Goal: Task Accomplishment & Management: Complete application form

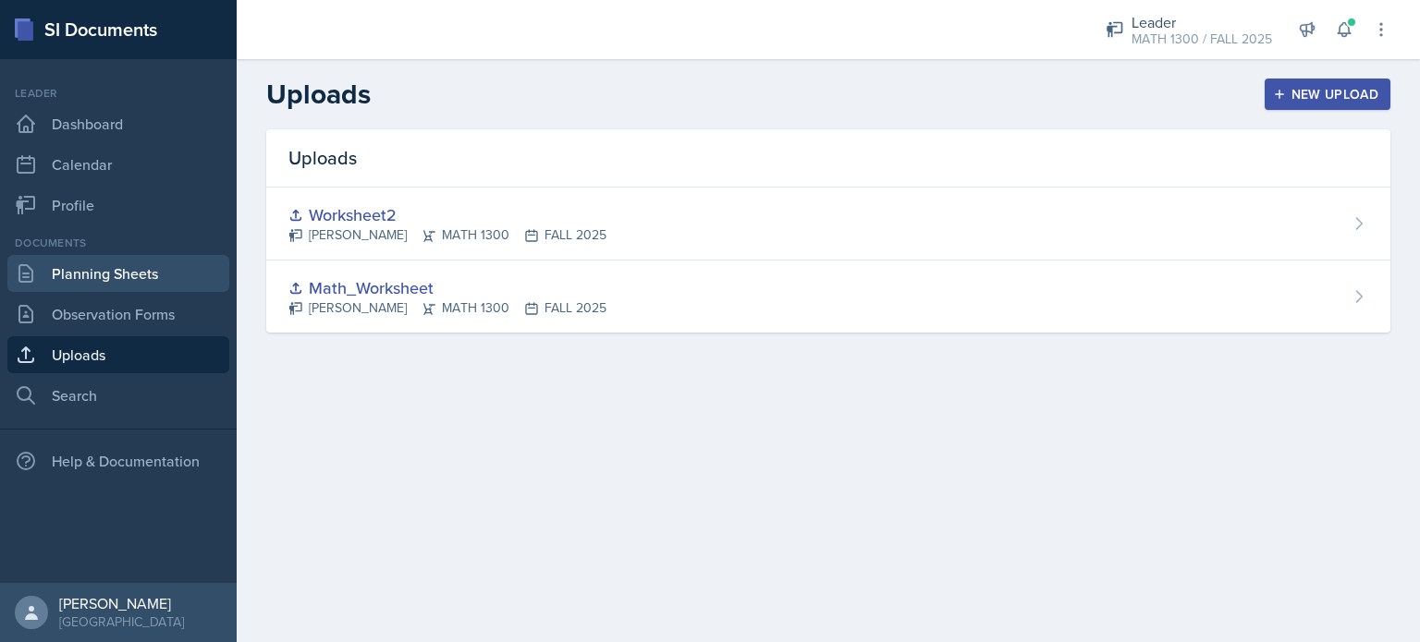
click at [110, 268] on link "Planning Sheets" at bounding box center [118, 273] width 222 height 37
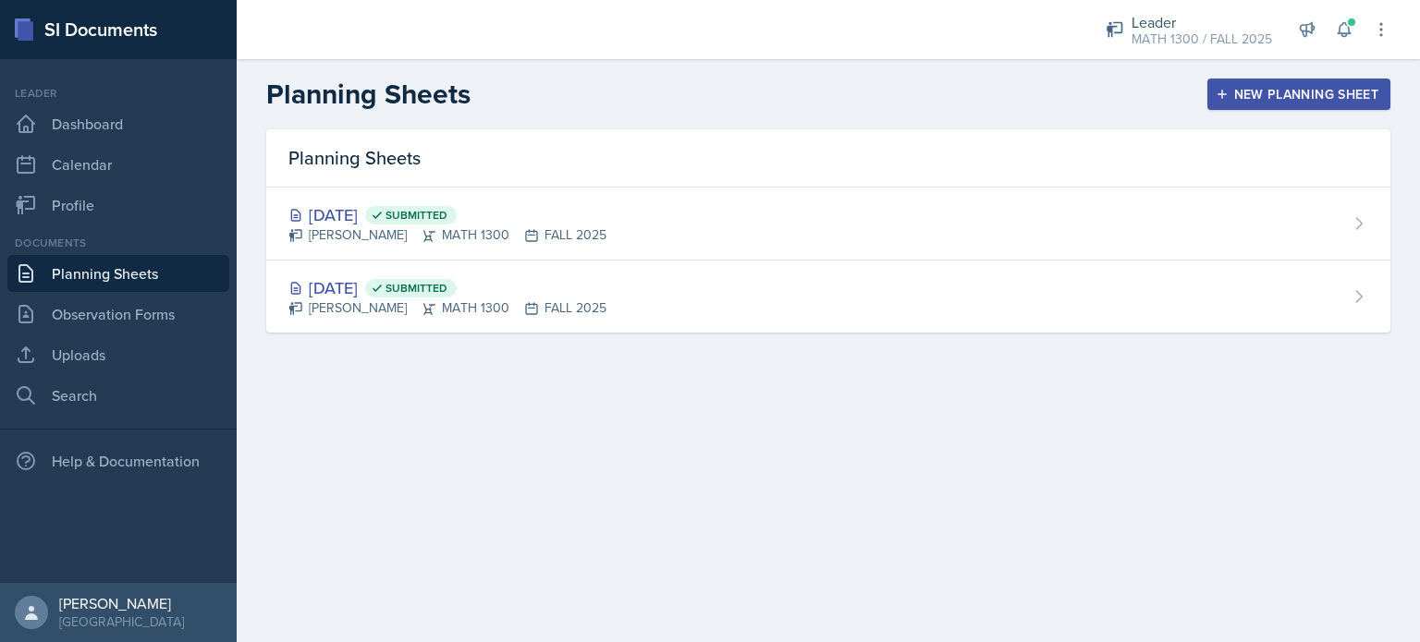
click at [1287, 92] on div "New Planning Sheet" at bounding box center [1298, 94] width 159 height 15
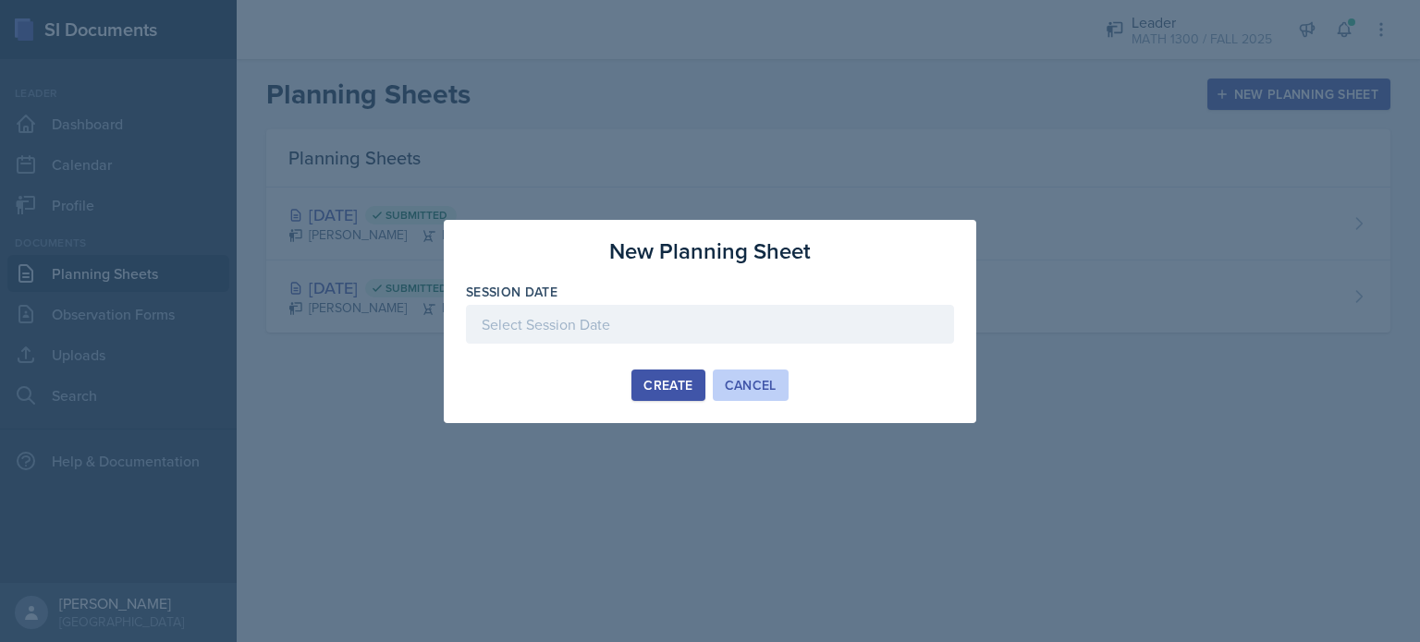
click at [728, 387] on div "Cancel" at bounding box center [751, 385] width 52 height 15
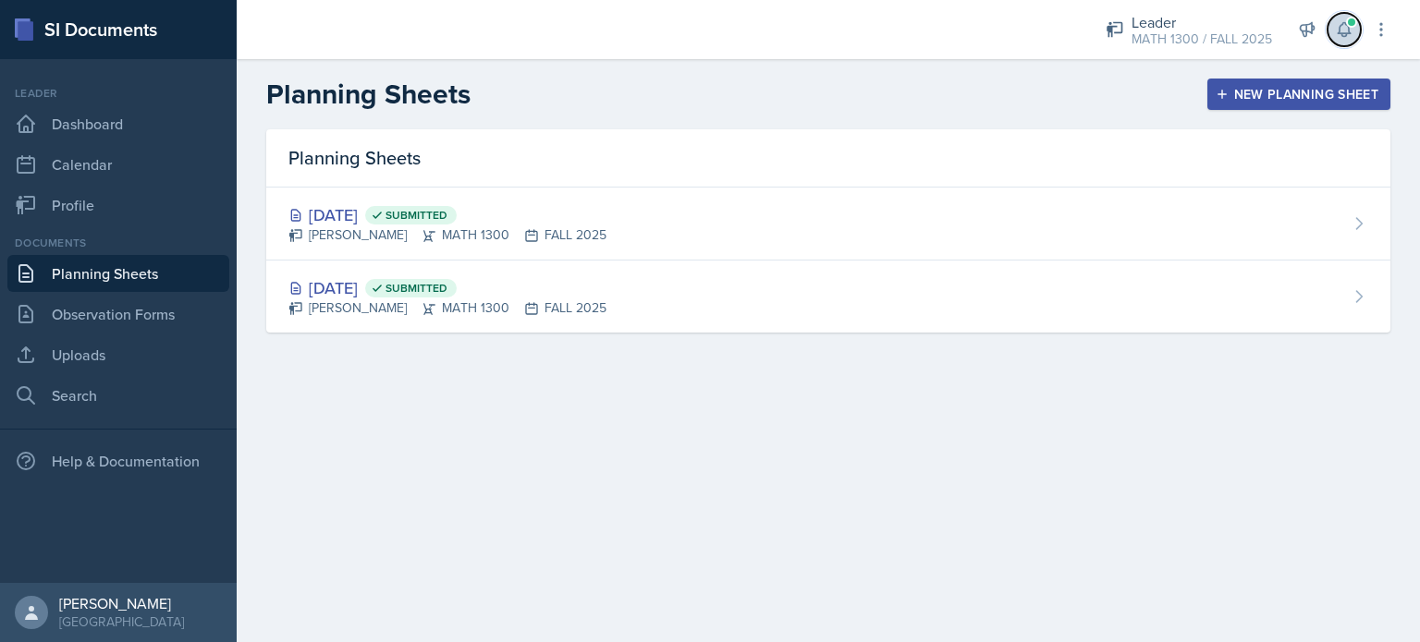
click at [1337, 43] on button at bounding box center [1343, 29] width 33 height 33
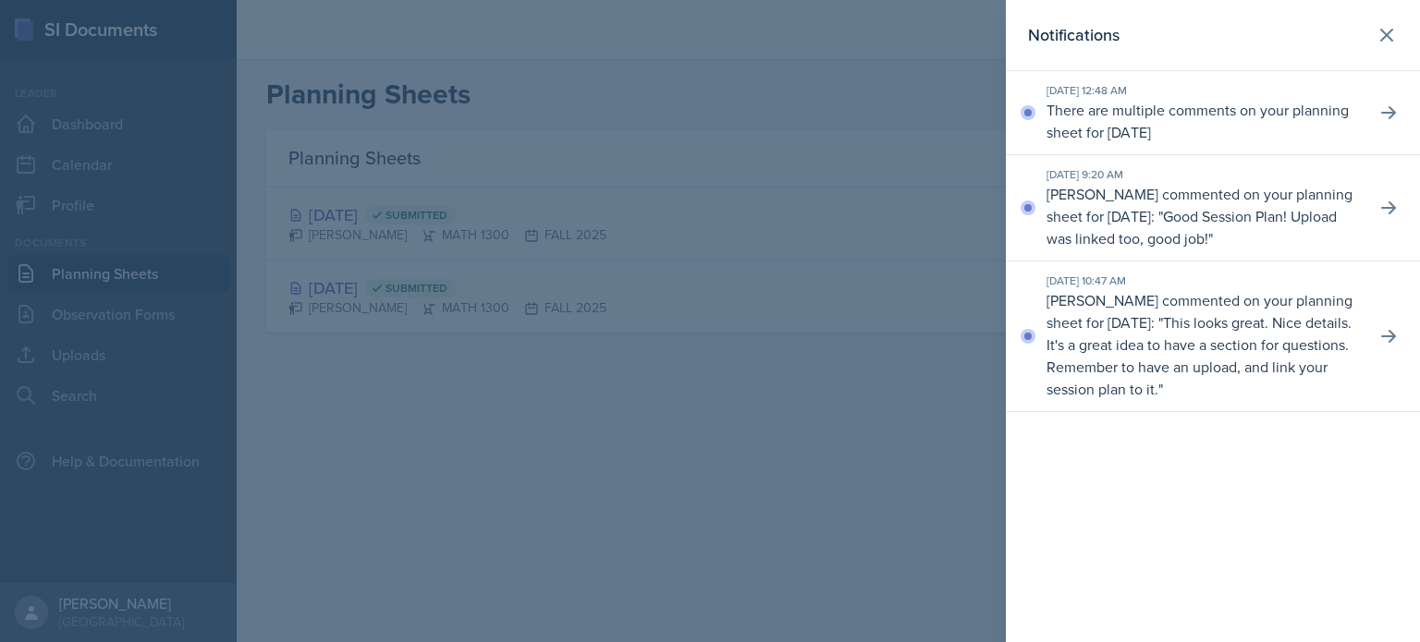
click at [398, 327] on div at bounding box center [710, 321] width 1420 height 642
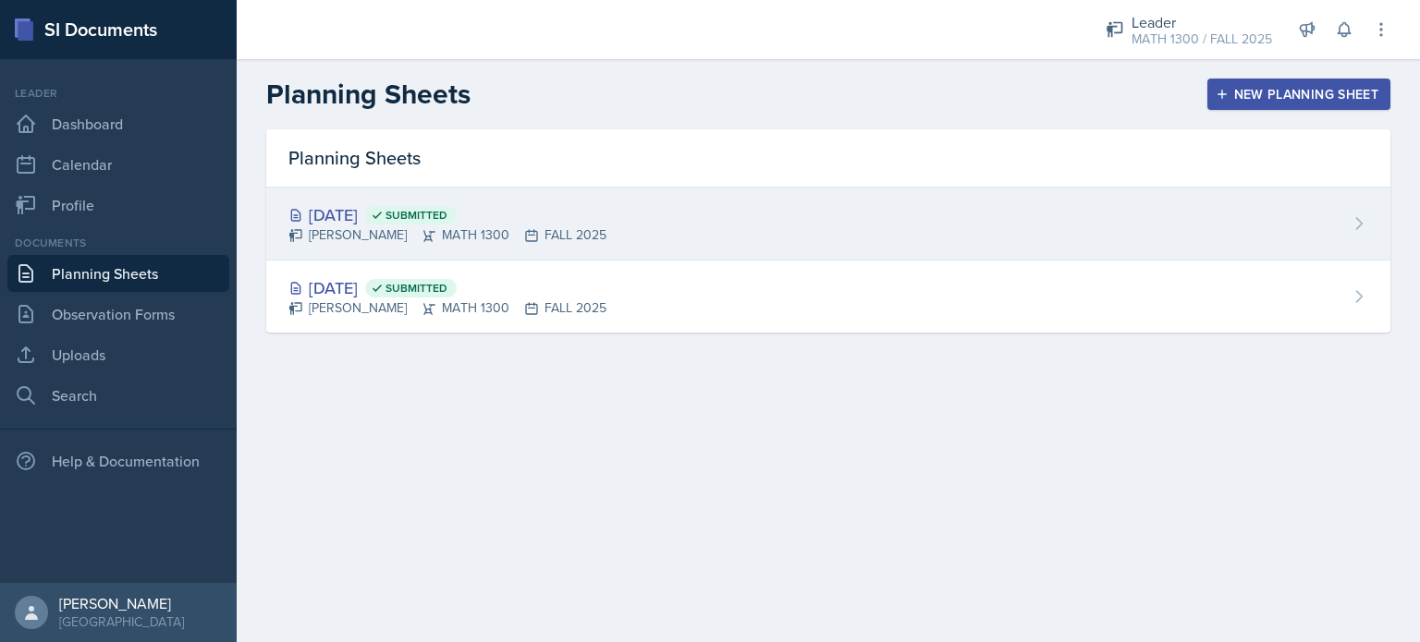
click at [343, 215] on div "[DATE] Submitted" at bounding box center [447, 214] width 318 height 25
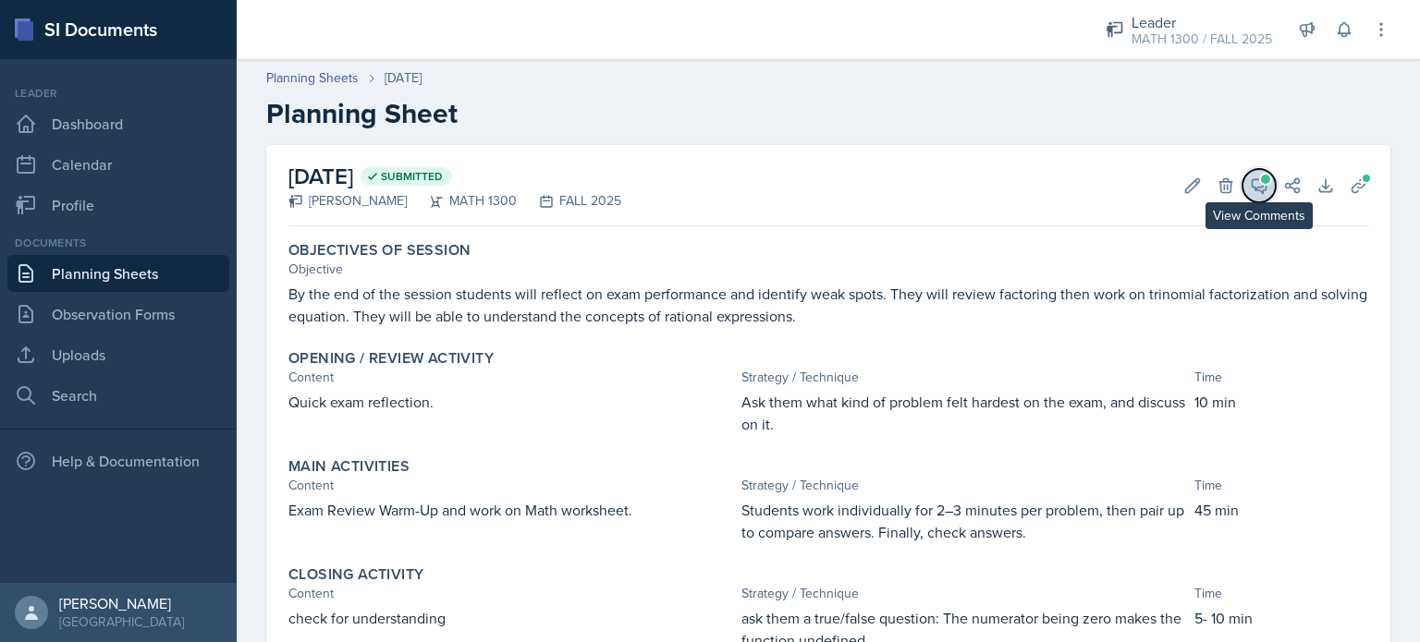
click at [1255, 188] on button "View Comments" at bounding box center [1258, 185] width 33 height 33
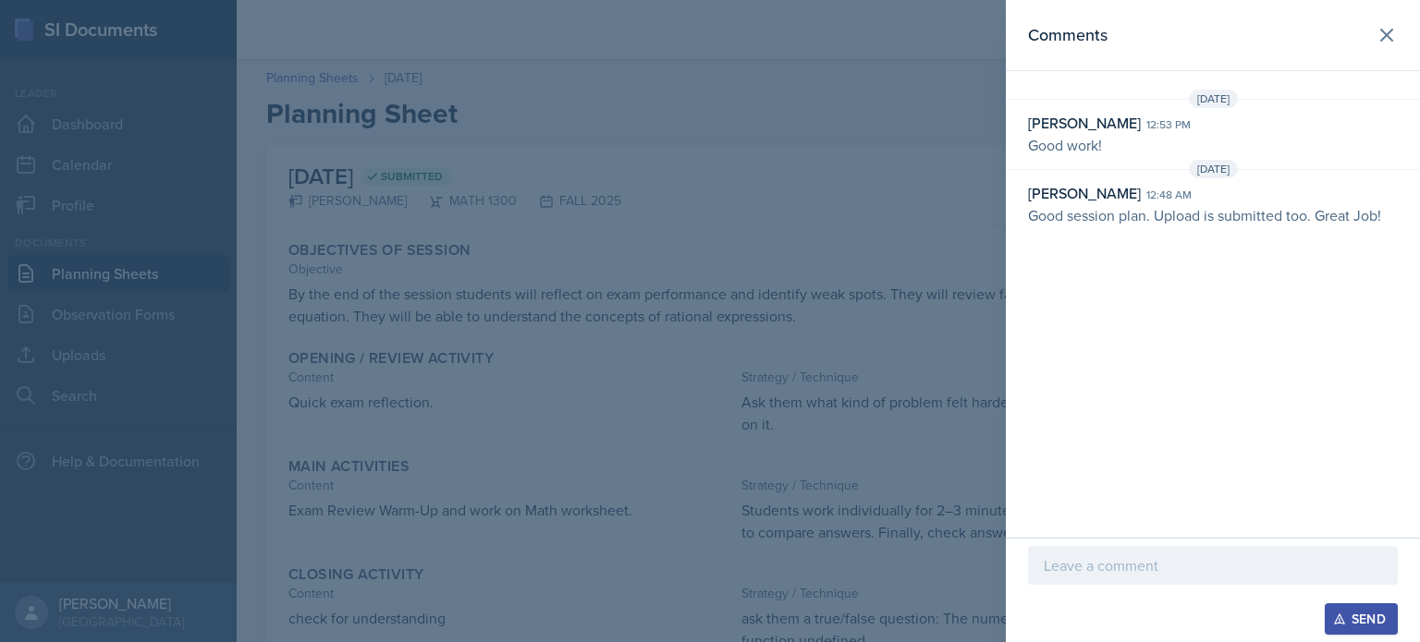
click at [921, 146] on div at bounding box center [710, 321] width 1420 height 642
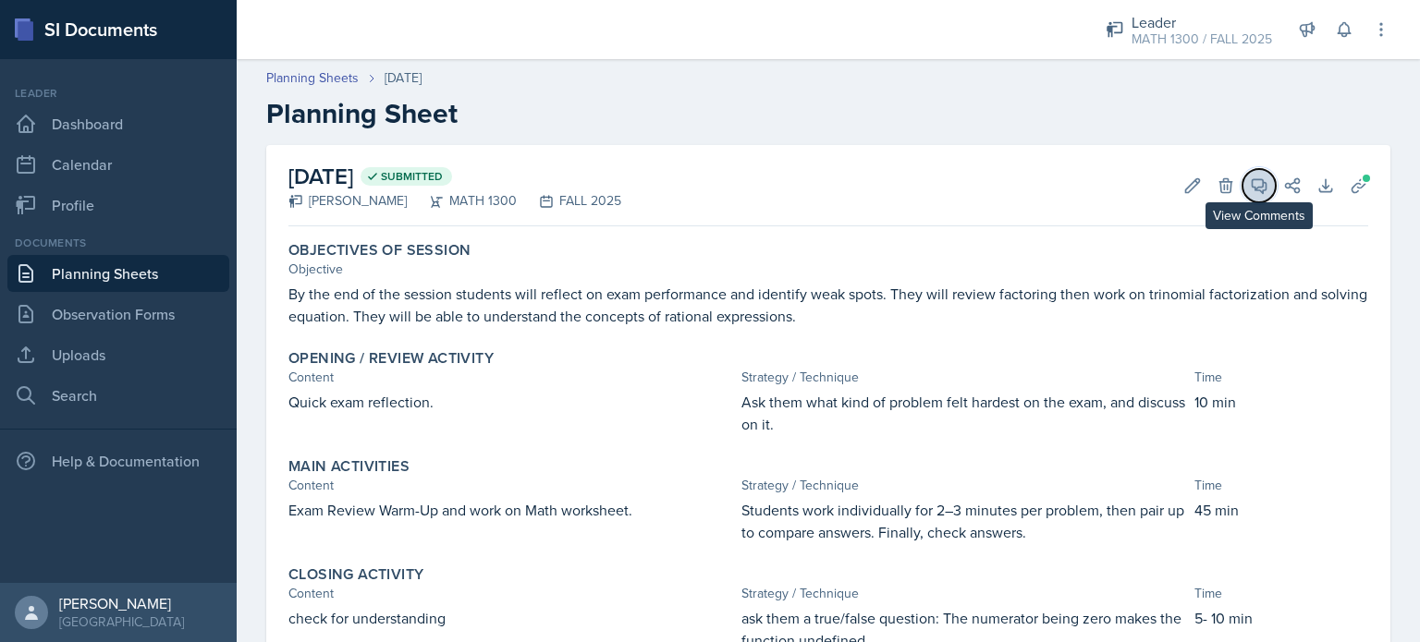
click at [1242, 196] on button "View Comments" at bounding box center [1258, 185] width 33 height 33
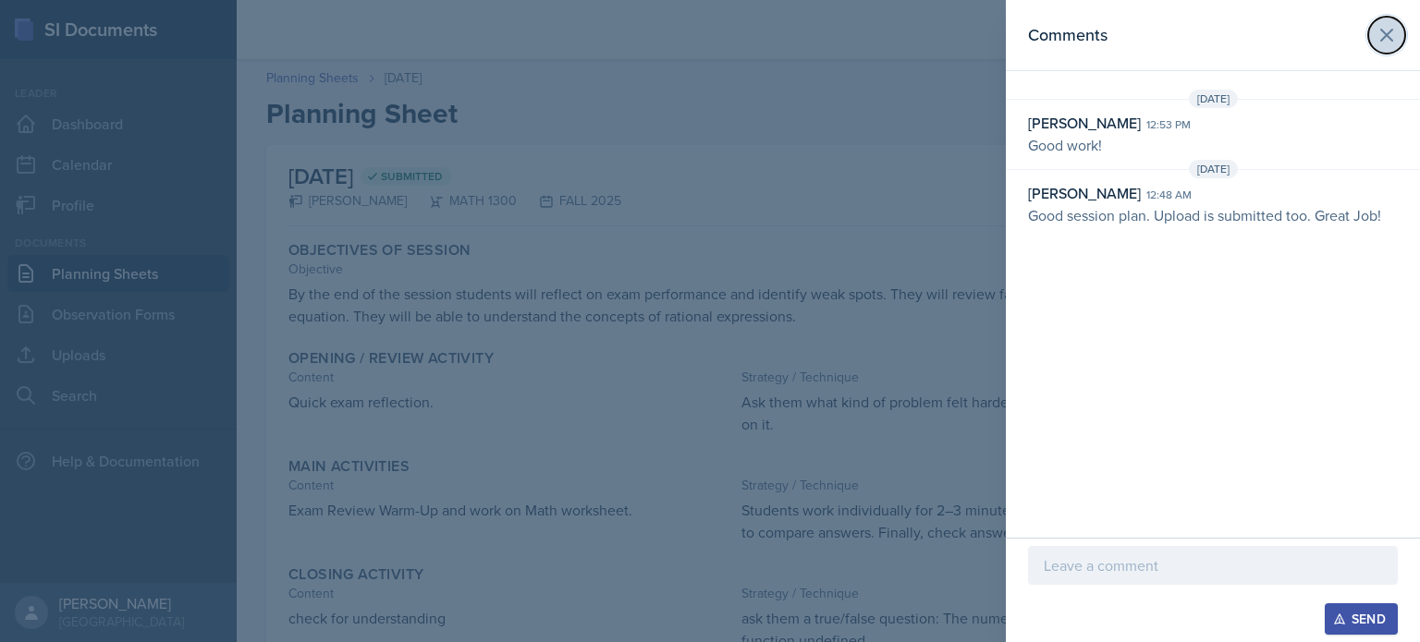
click at [1376, 30] on icon at bounding box center [1386, 35] width 22 height 22
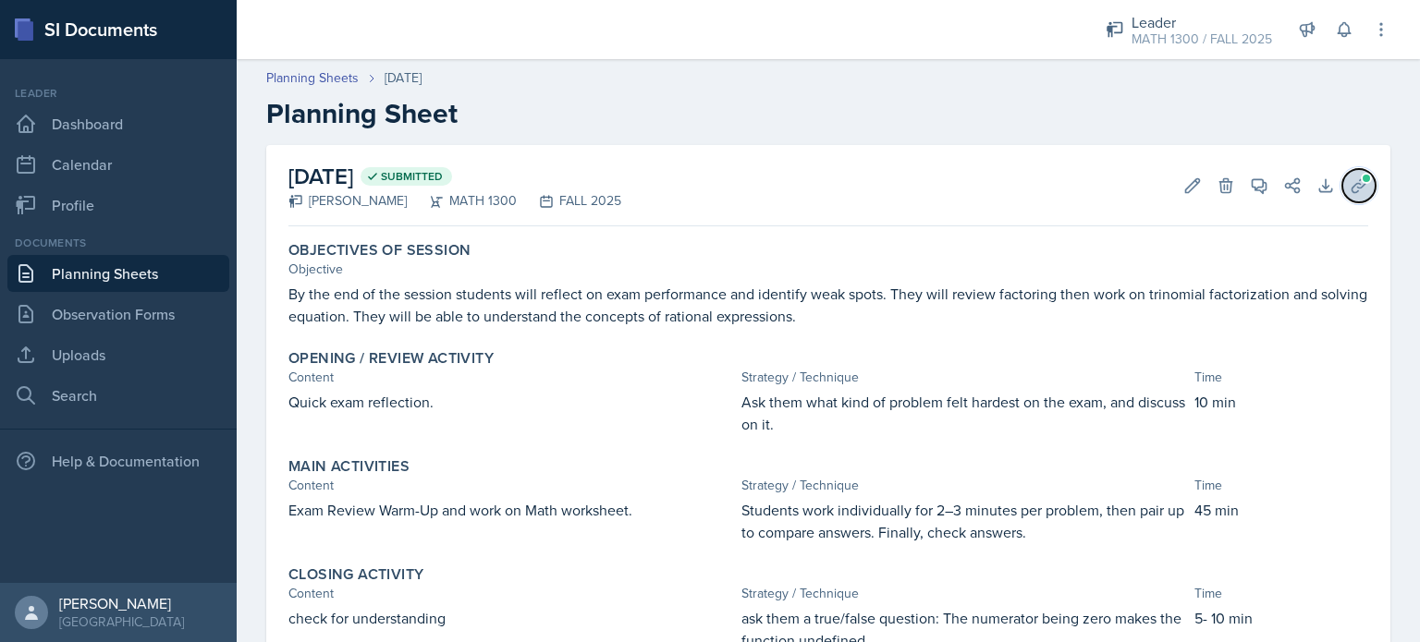
click at [1357, 182] on button "Uploads" at bounding box center [1358, 185] width 33 height 33
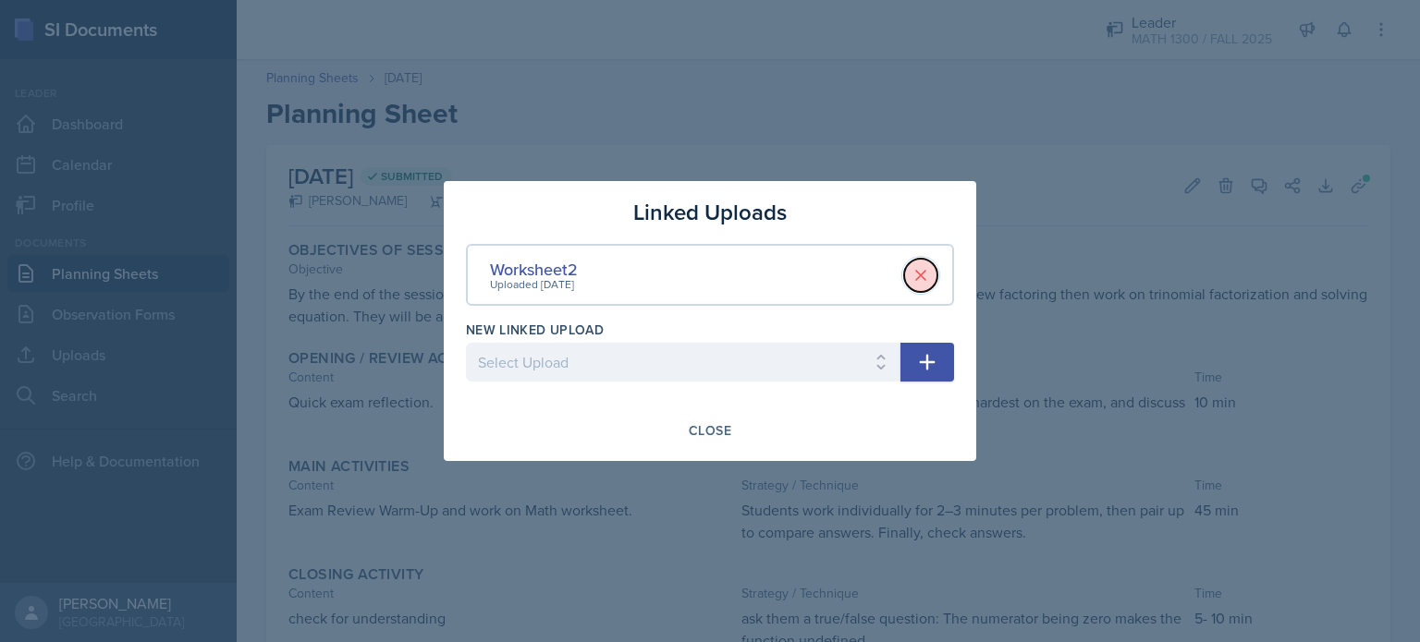
click at [921, 287] on button at bounding box center [920, 275] width 33 height 33
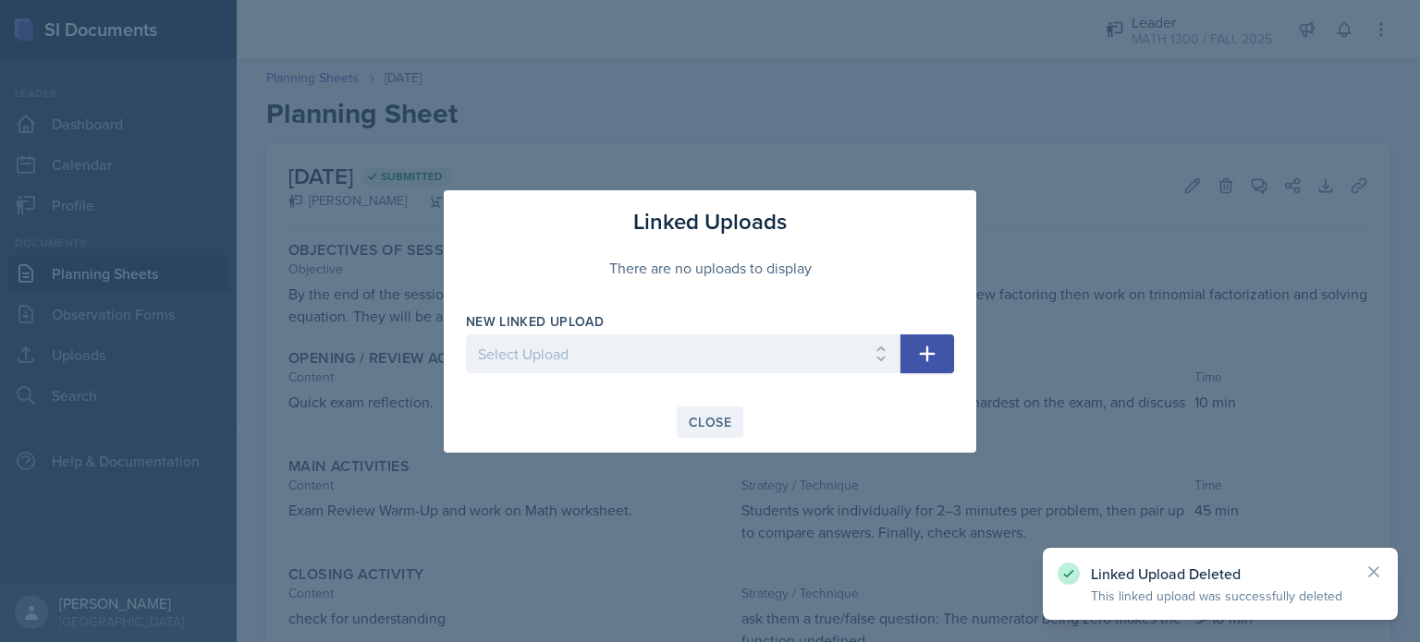
click at [707, 417] on div "Close" at bounding box center [710, 422] width 43 height 15
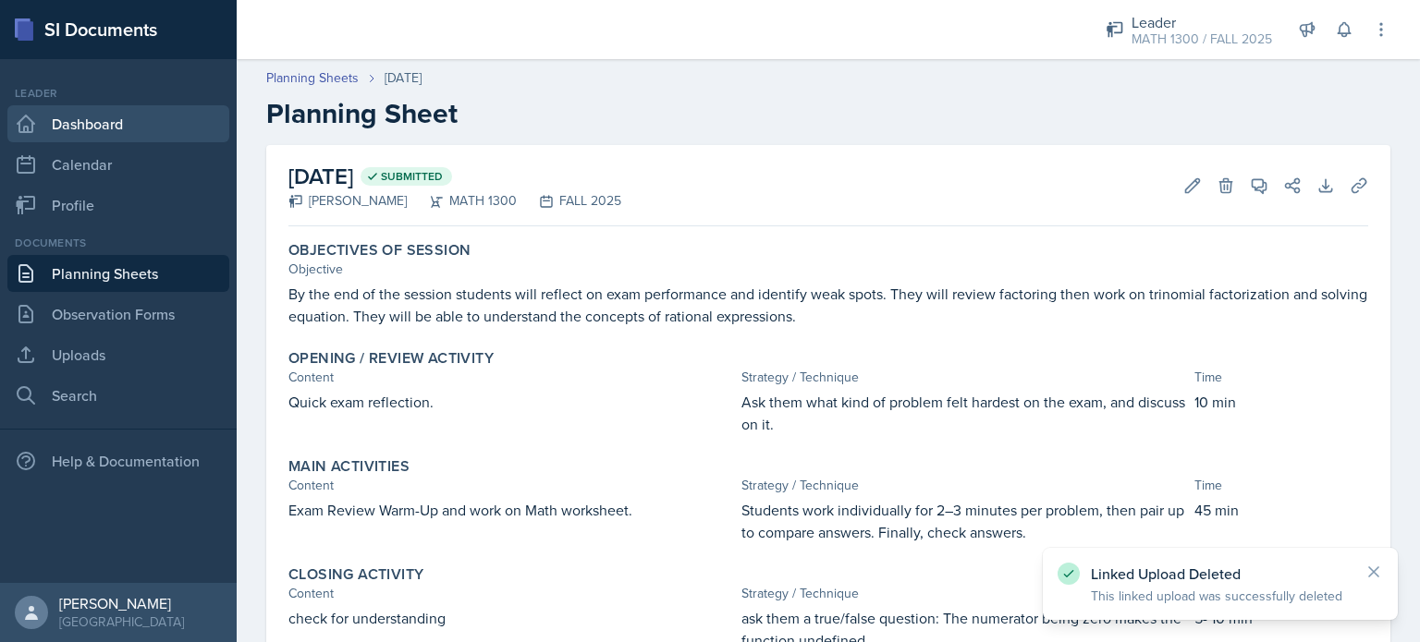
click at [37, 106] on link "Dashboard" at bounding box center [118, 123] width 222 height 37
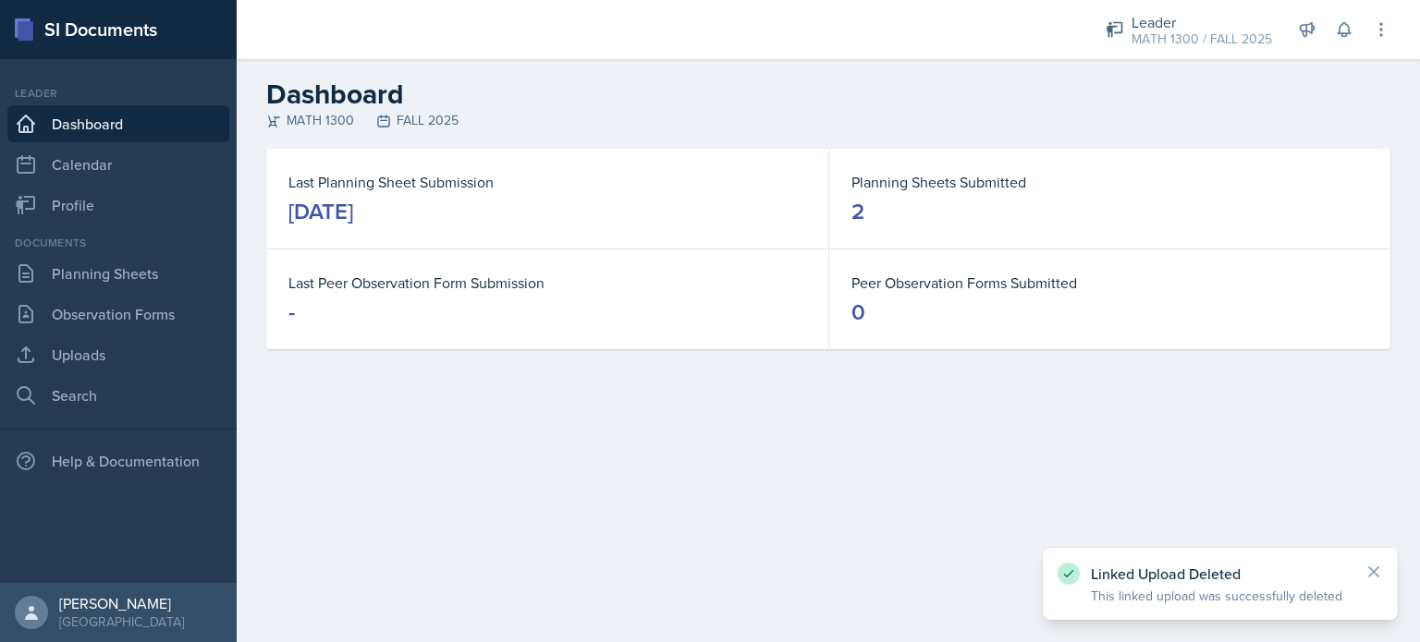
click at [36, 114] on icon at bounding box center [26, 124] width 22 height 22
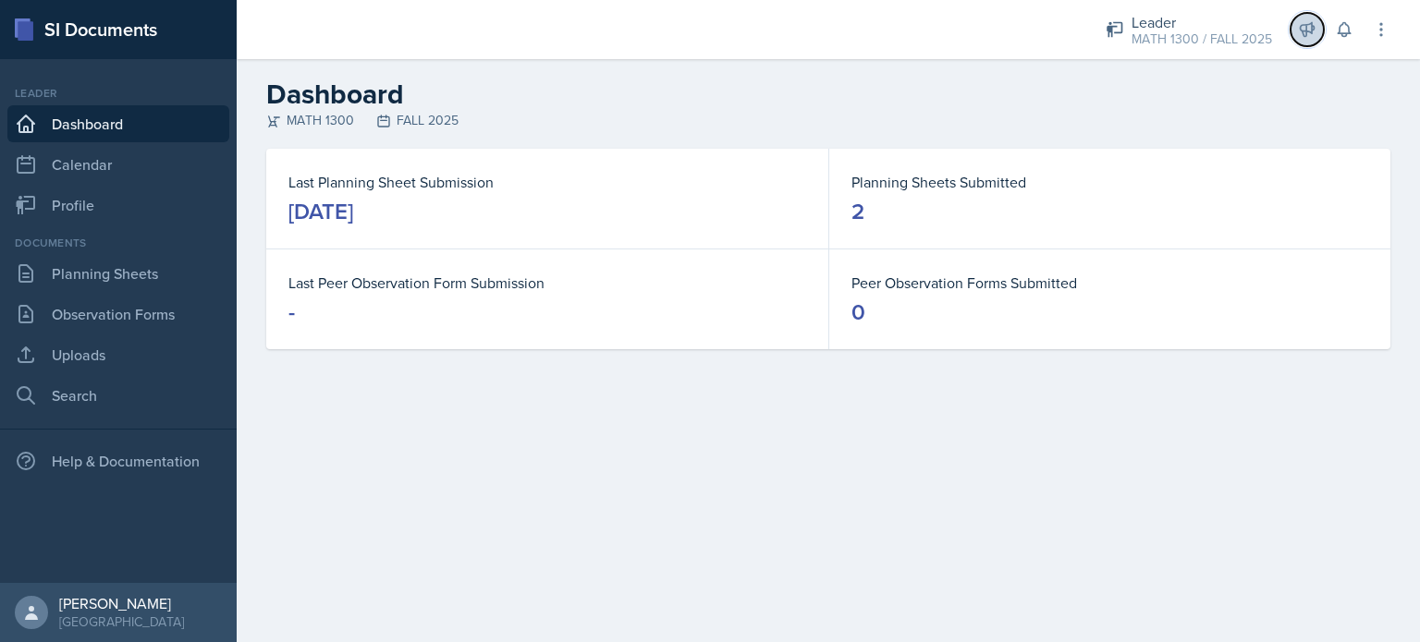
click at [1306, 32] on icon at bounding box center [1307, 30] width 14 height 14
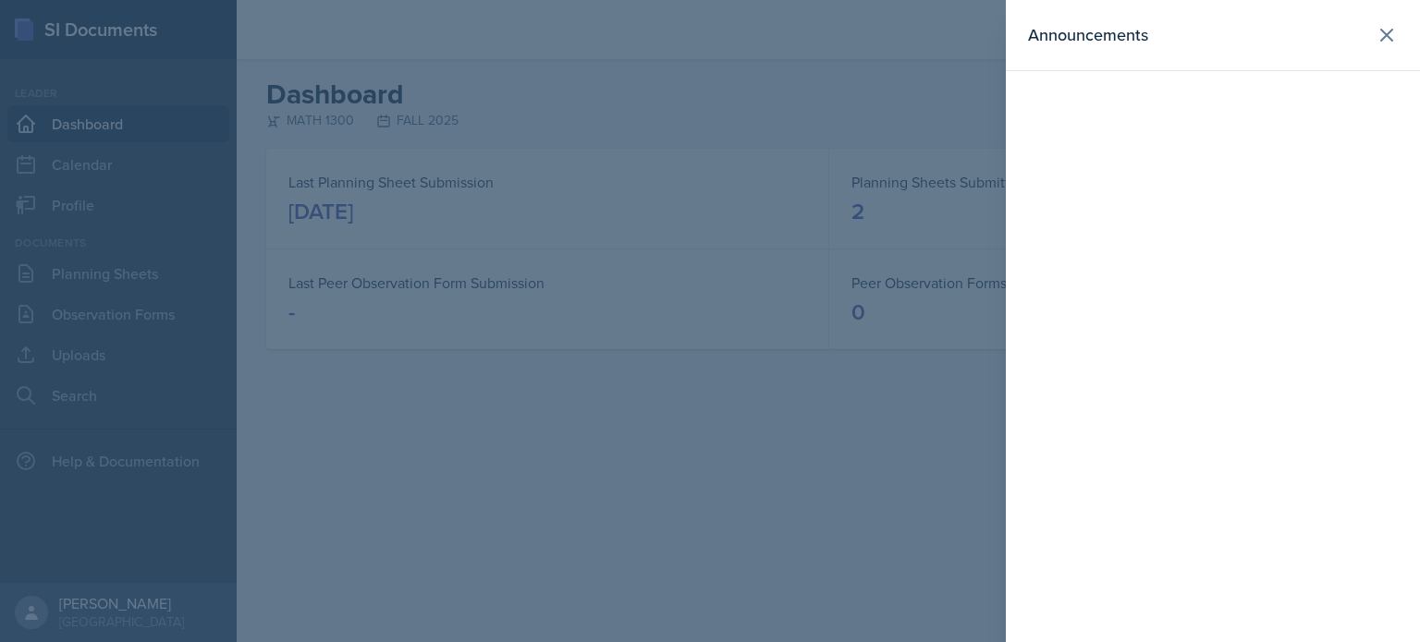
click at [1372, 51] on header "Announcements" at bounding box center [1213, 35] width 414 height 71
click at [1380, 42] on icon at bounding box center [1386, 35] width 22 height 22
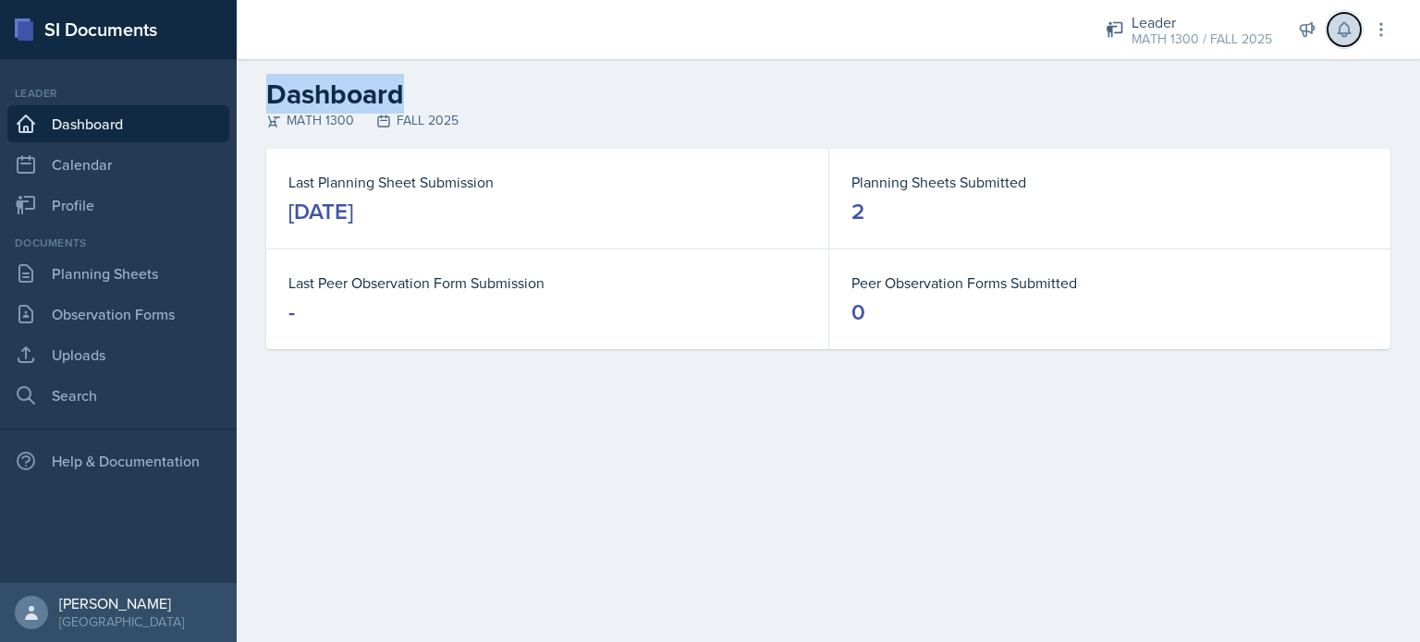
click at [1339, 31] on icon at bounding box center [1343, 30] width 12 height 14
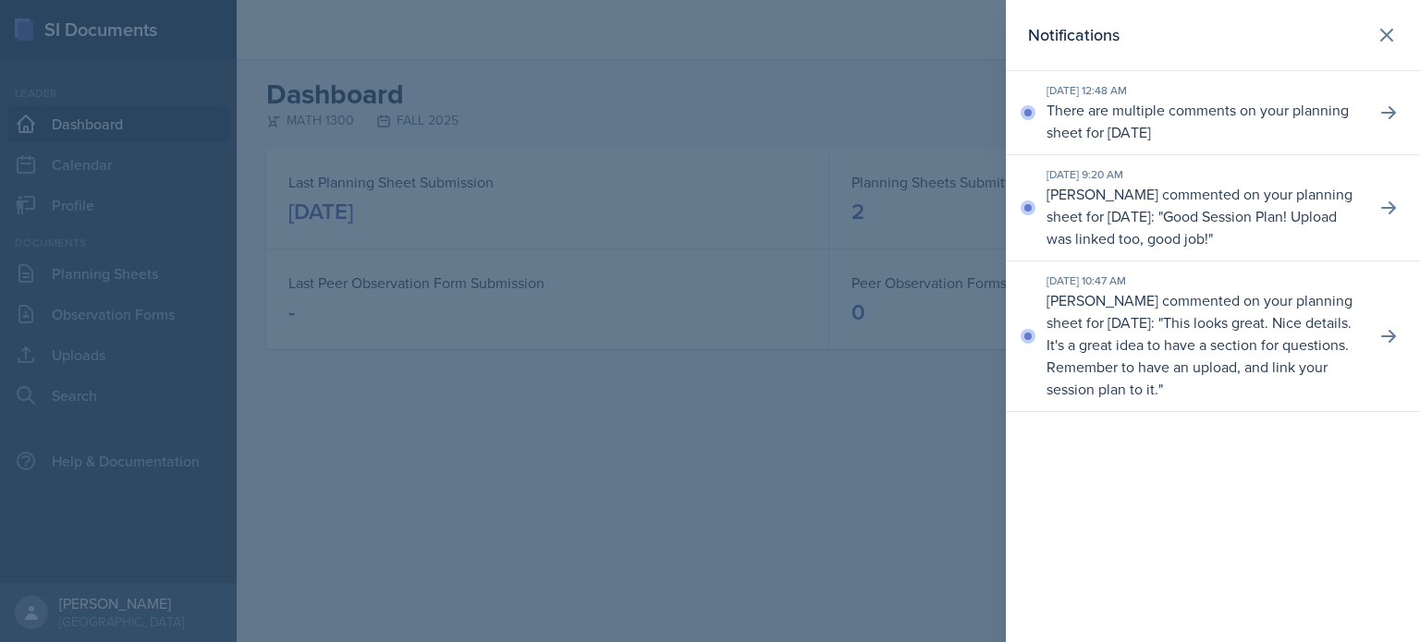
click at [609, 345] on div at bounding box center [710, 321] width 1420 height 642
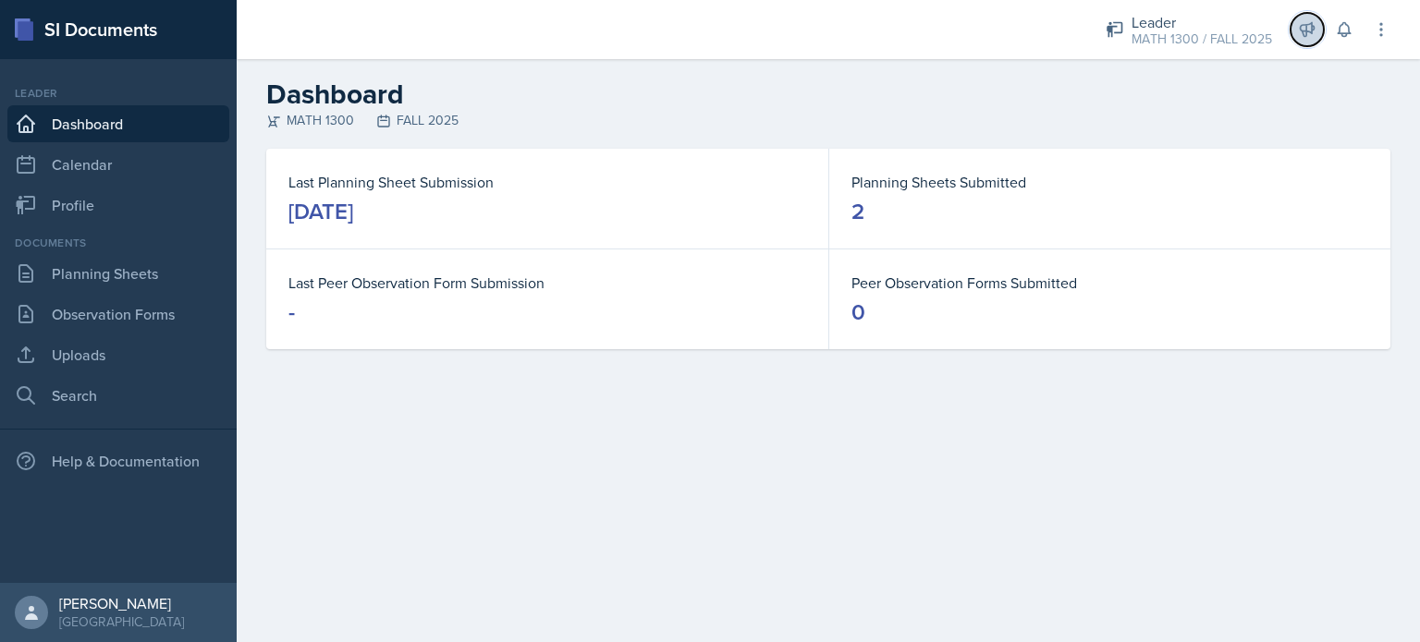
click at [1300, 23] on icon at bounding box center [1307, 29] width 18 height 18
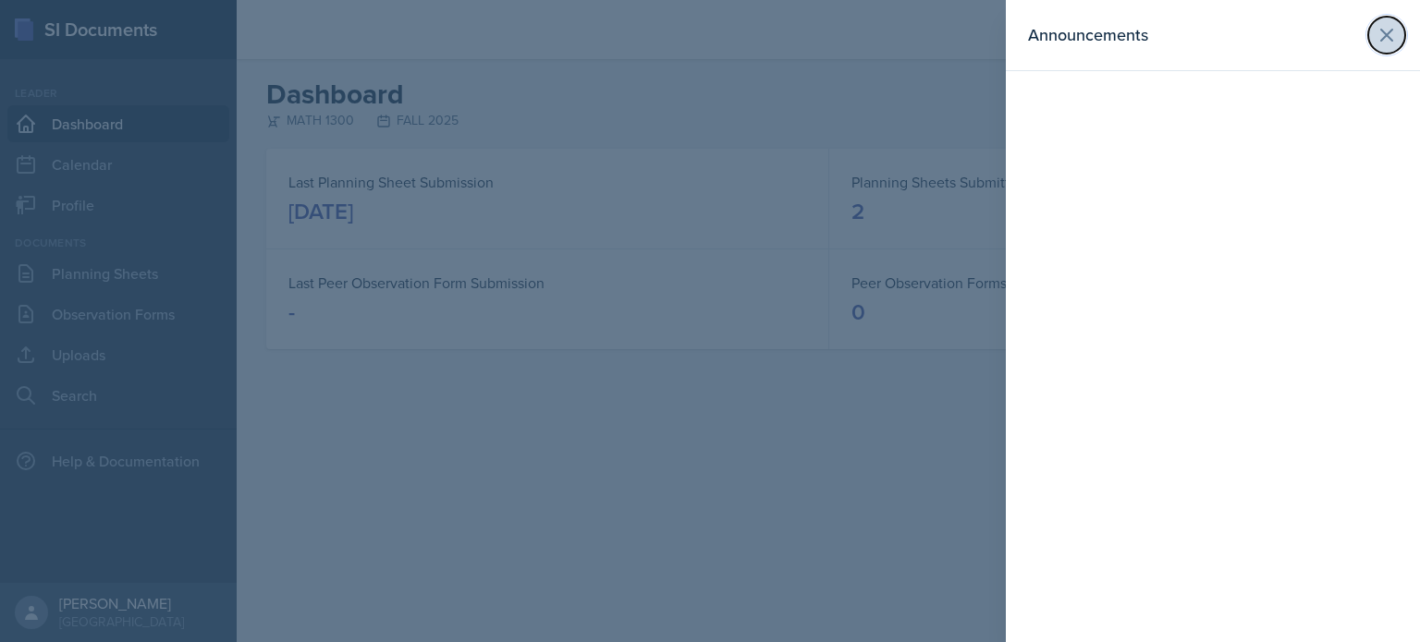
click at [1381, 31] on icon at bounding box center [1386, 35] width 22 height 22
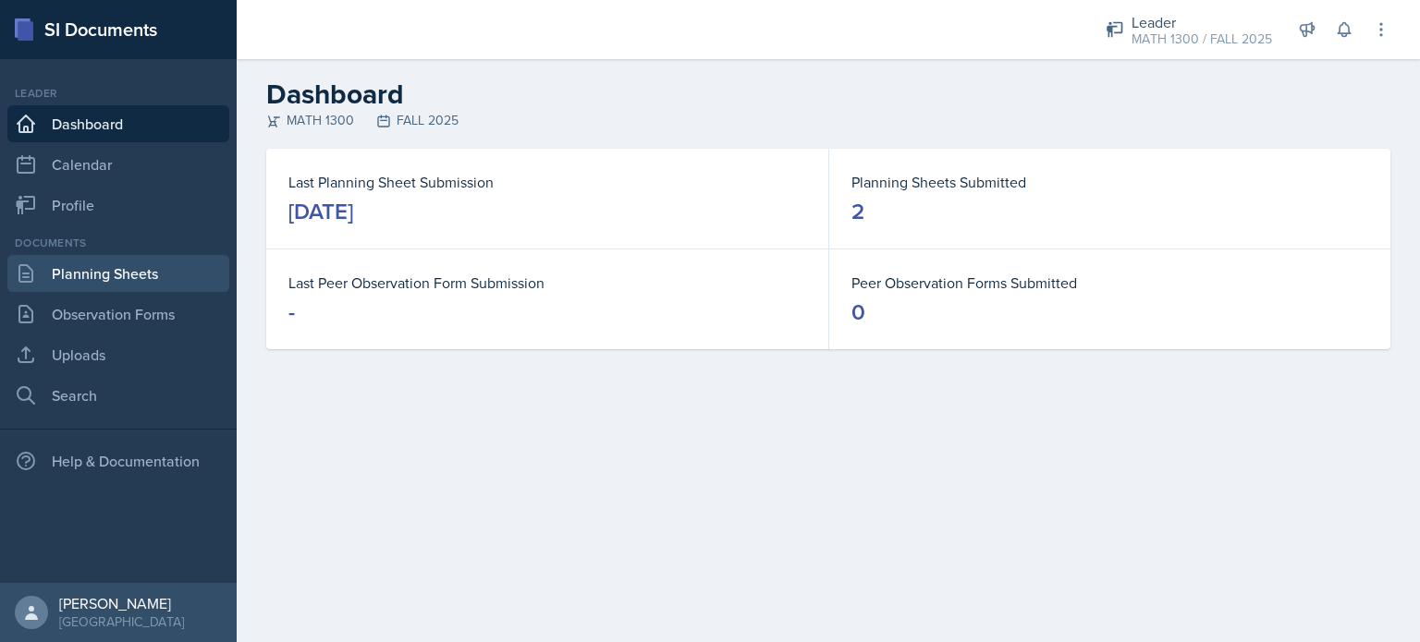
click at [96, 273] on link "Planning Sheets" at bounding box center [118, 273] width 222 height 37
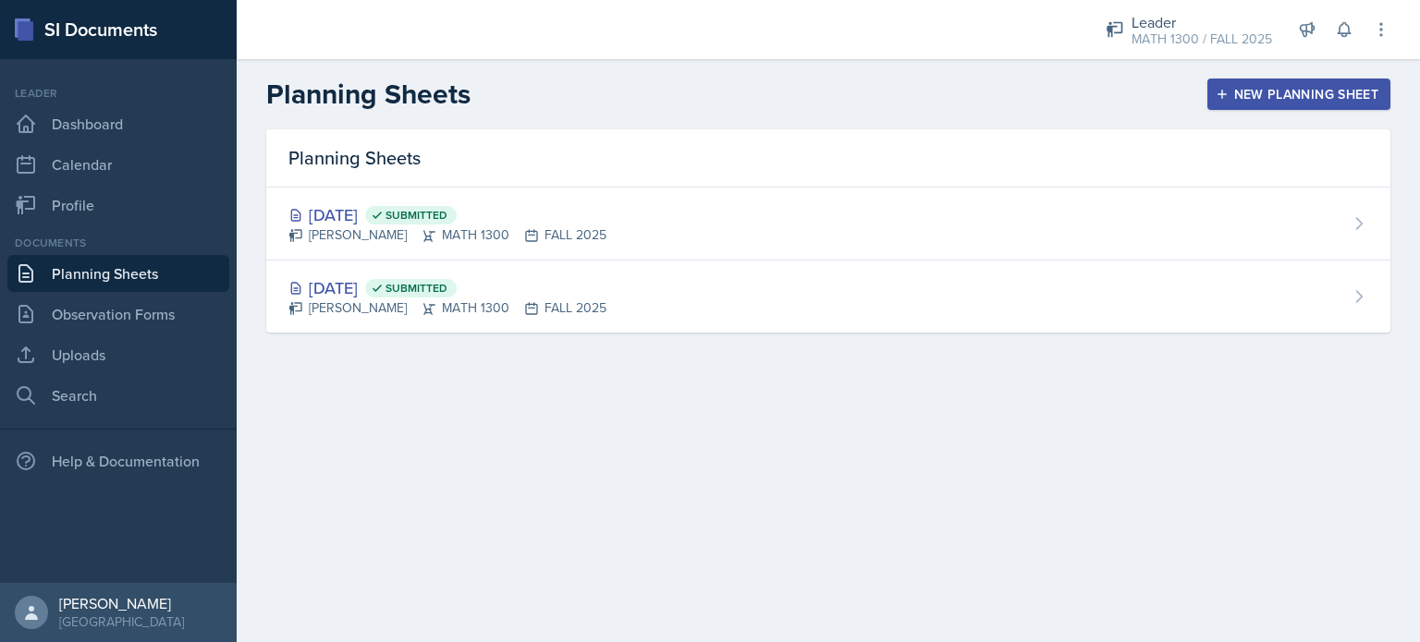
click at [1313, 106] on button "New Planning Sheet" at bounding box center [1298, 94] width 183 height 31
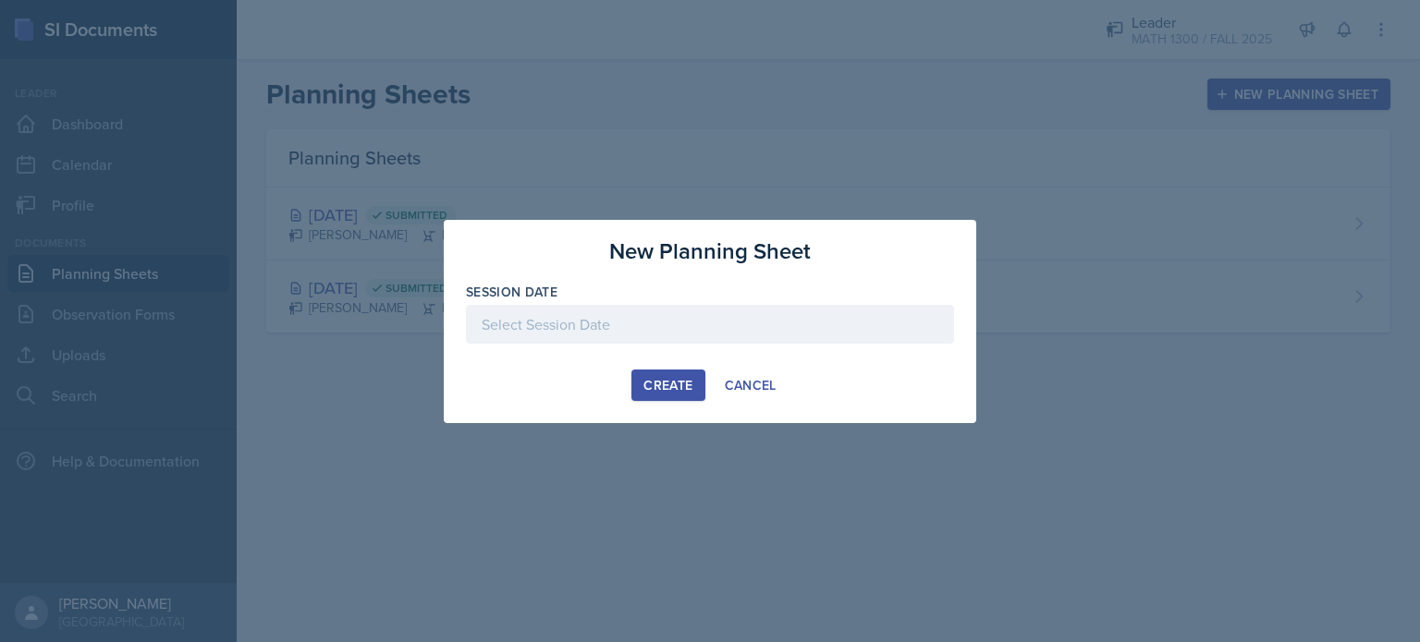
click at [531, 323] on div at bounding box center [710, 324] width 488 height 39
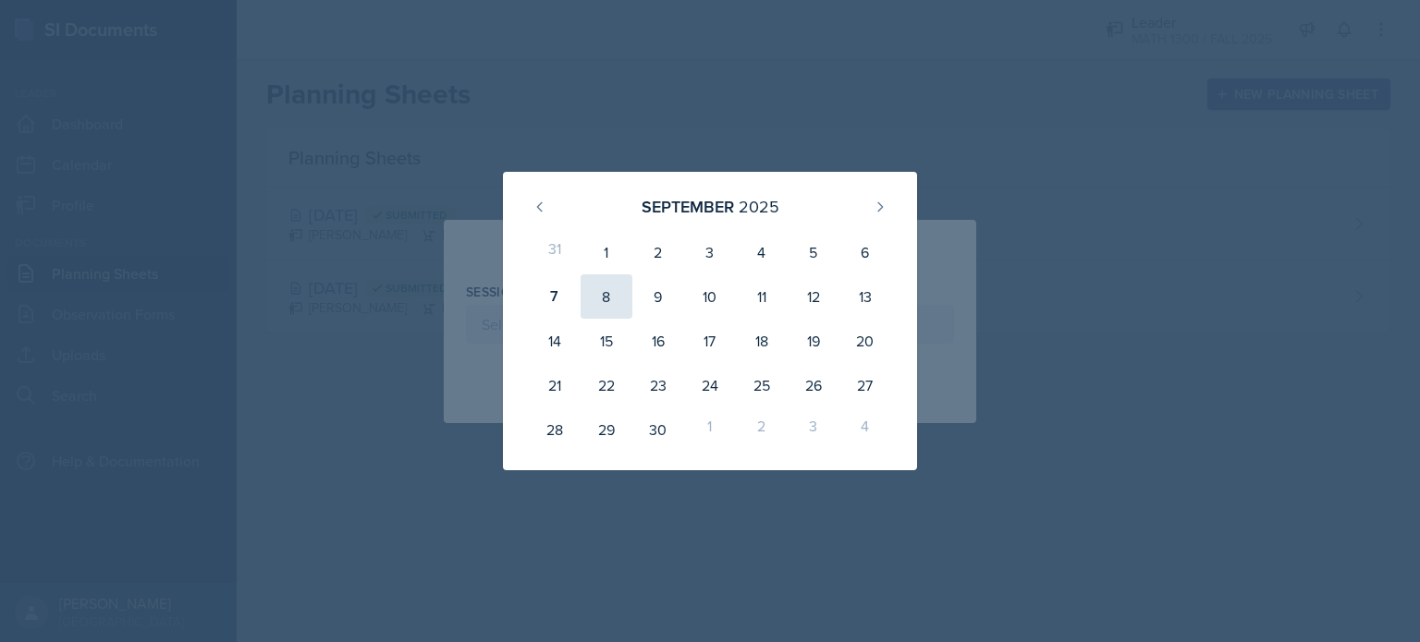
click at [589, 311] on div "8" at bounding box center [606, 297] width 52 height 44
type input "[DATE]"
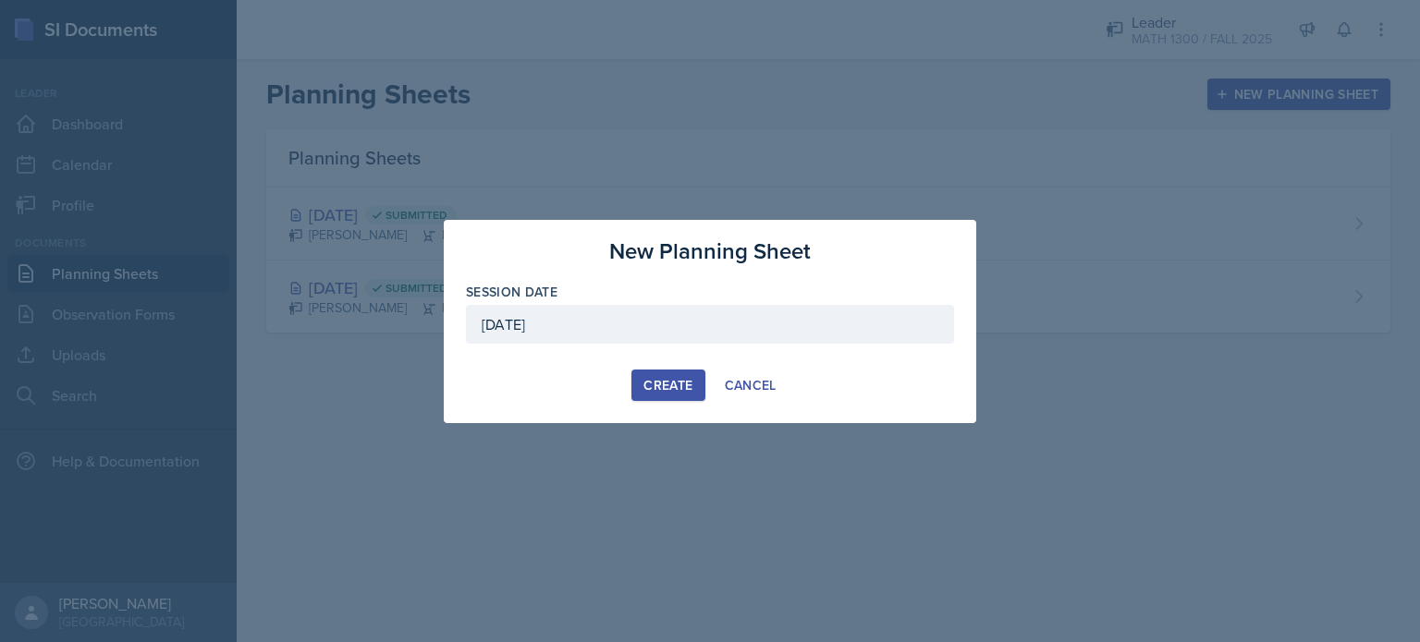
click at [687, 385] on div "Create" at bounding box center [667, 385] width 49 height 15
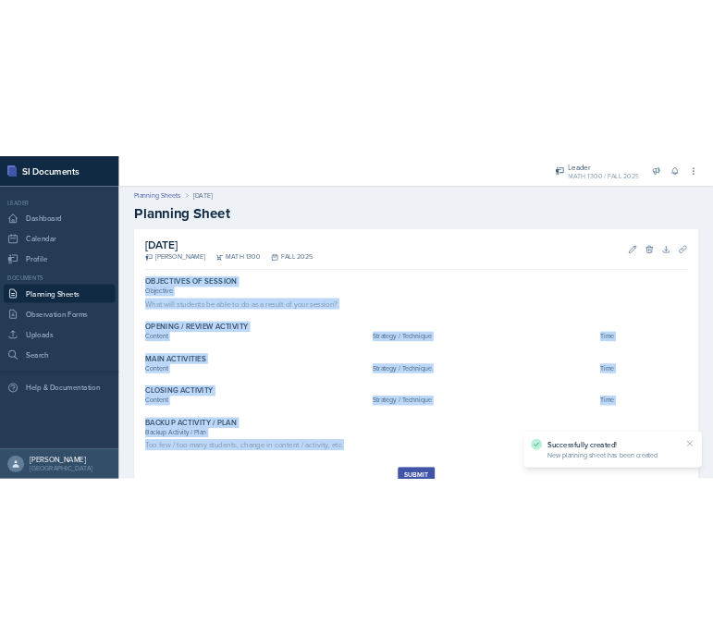
scroll to position [16, 0]
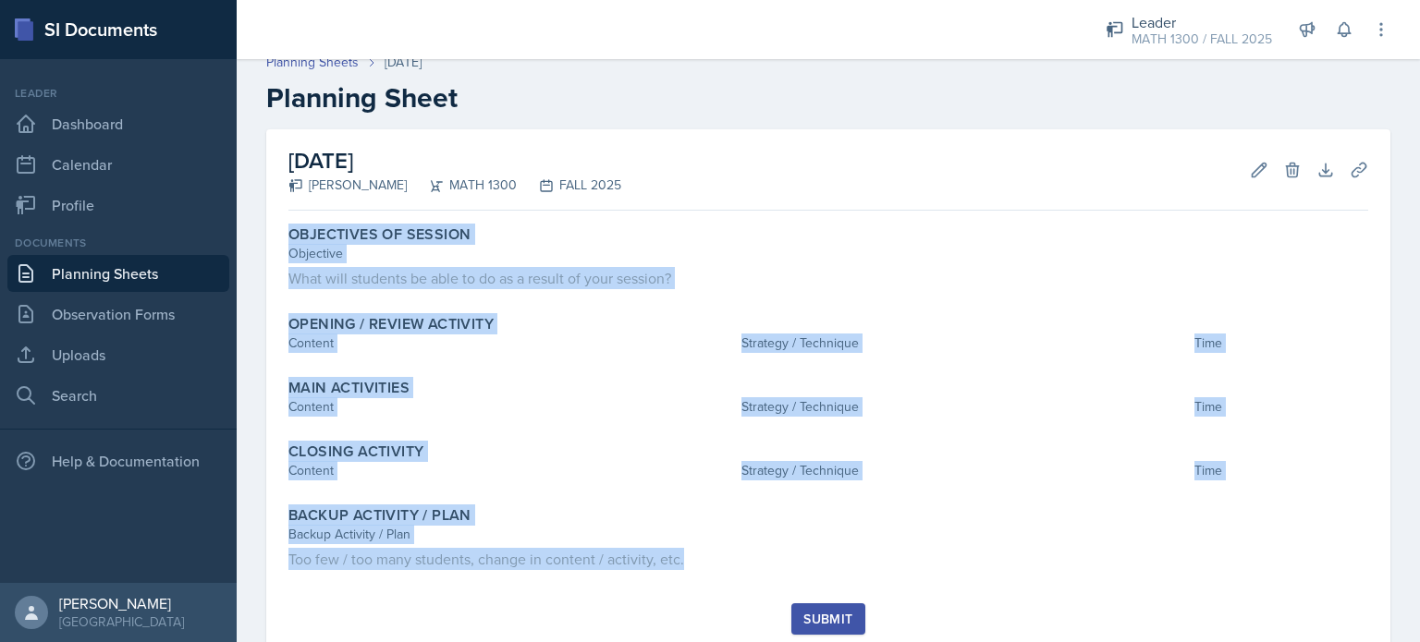
drag, startPoint x: 292, startPoint y: 251, endPoint x: 1041, endPoint y: 591, distance: 821.9
click at [1041, 591] on div "Objectives of Session Objective What will students be able to do as a result of…" at bounding box center [828, 410] width 1080 height 385
copy div "Objectives of Session Objective What will students be able to do as a result of…"
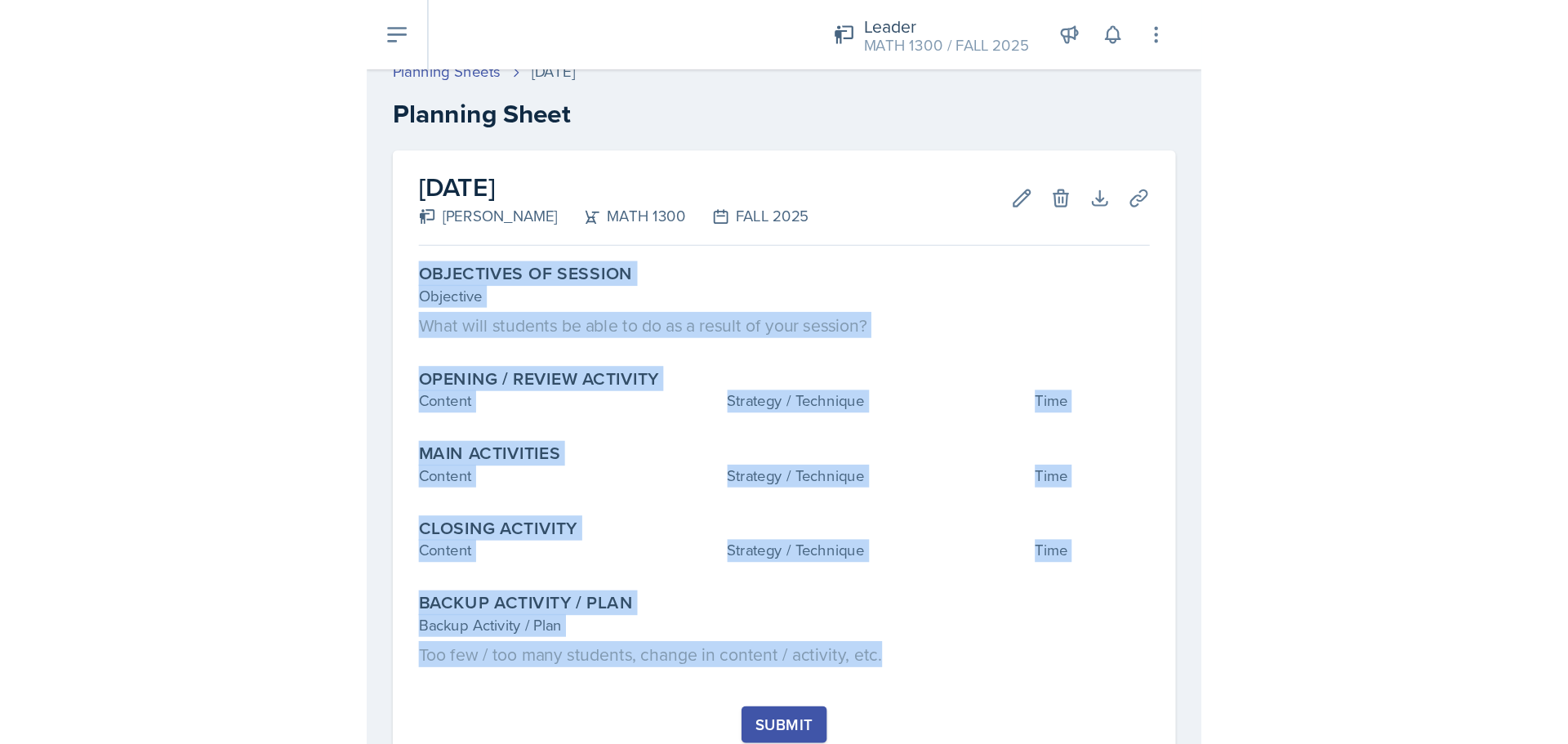
scroll to position [0, 0]
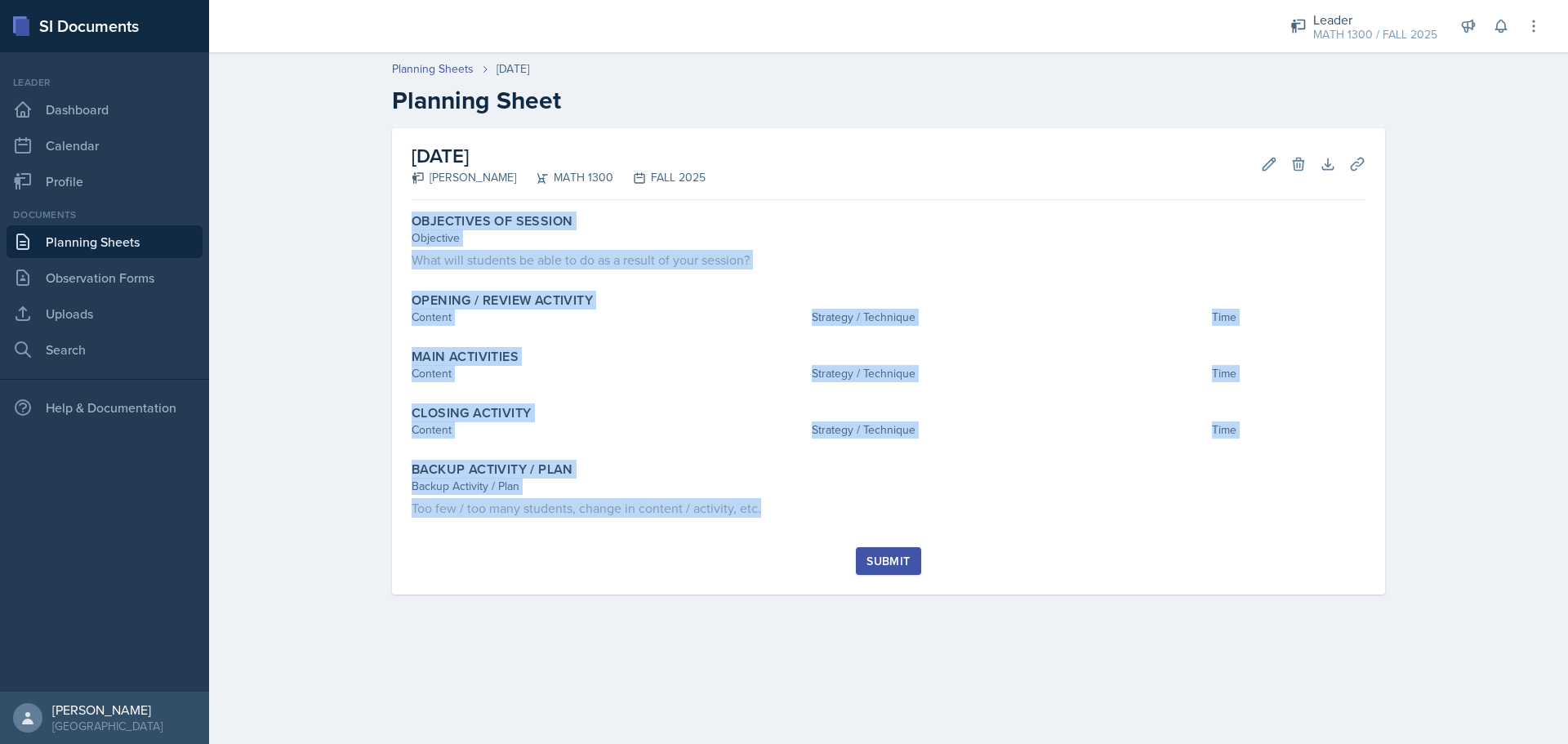
click at [576, 285] on div "Objectives of Session Objective What will students be able to do as a result of…" at bounding box center [889, 376] width 954 height 340
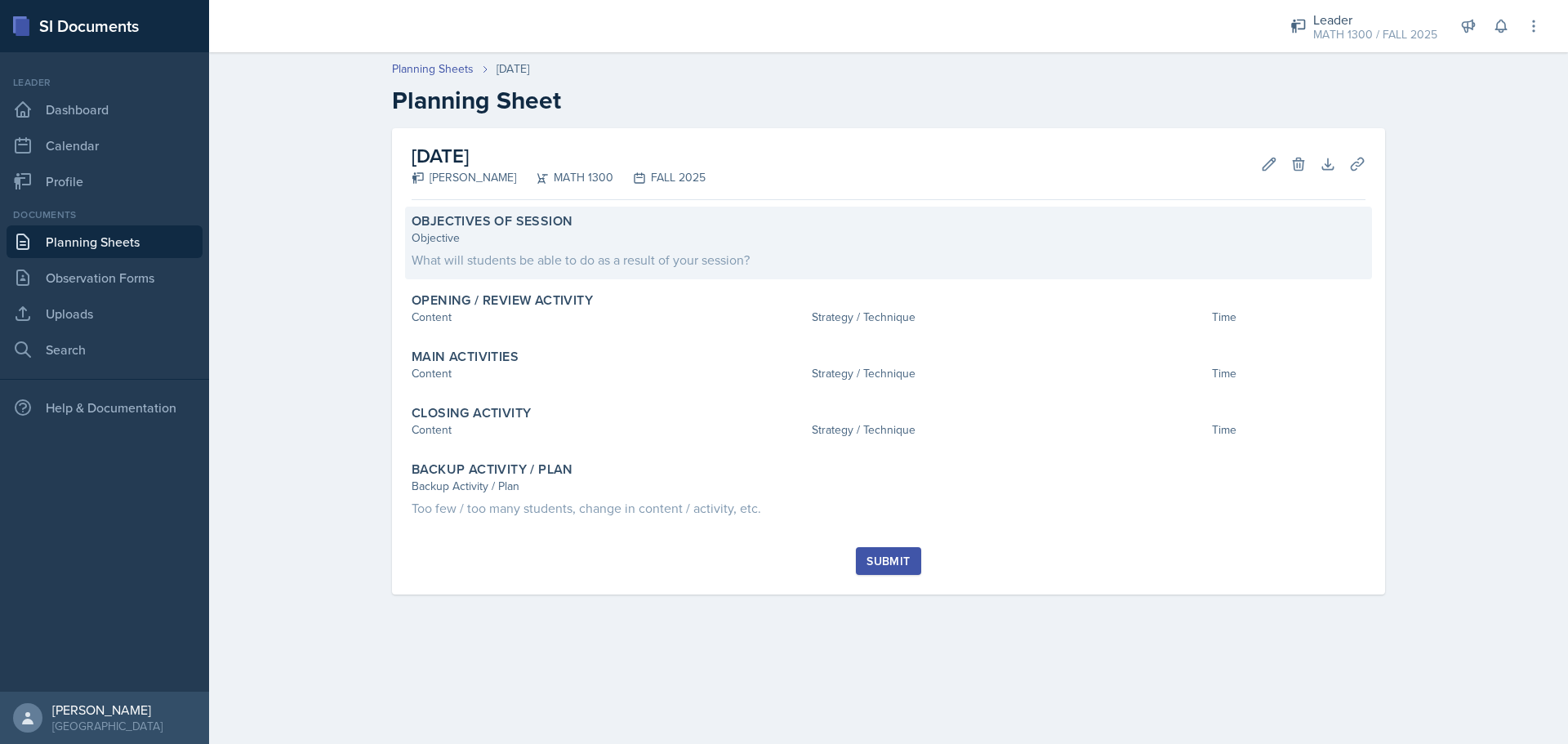
click at [611, 255] on div "What will students be able to do as a result of your session?" at bounding box center [889, 260] width 954 height 19
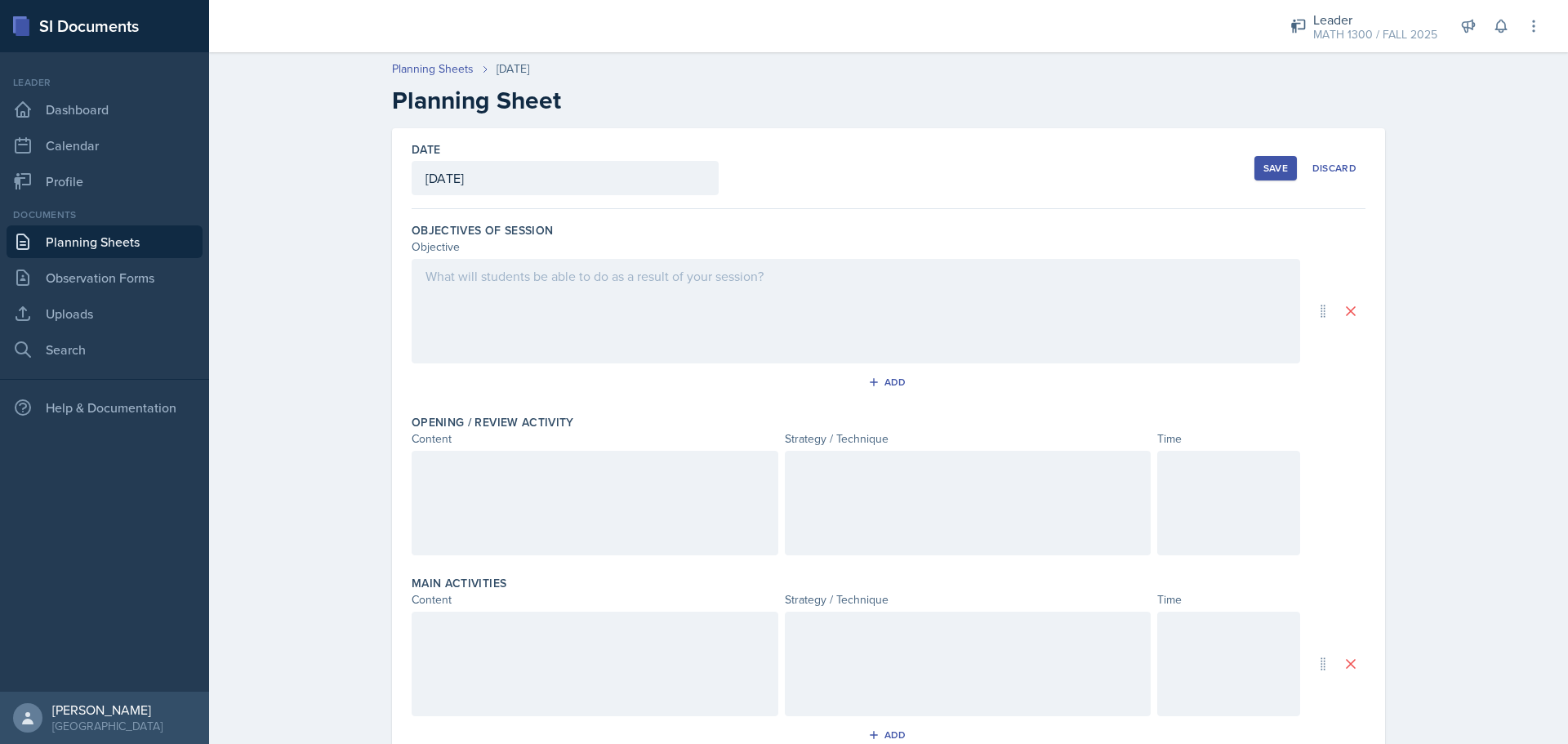
click at [504, 327] on div at bounding box center [856, 311] width 889 height 104
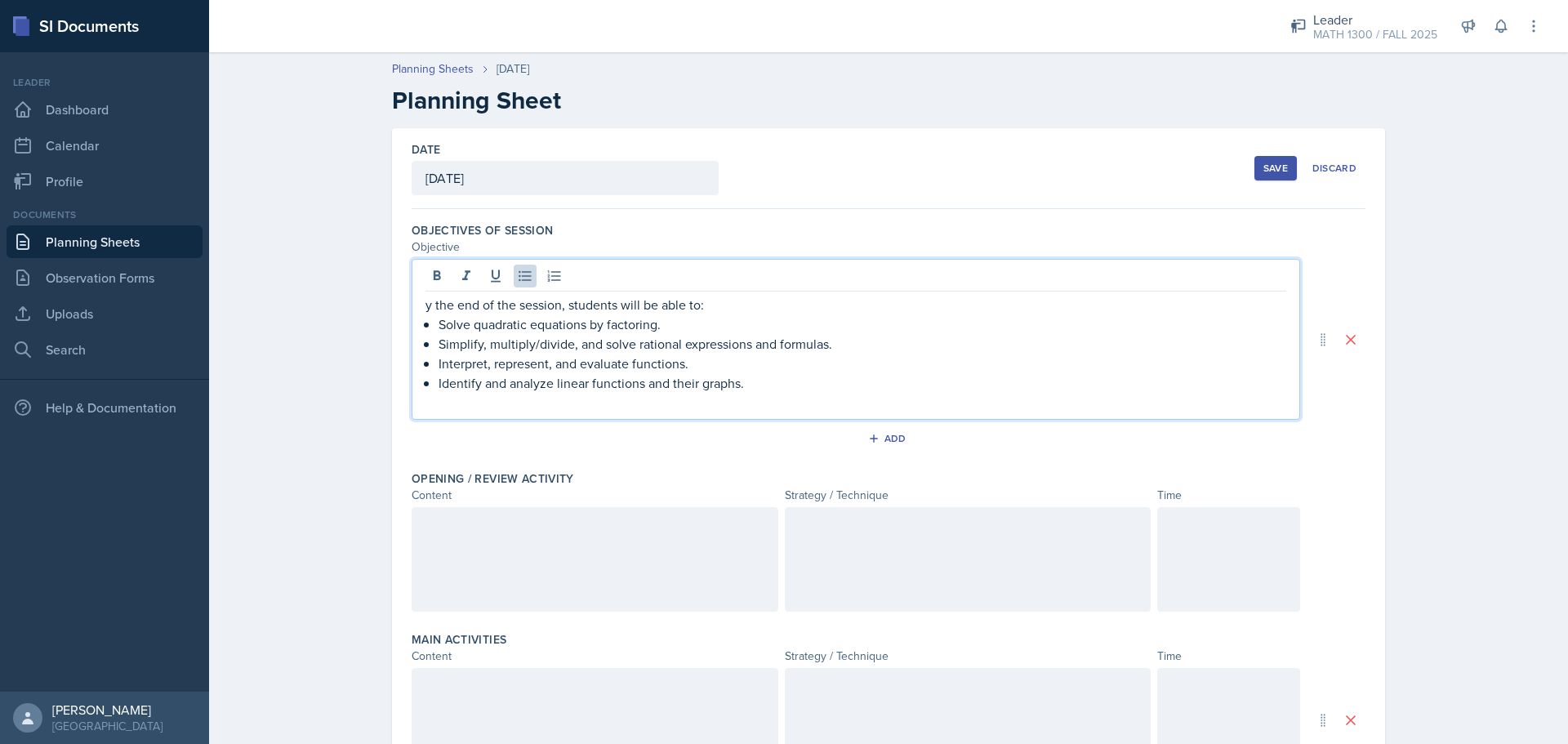
click at [415, 307] on div "y the end of the session, students will be able to: Solve quadratic equations b…" at bounding box center [856, 339] width 889 height 161
click at [426, 306] on p "y the end of the session, students will be able to:" at bounding box center [856, 305] width 860 height 19
click at [426, 307] on p "y the end of the session, students will be able to:" at bounding box center [856, 305] width 860 height 19
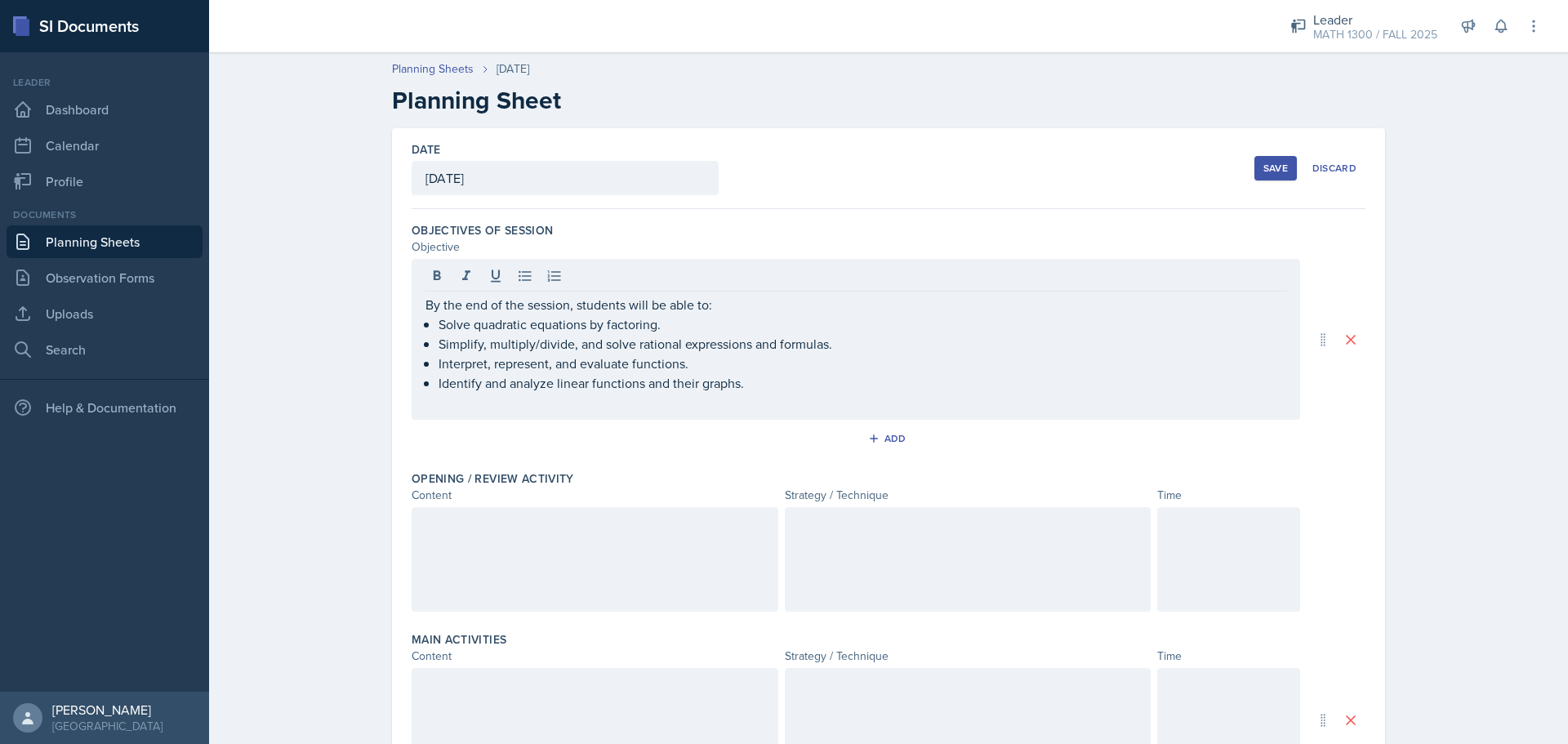
click at [420, 536] on div at bounding box center [595, 559] width 367 height 104
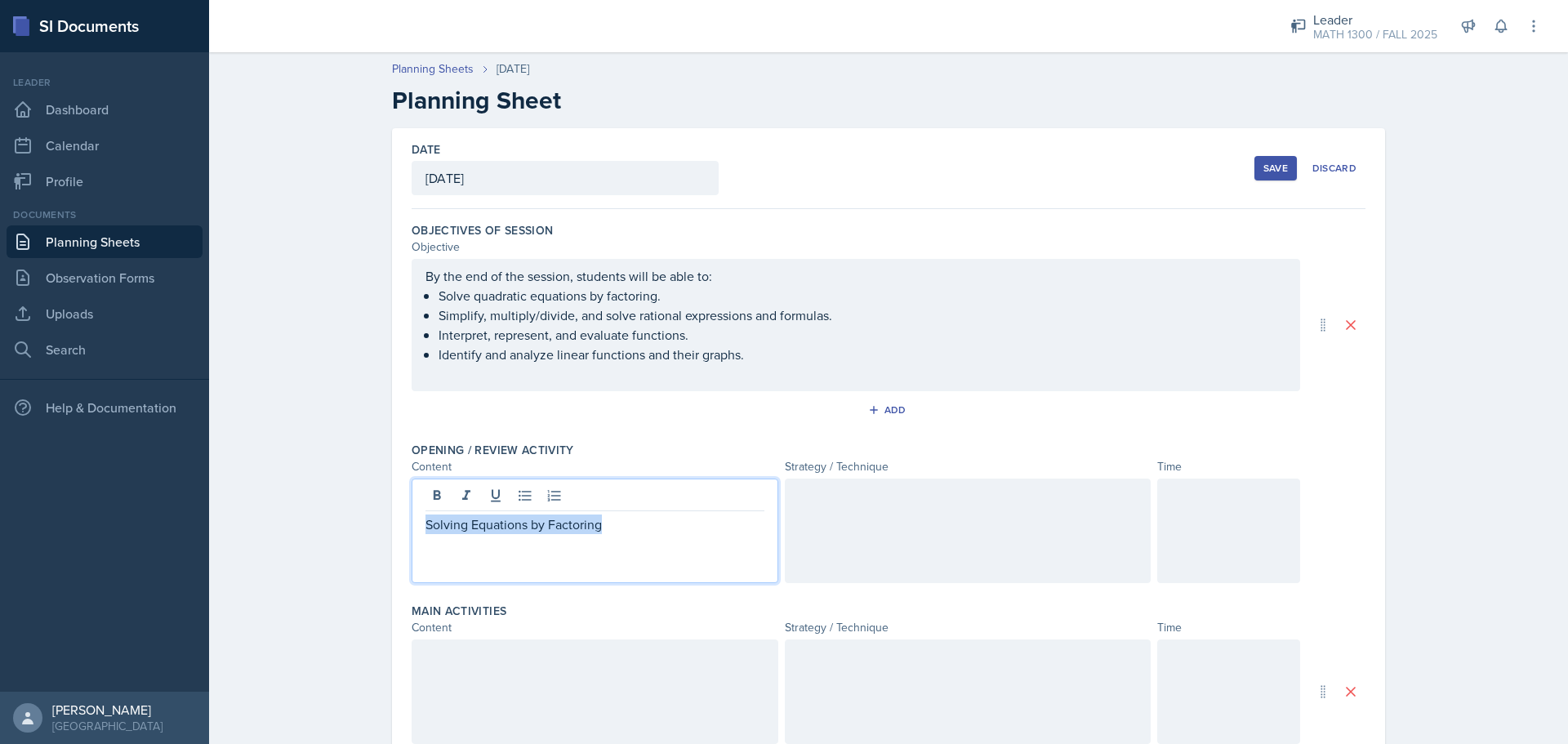
drag, startPoint x: 593, startPoint y: 525, endPoint x: 0, endPoint y: 329, distance: 624.6
click at [0, 331] on div "SI Documents Leader Dashboard Calendar Profile Documents Planning Sheets Observ…" at bounding box center [784, 372] width 1568 height 744
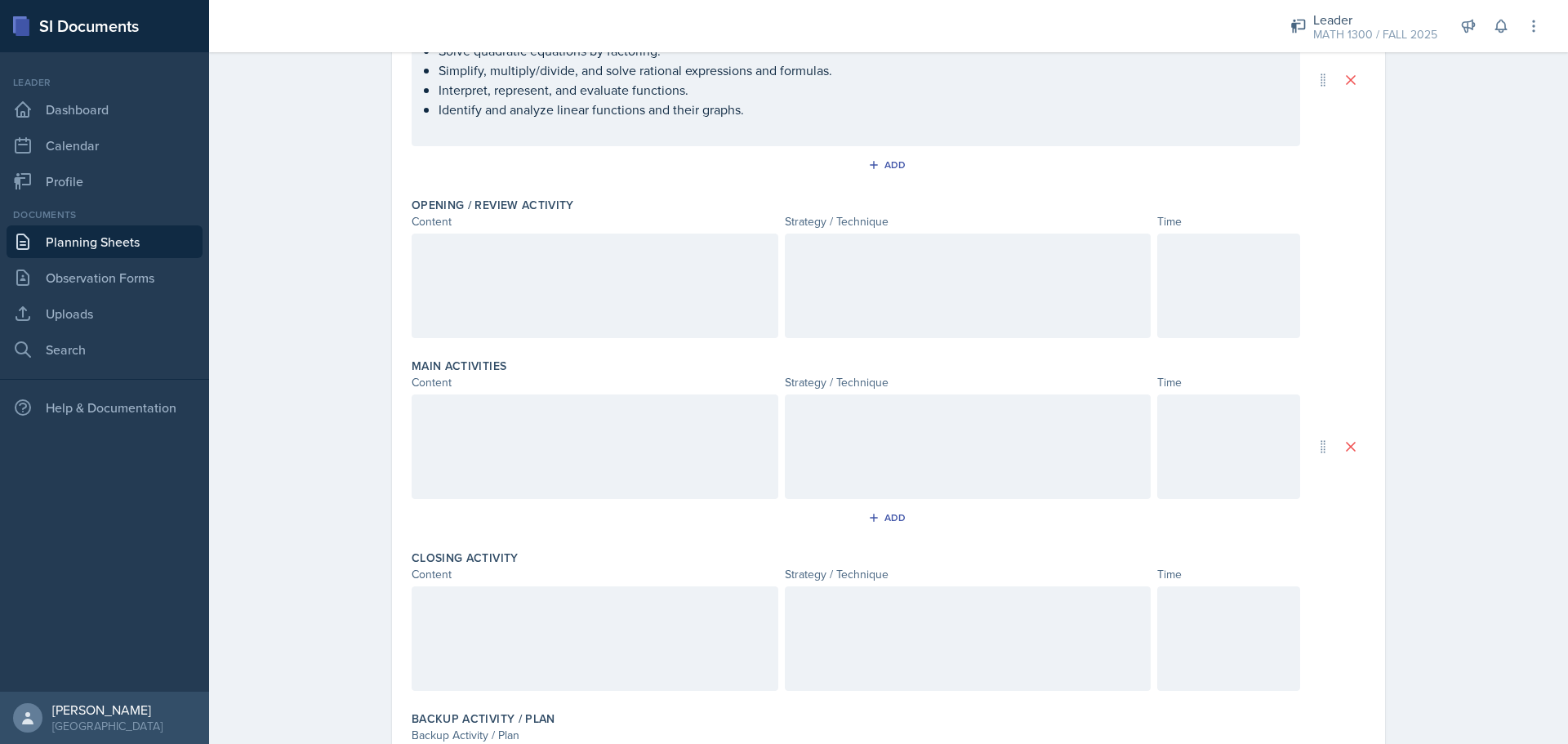
click at [471, 449] on div at bounding box center [595, 446] width 367 height 104
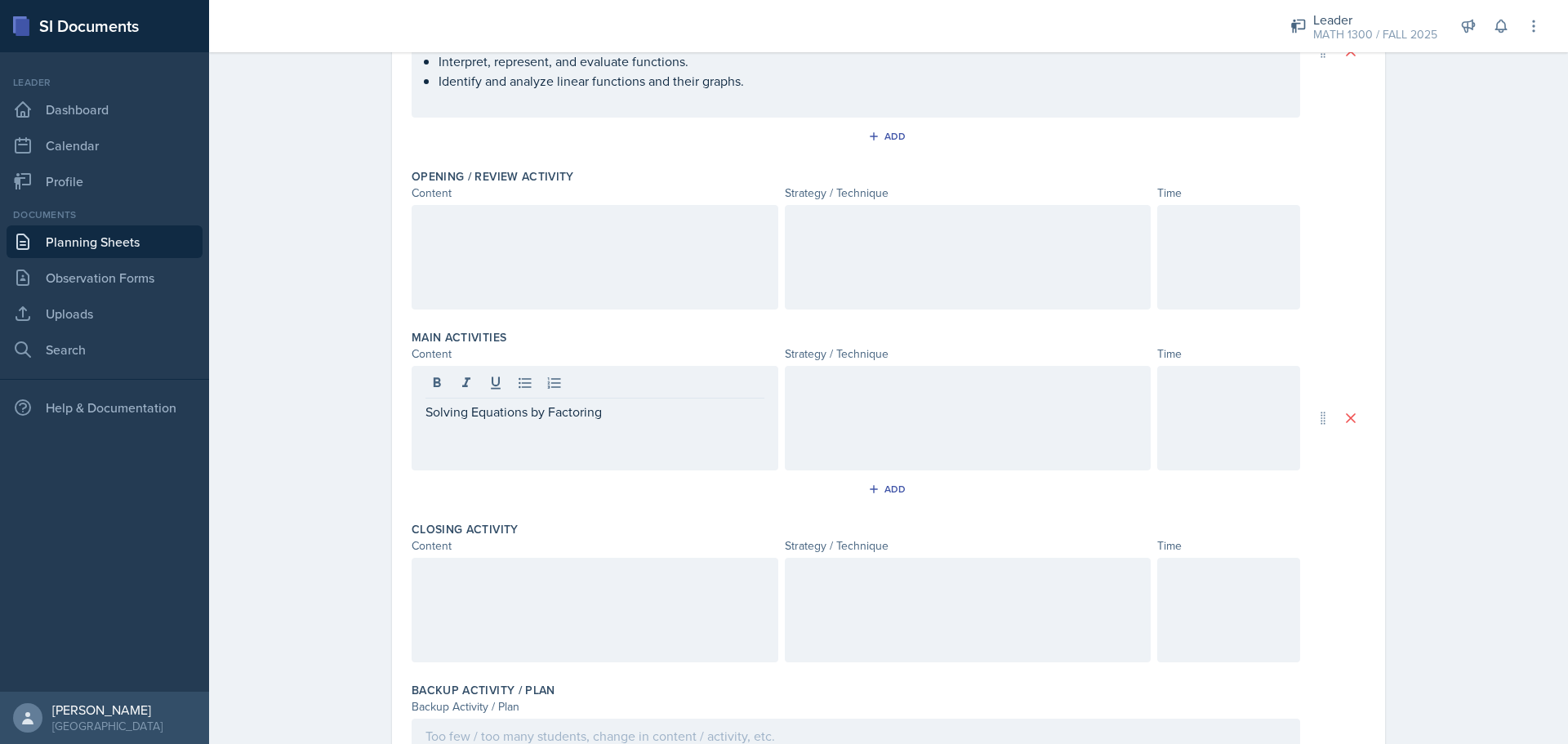
click at [824, 395] on div at bounding box center [967, 418] width 367 height 104
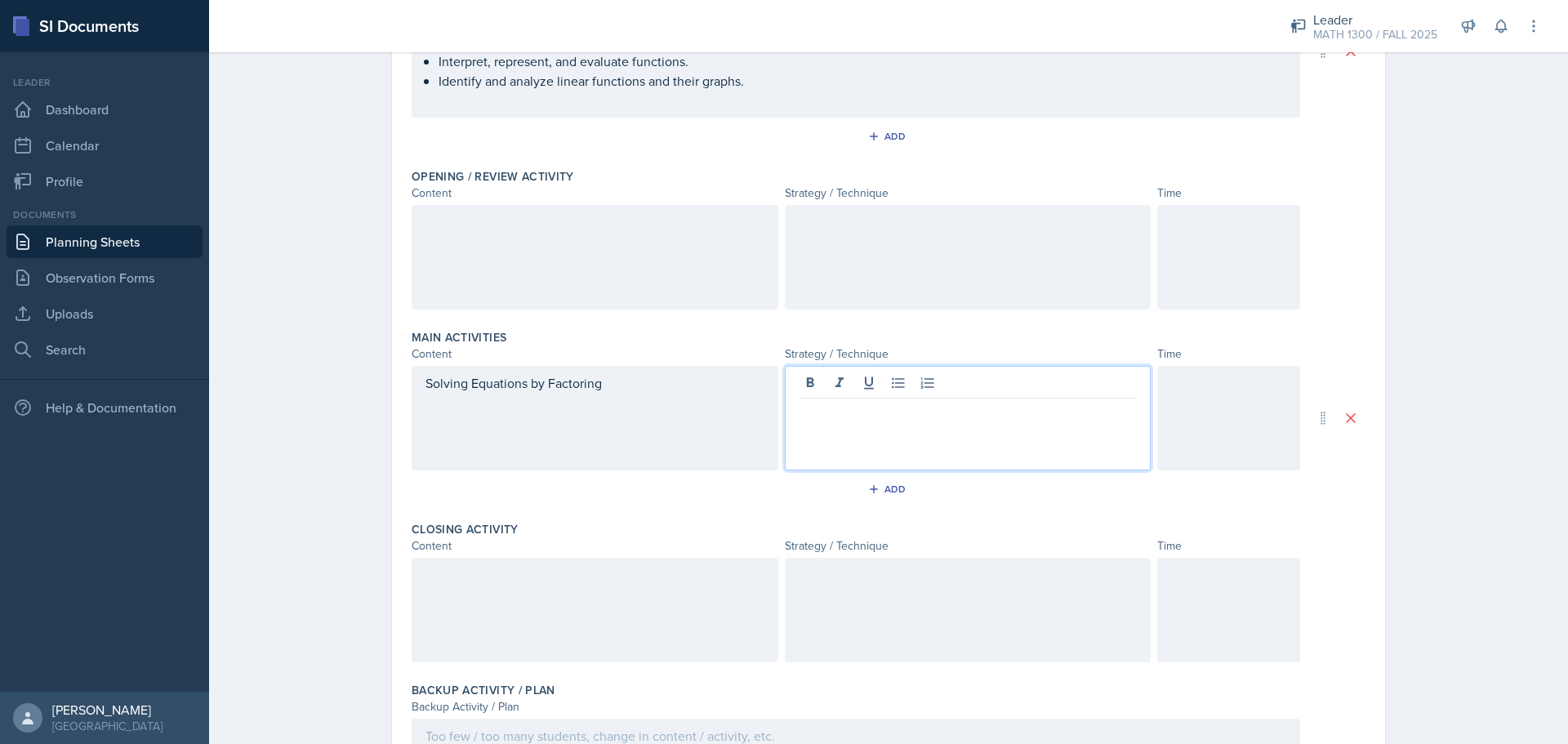
scroll to position [302, 0]
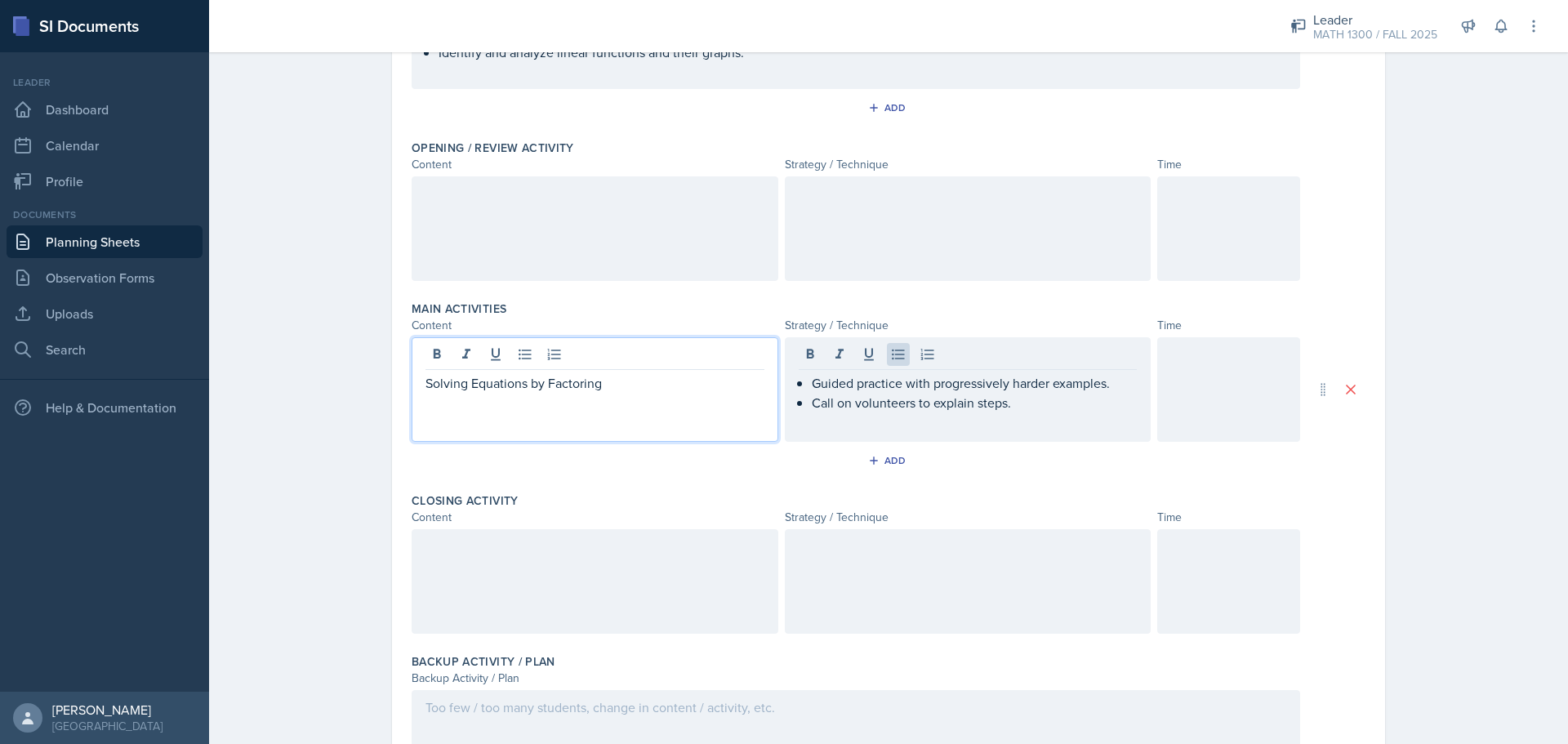
click at [614, 353] on div "Solving Equations by Factoring" at bounding box center [595, 390] width 367 height 104
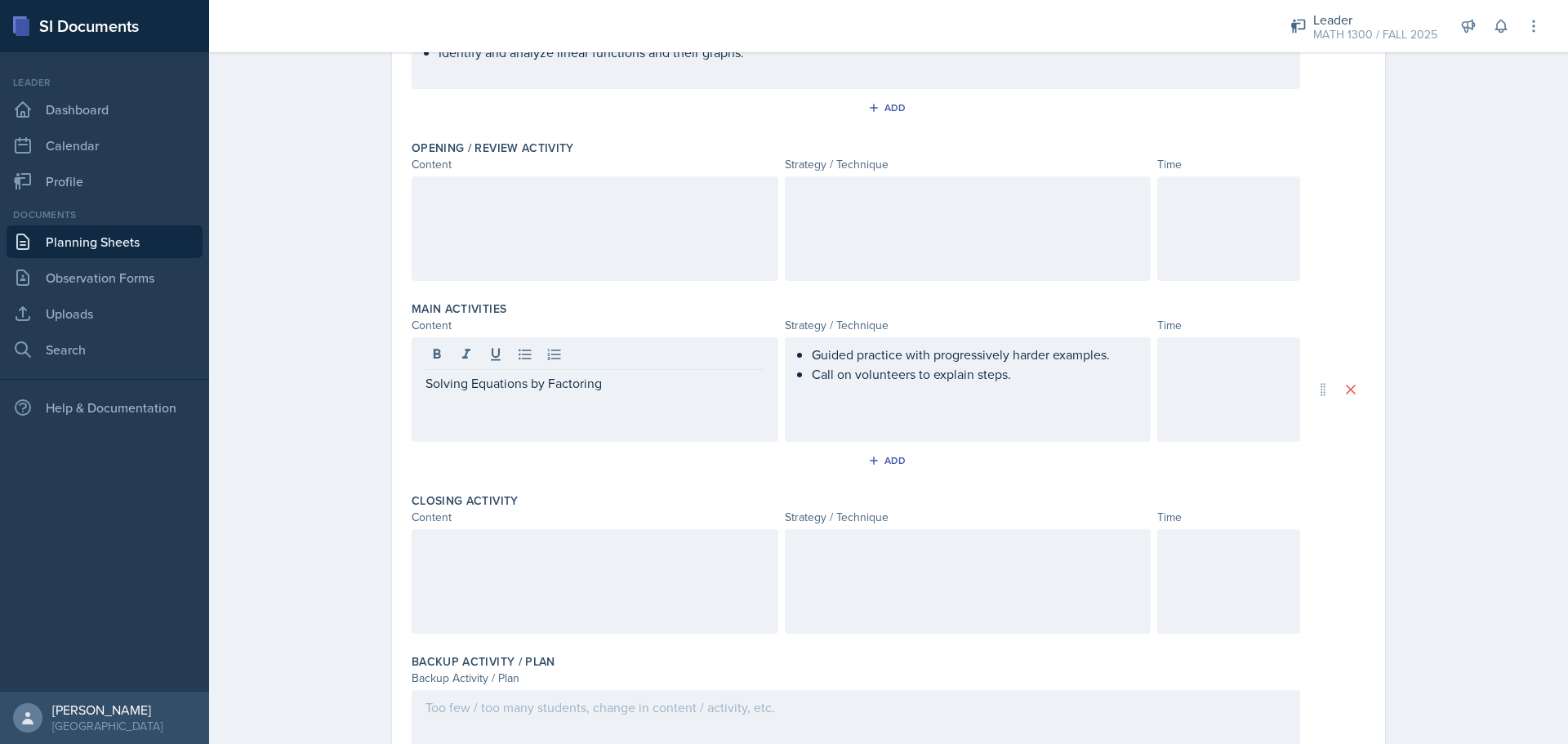
drag, startPoint x: 615, startPoint y: 368, endPoint x: 572, endPoint y: 375, distance: 43.6
click at [572, 375] on div "Solving Equations by Factoring" at bounding box center [595, 390] width 367 height 104
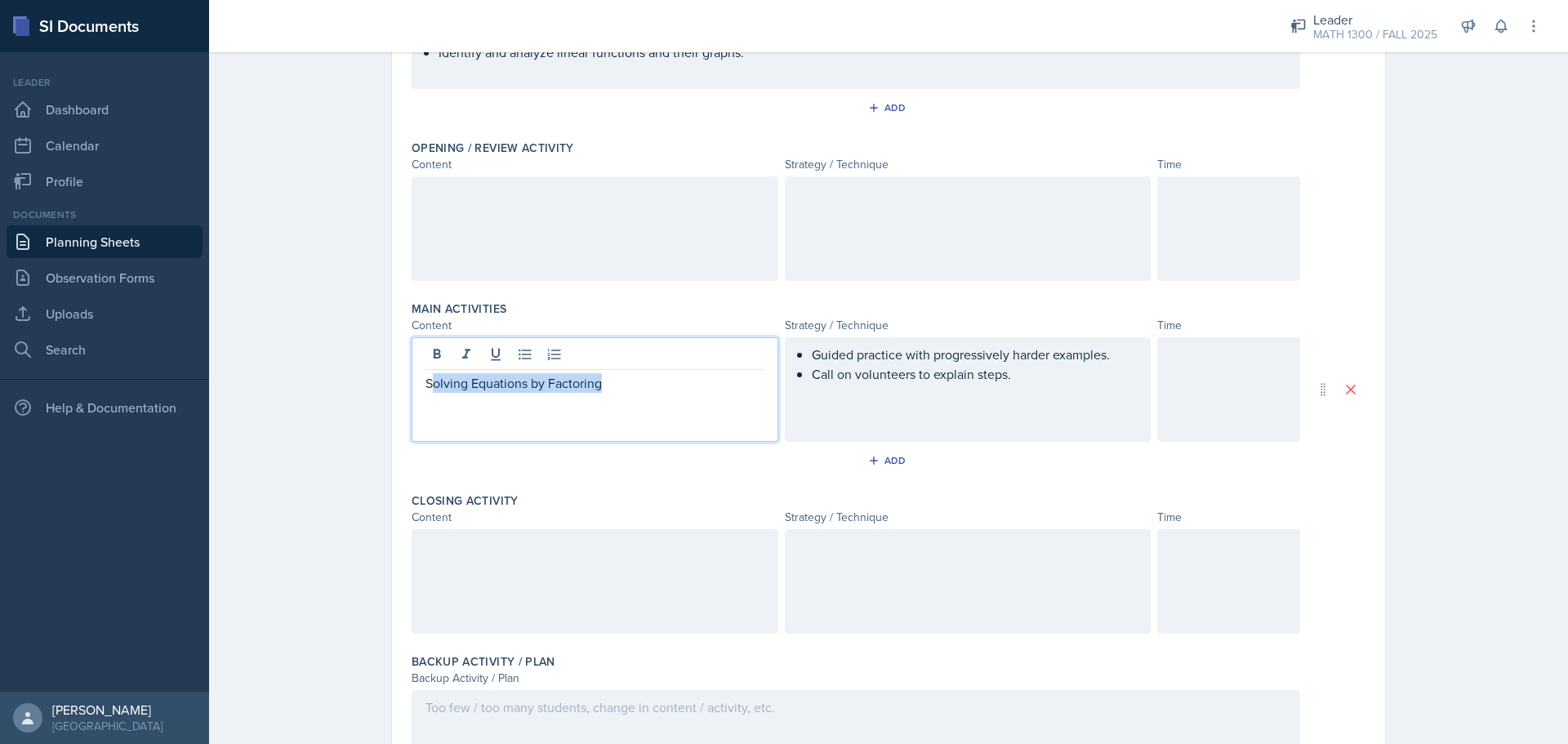
drag, startPoint x: 617, startPoint y: 387, endPoint x: 426, endPoint y: 387, distance: 191.0
click at [426, 387] on p "Solving Equations by Factoring" at bounding box center [595, 383] width 339 height 19
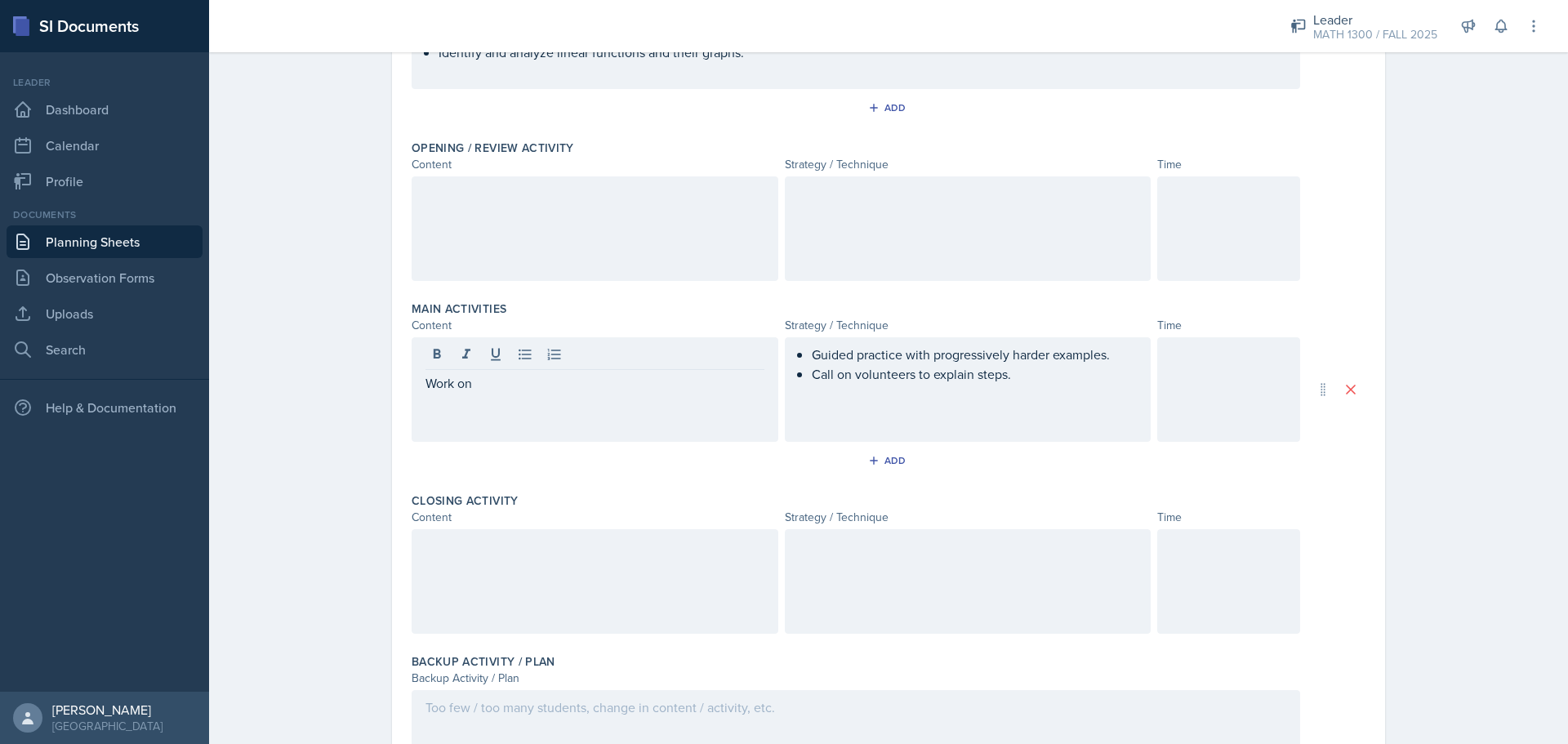
click at [87, 243] on link "Planning Sheets" at bounding box center [104, 241] width 196 height 33
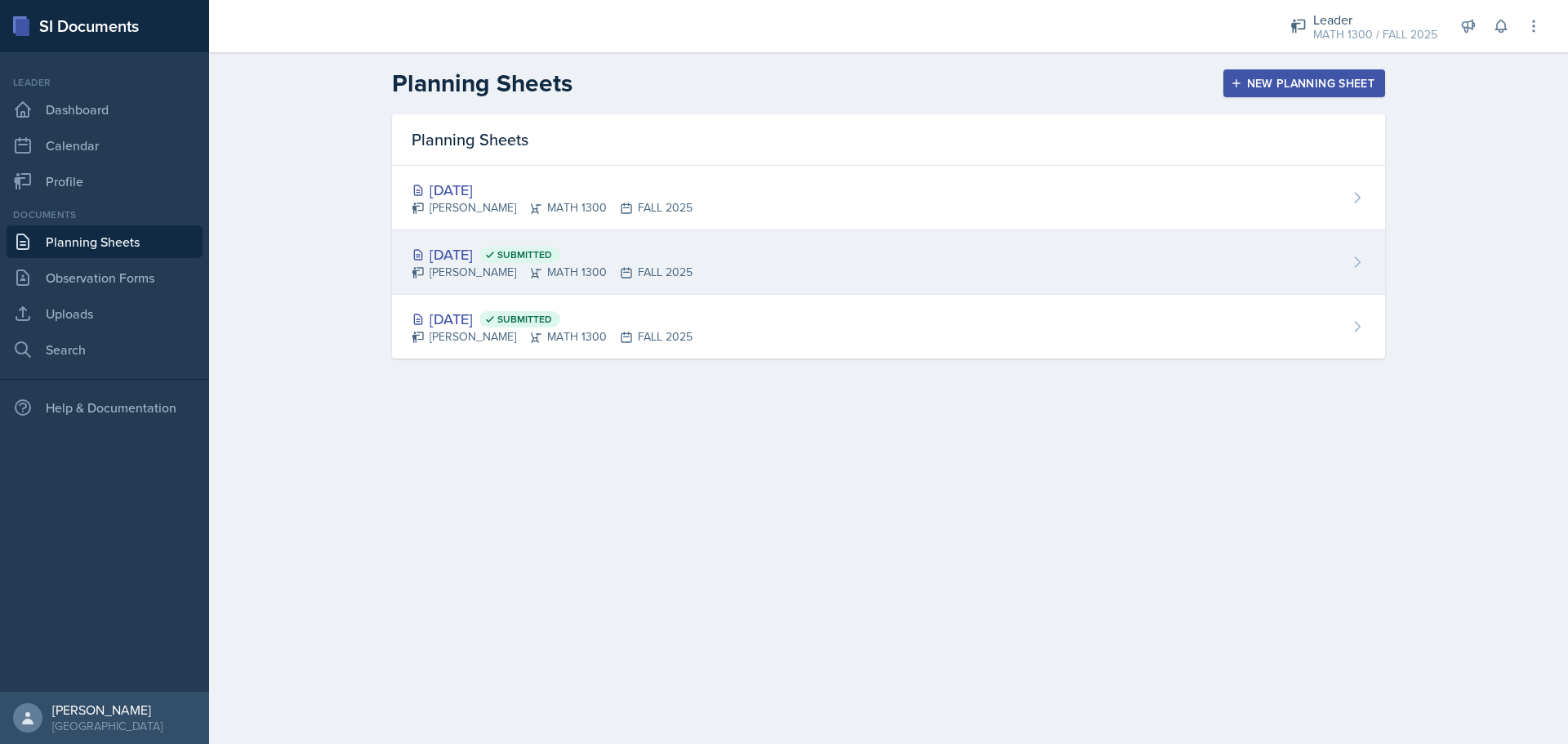
click at [489, 262] on div "[DATE] Submitted" at bounding box center [552, 254] width 281 height 22
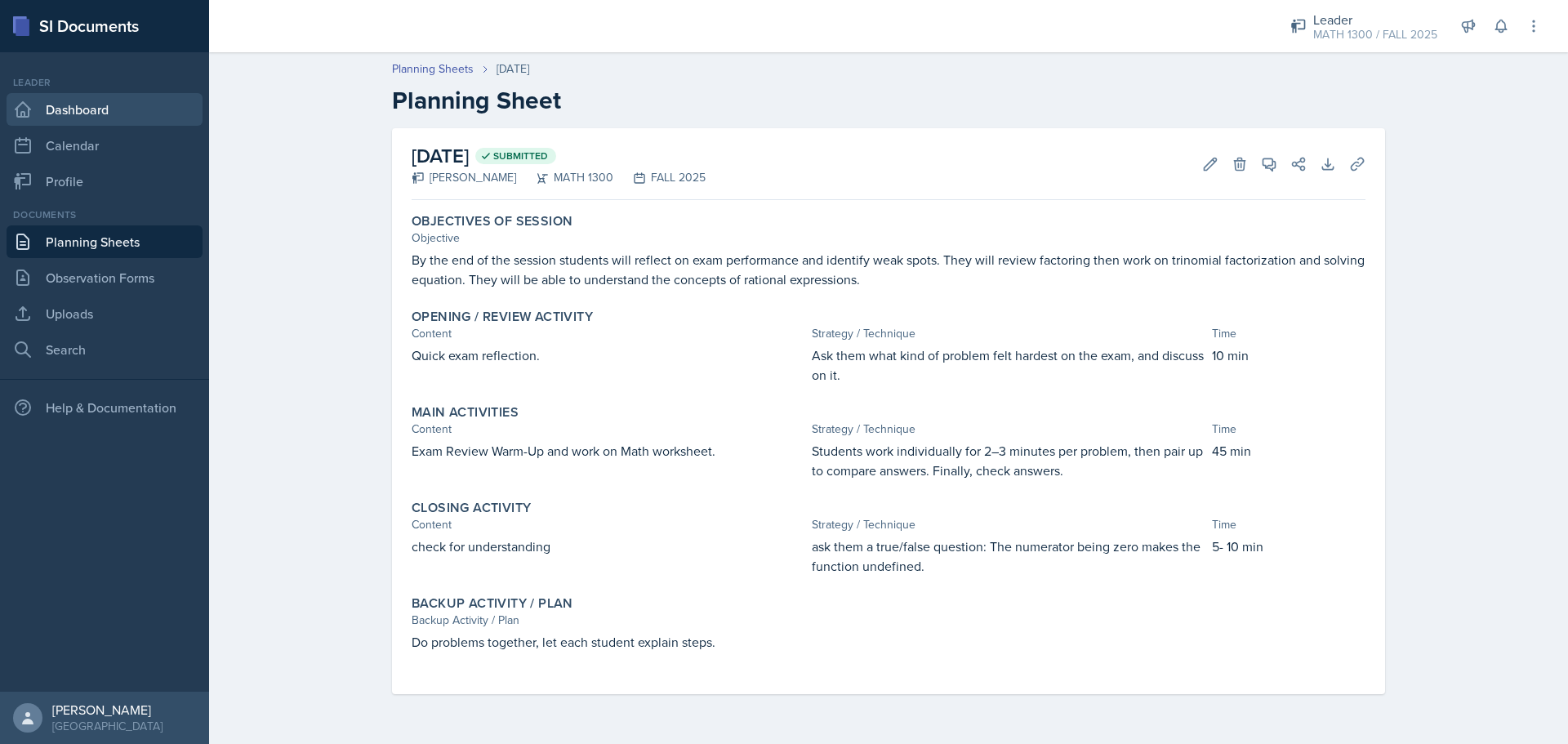
click at [119, 115] on link "Dashboard" at bounding box center [104, 109] width 196 height 33
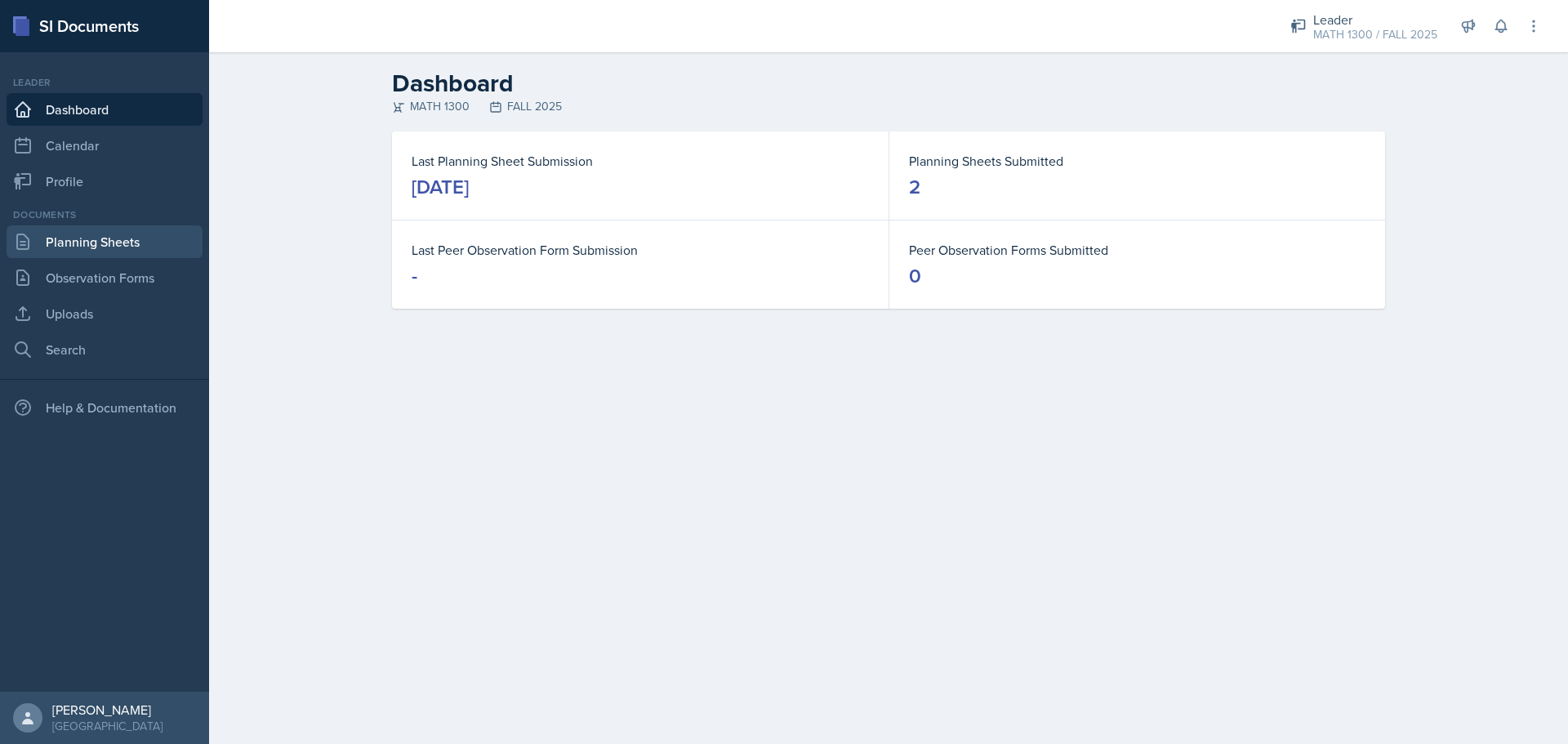
click at [140, 239] on link "Planning Sheets" at bounding box center [104, 241] width 196 height 33
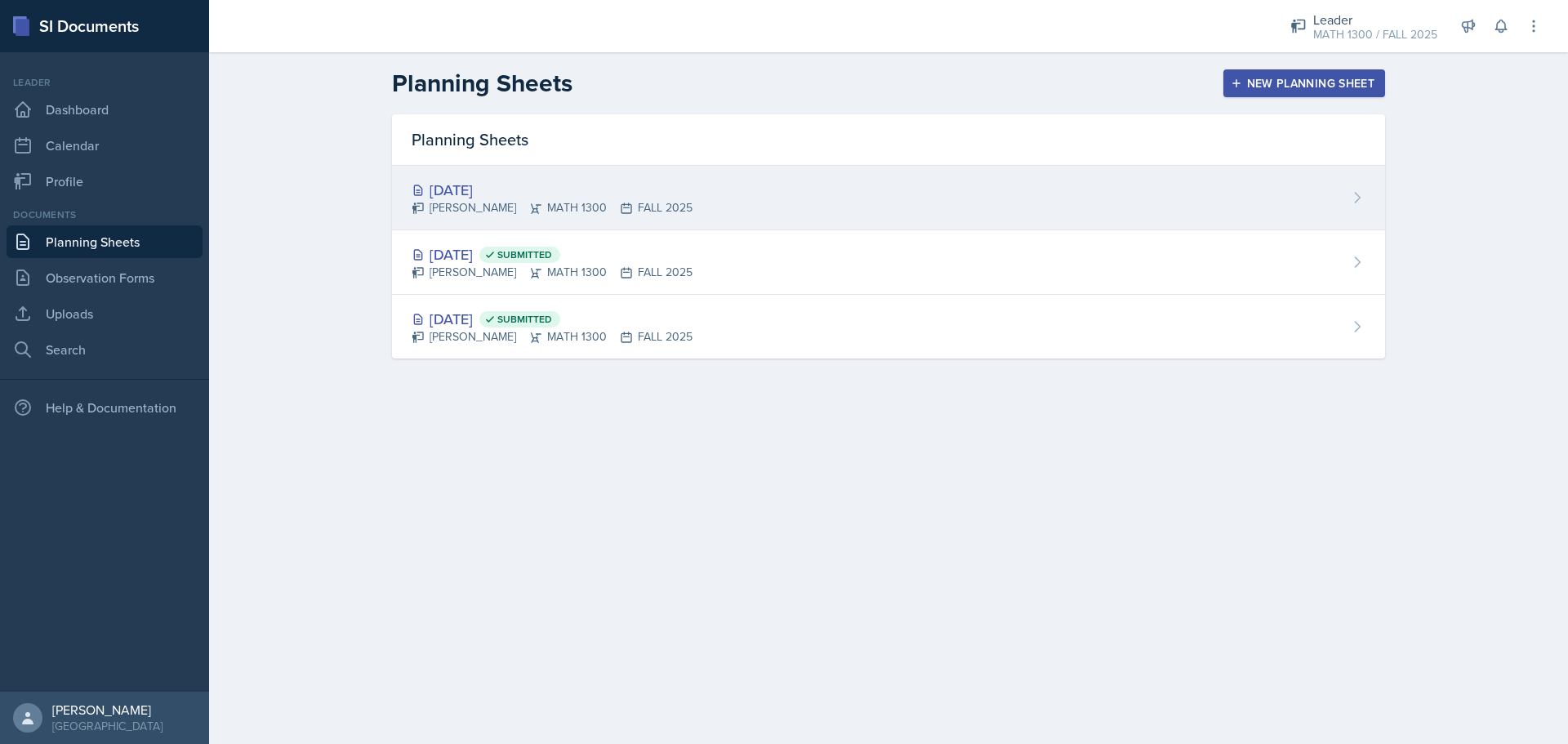
click at [481, 192] on div "[DATE]" at bounding box center [552, 189] width 281 height 22
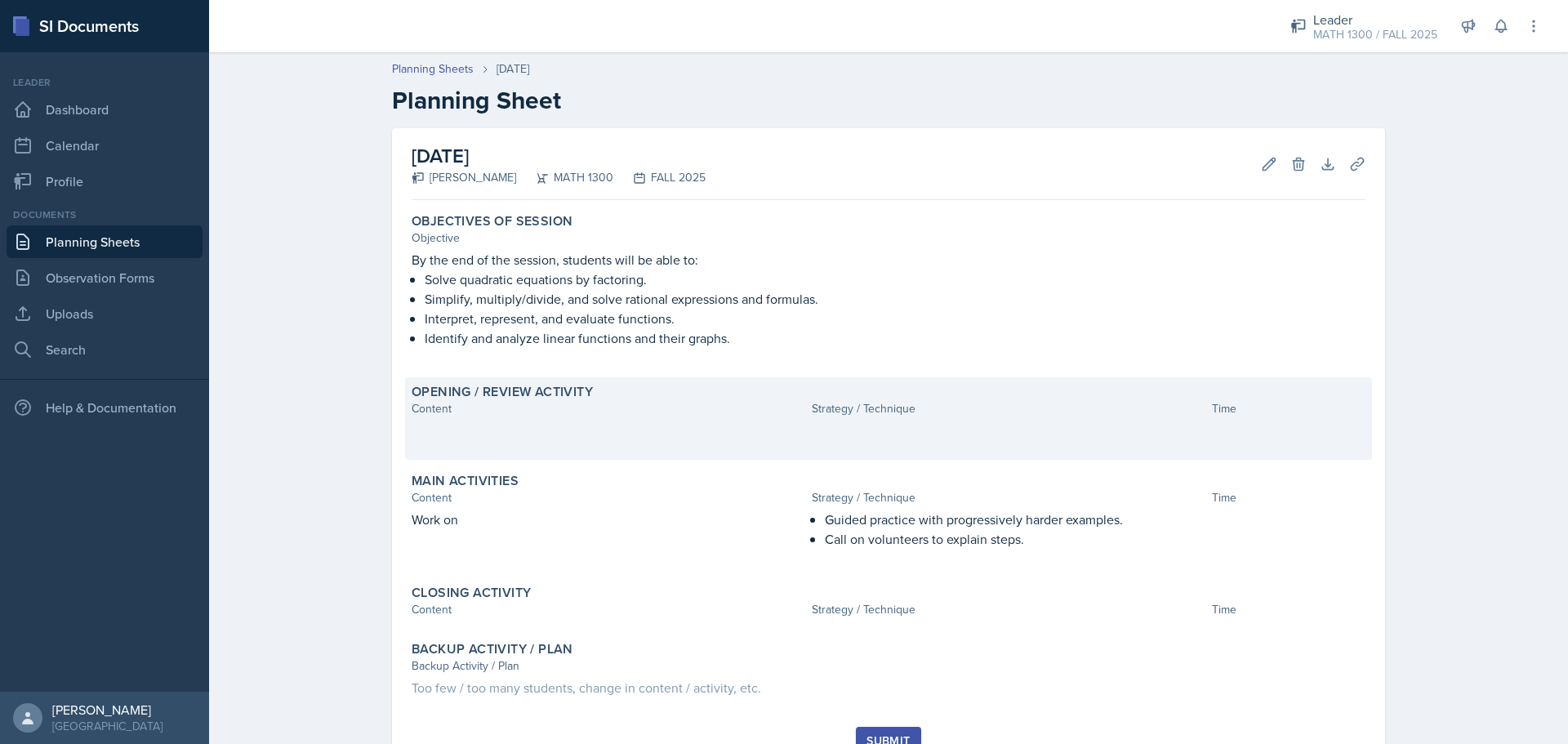
scroll to position [70, 0]
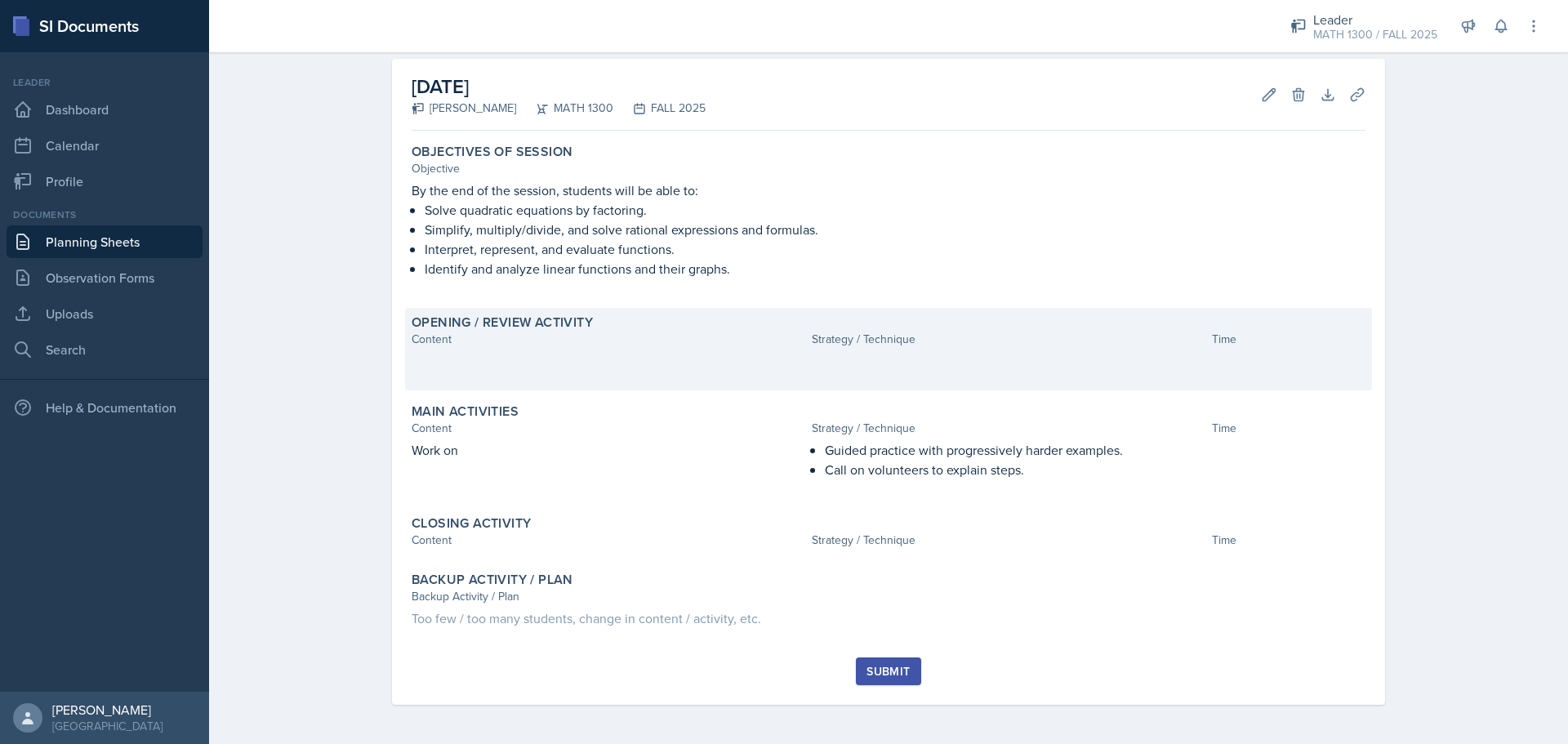
click at [534, 354] on p at bounding box center [608, 359] width 393 height 16
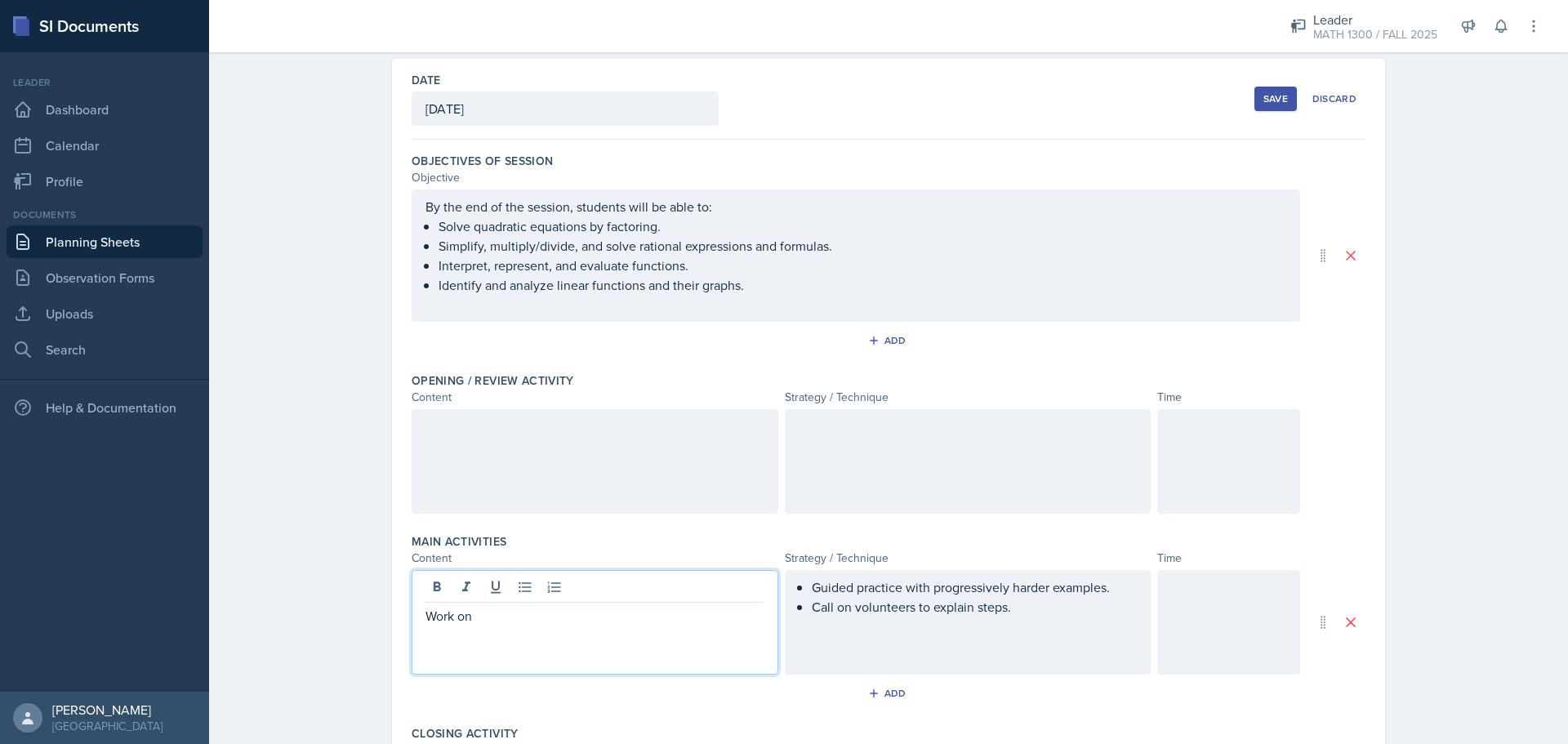
click at [481, 566] on div "Work on" at bounding box center [595, 622] width 367 height 104
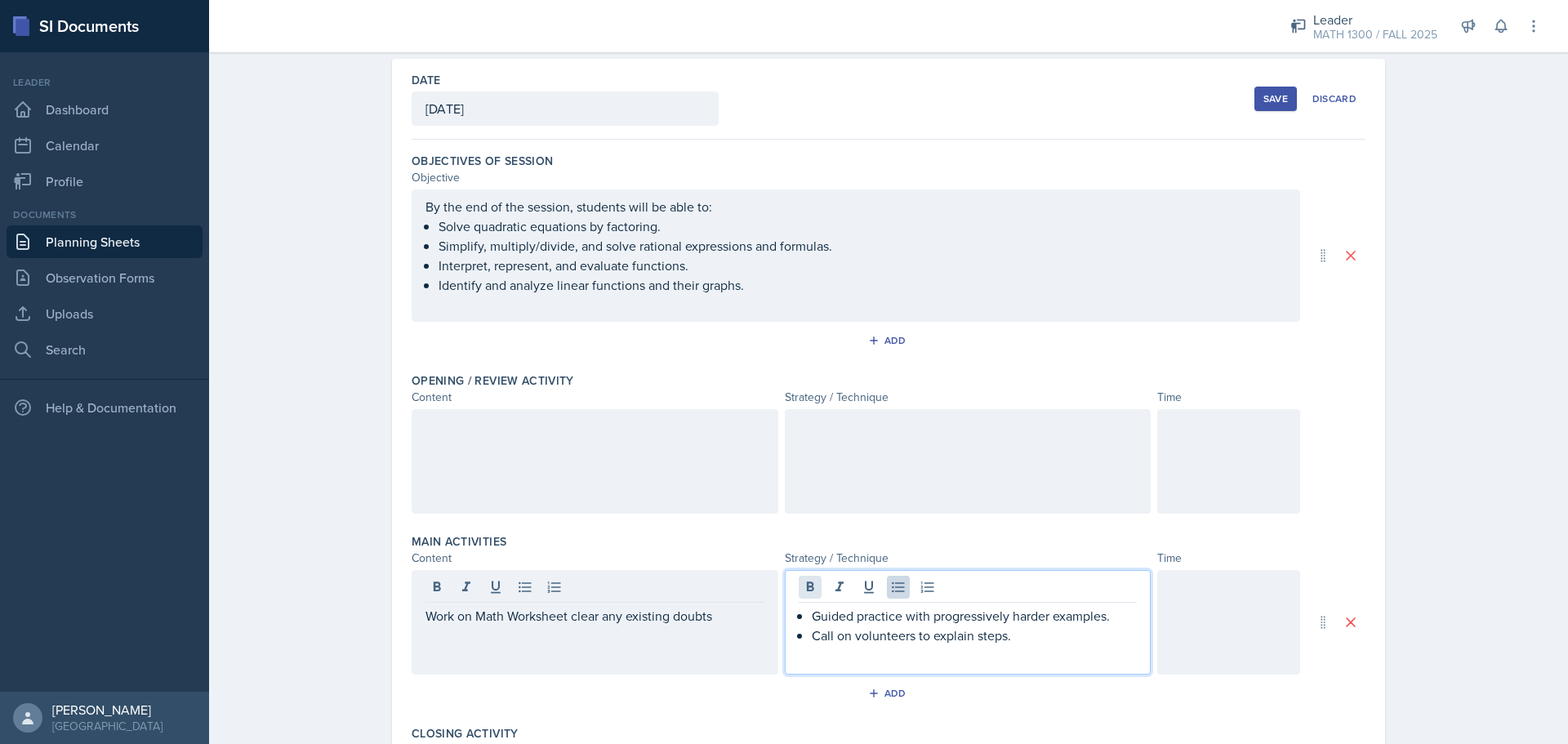
click at [802, 566] on div "Guided practice with progressively harder examples. Call on volunteers to expla…" at bounding box center [967, 622] width 367 height 104
click at [804, 566] on div "Guided practice with progressively harder examples. Call on volunteers to expla…" at bounding box center [968, 635] width 339 height 59
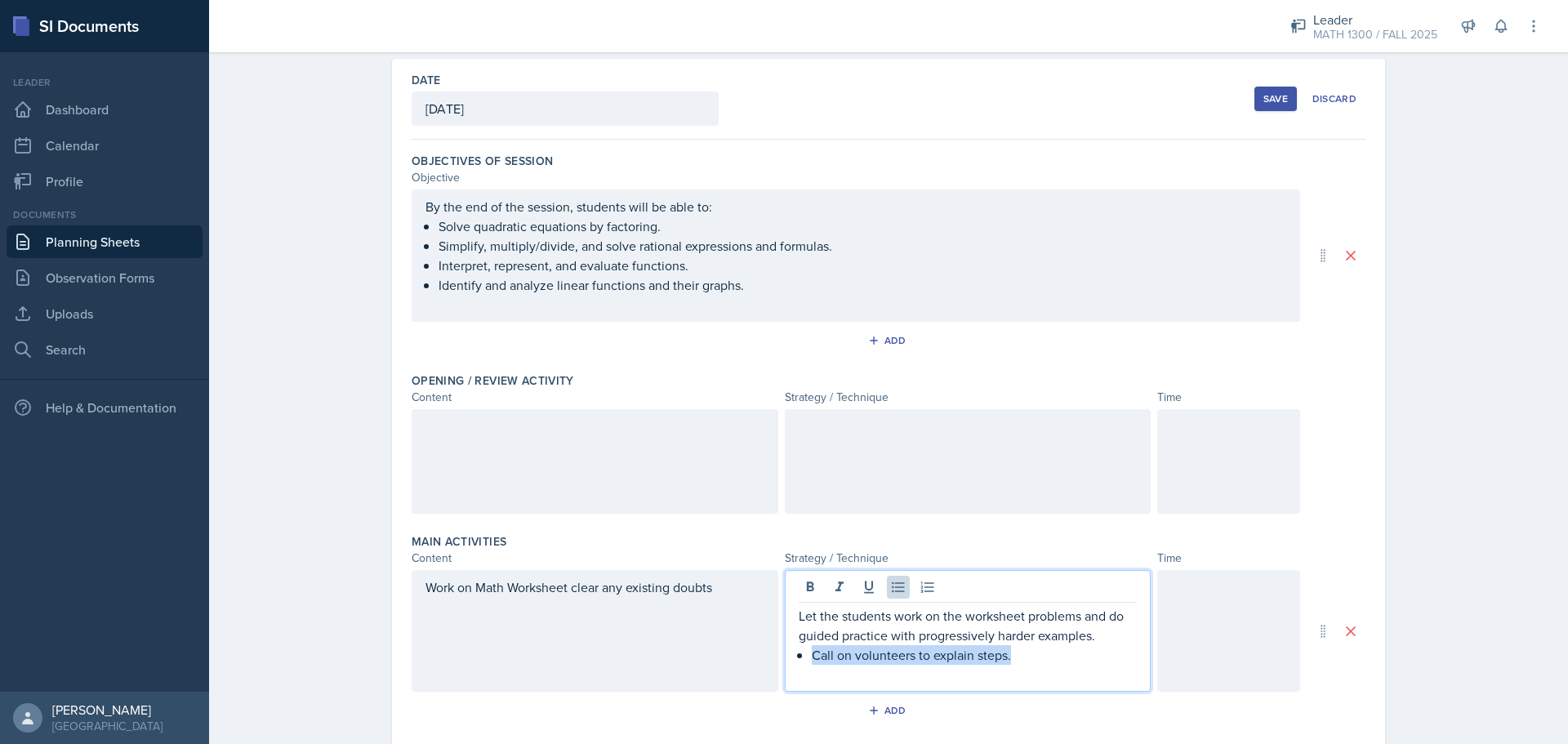
drag, startPoint x: 1072, startPoint y: 664, endPoint x: 691, endPoint y: 659, distance: 381.0
click at [691, 566] on div "Work on Math Worksheet clear any existing doubts Let the students work on the w…" at bounding box center [856, 631] width 889 height 122
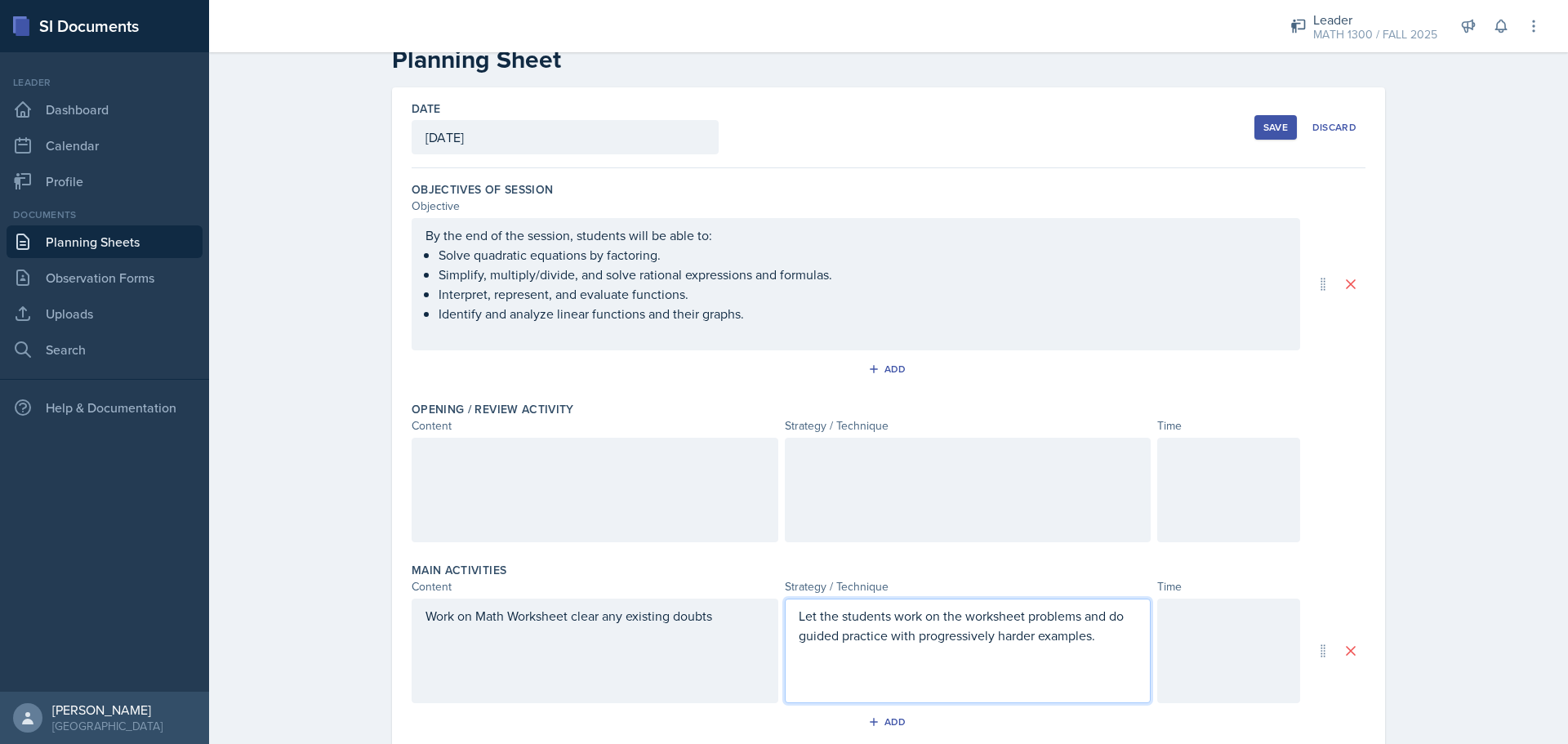
click at [515, 354] on div "Objectives of Session Objective By the end of the session, students will be abl…" at bounding box center [889, 285] width 954 height 220
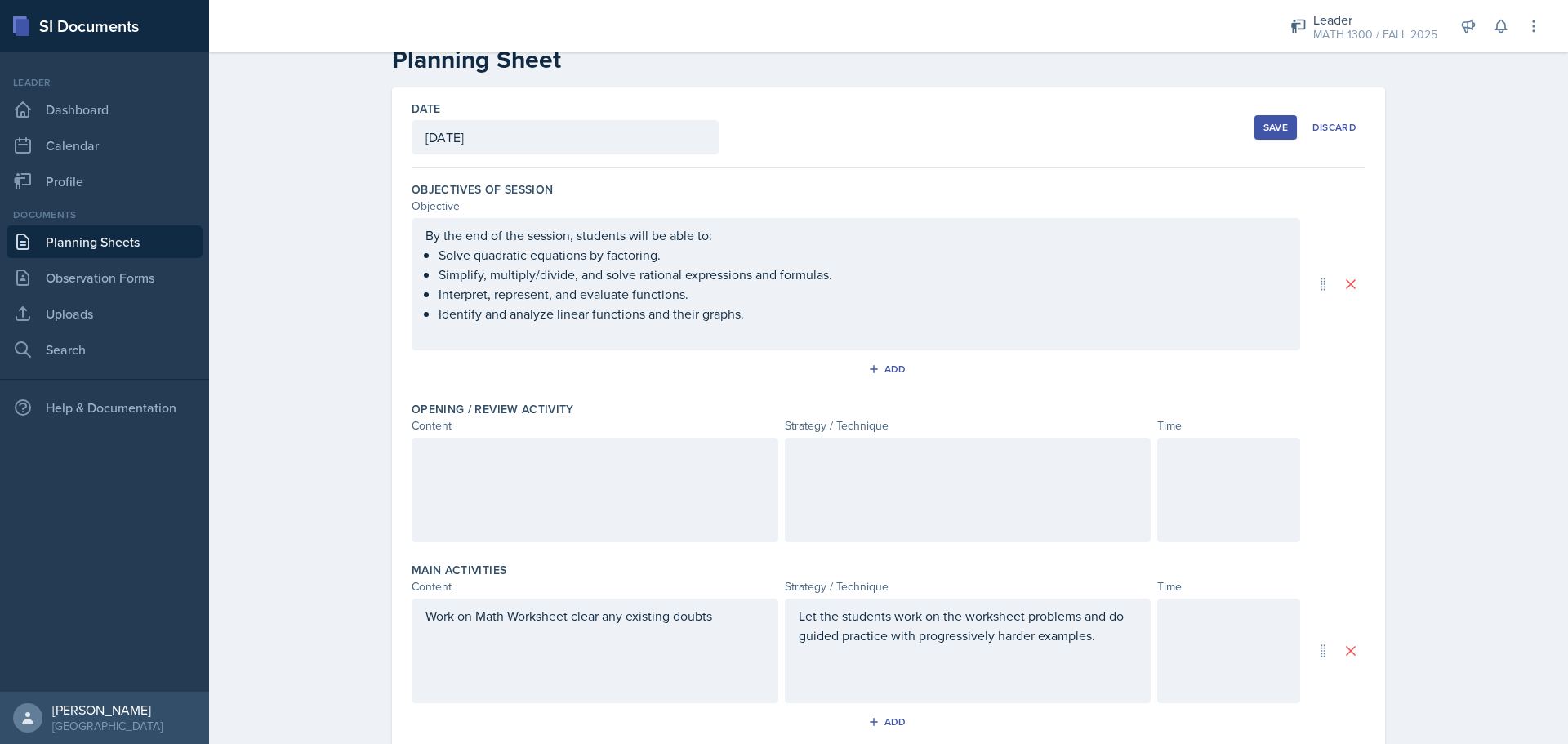
click at [469, 491] on div at bounding box center [595, 490] width 367 height 104
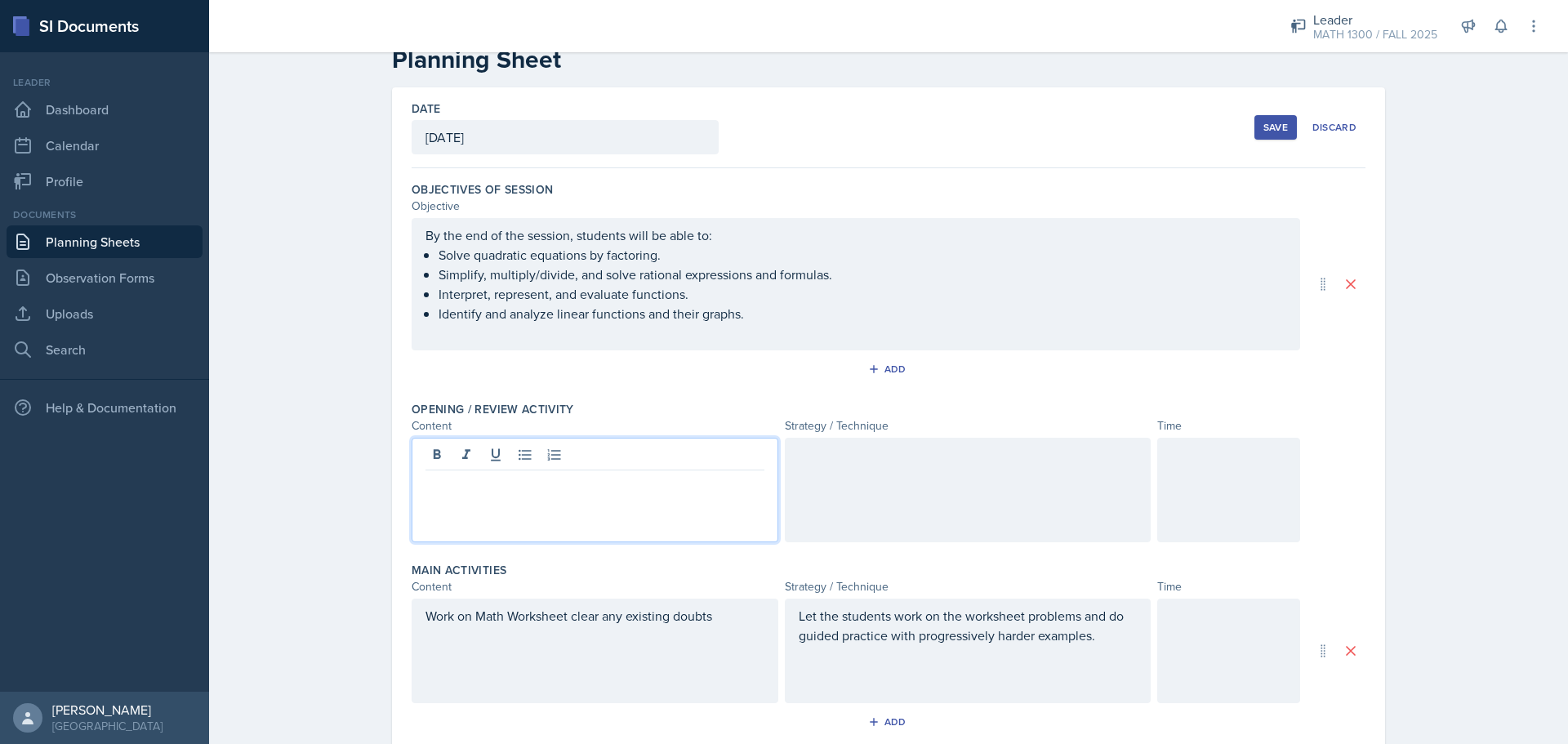
scroll to position [70, 0]
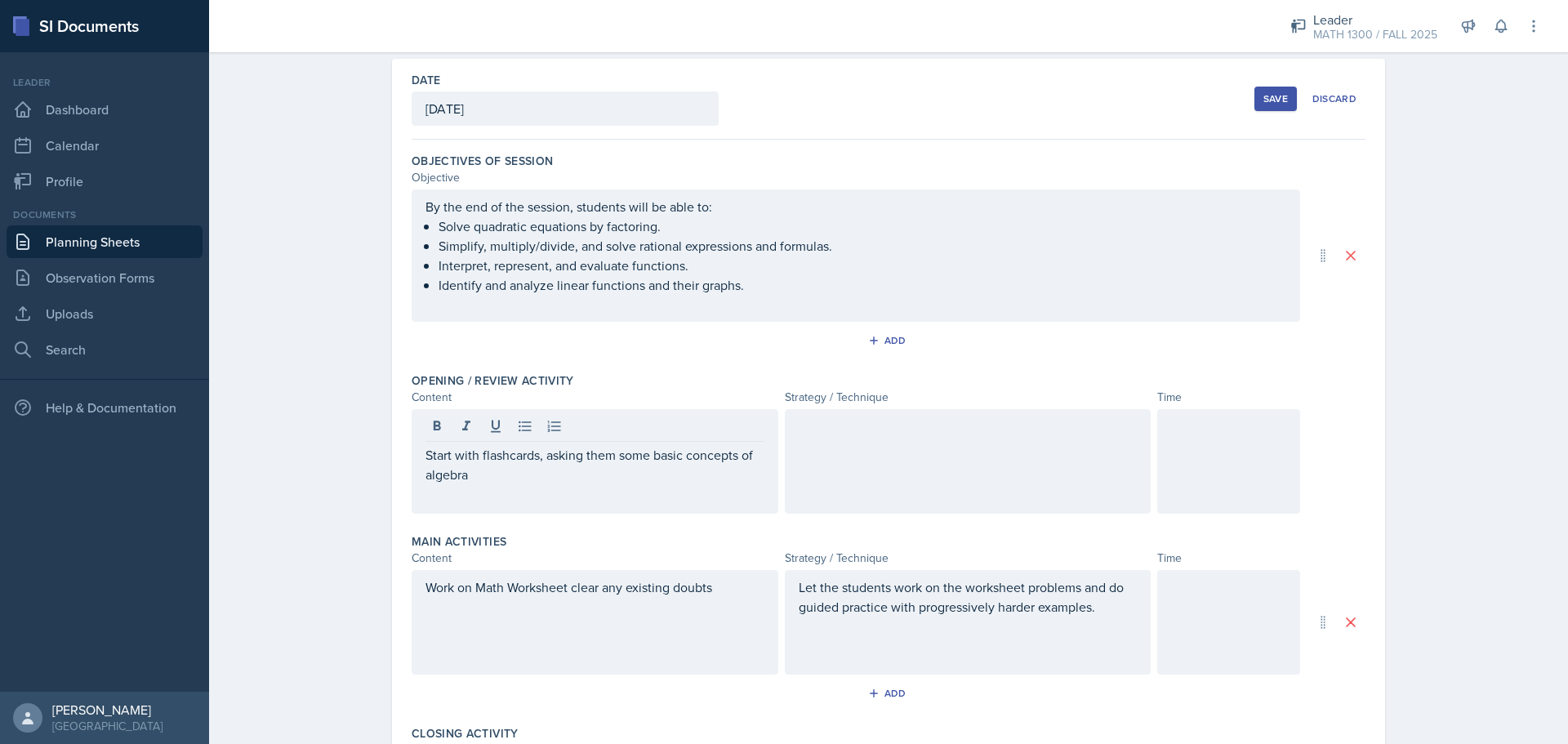
click at [842, 450] on div at bounding box center [967, 461] width 367 height 104
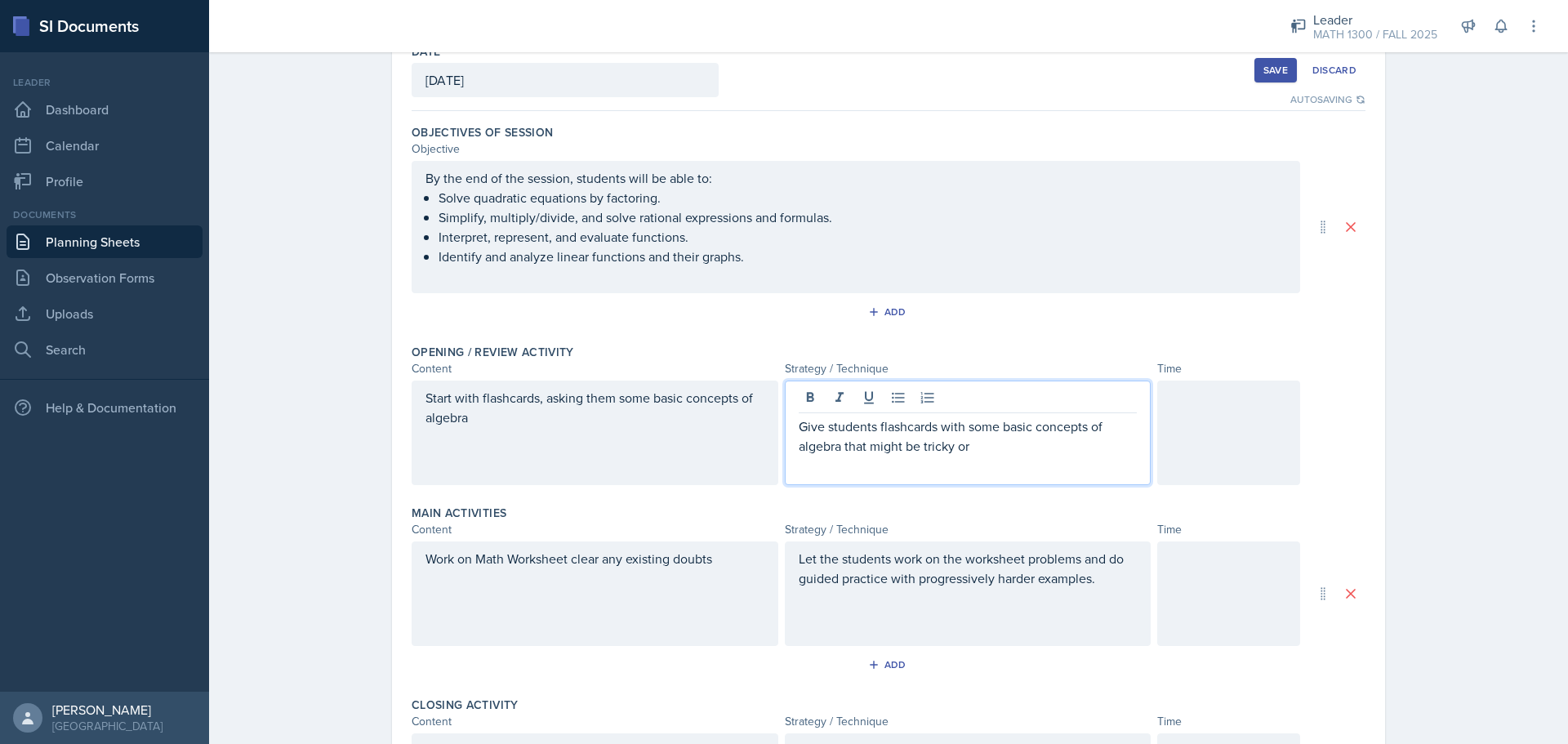
click at [614, 399] on div "Start with flashcards, asking them some basic concepts of algebra" at bounding box center [595, 433] width 367 height 104
click at [1019, 418] on p "Give students flashcards with some basic concepts of algebra that might be tric…" at bounding box center [968, 436] width 339 height 39
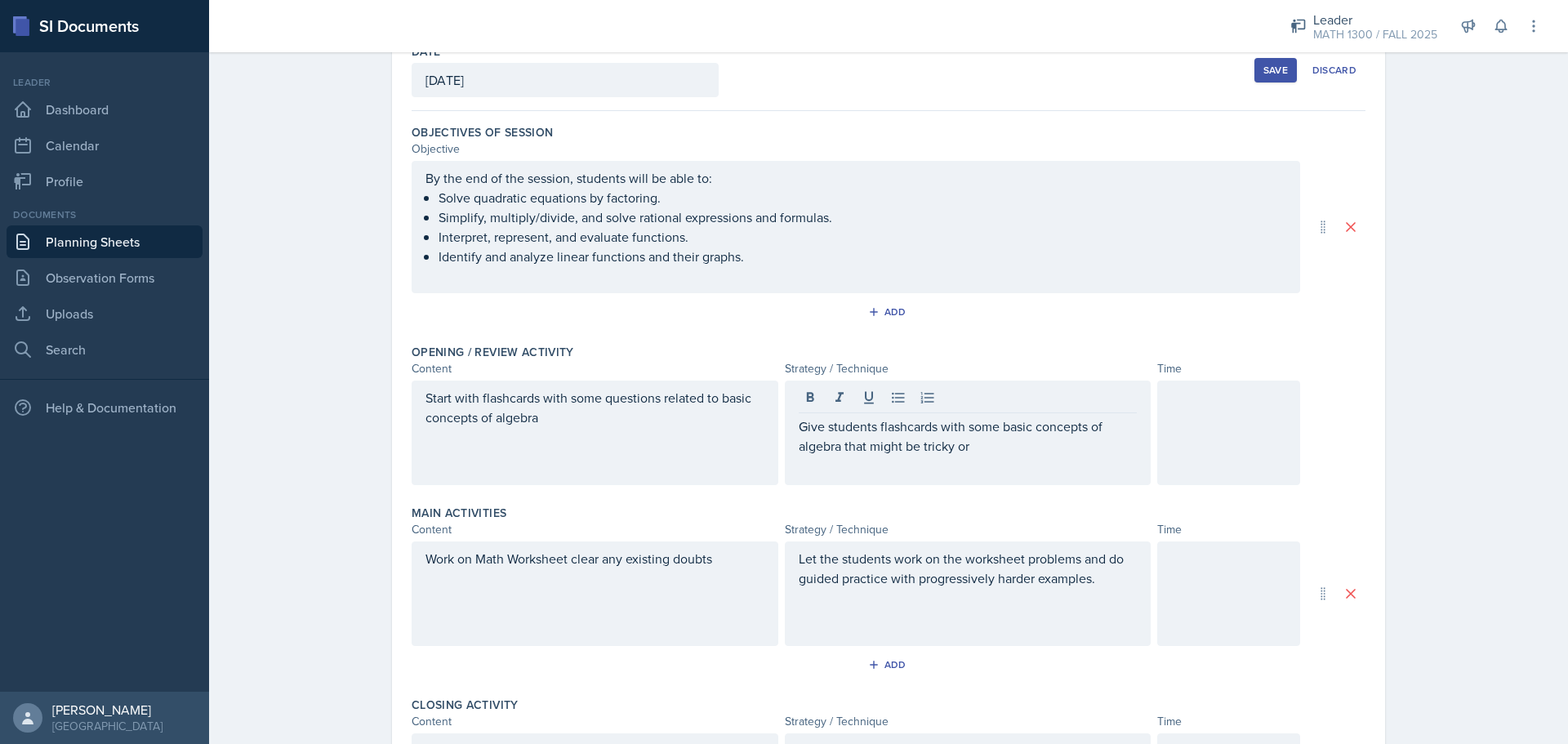
click at [1009, 459] on div "Give students flashcards with some basic concepts of algebra that might be tric…" at bounding box center [967, 433] width 367 height 104
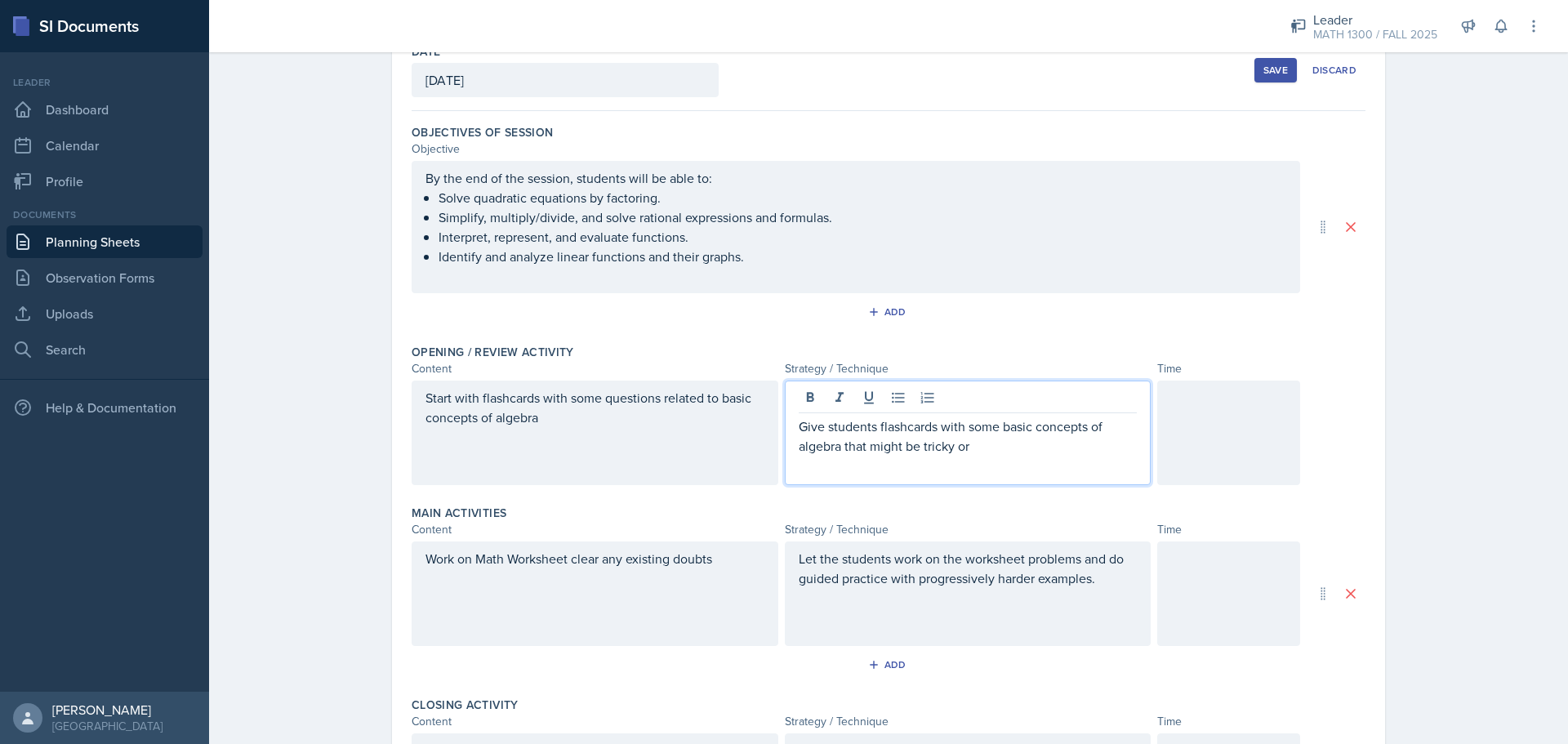
click at [986, 459] on div "Give students flashcards with some basic concepts of algebra that might be tric…" at bounding box center [967, 433] width 367 height 104
click at [925, 428] on p "Give students flashcards with some basic concepts of algebra that might be tric…" at bounding box center [968, 436] width 339 height 39
click at [984, 447] on p "Give students flashcards with some basic concepts of algebra that might be tric…" at bounding box center [968, 436] width 339 height 39
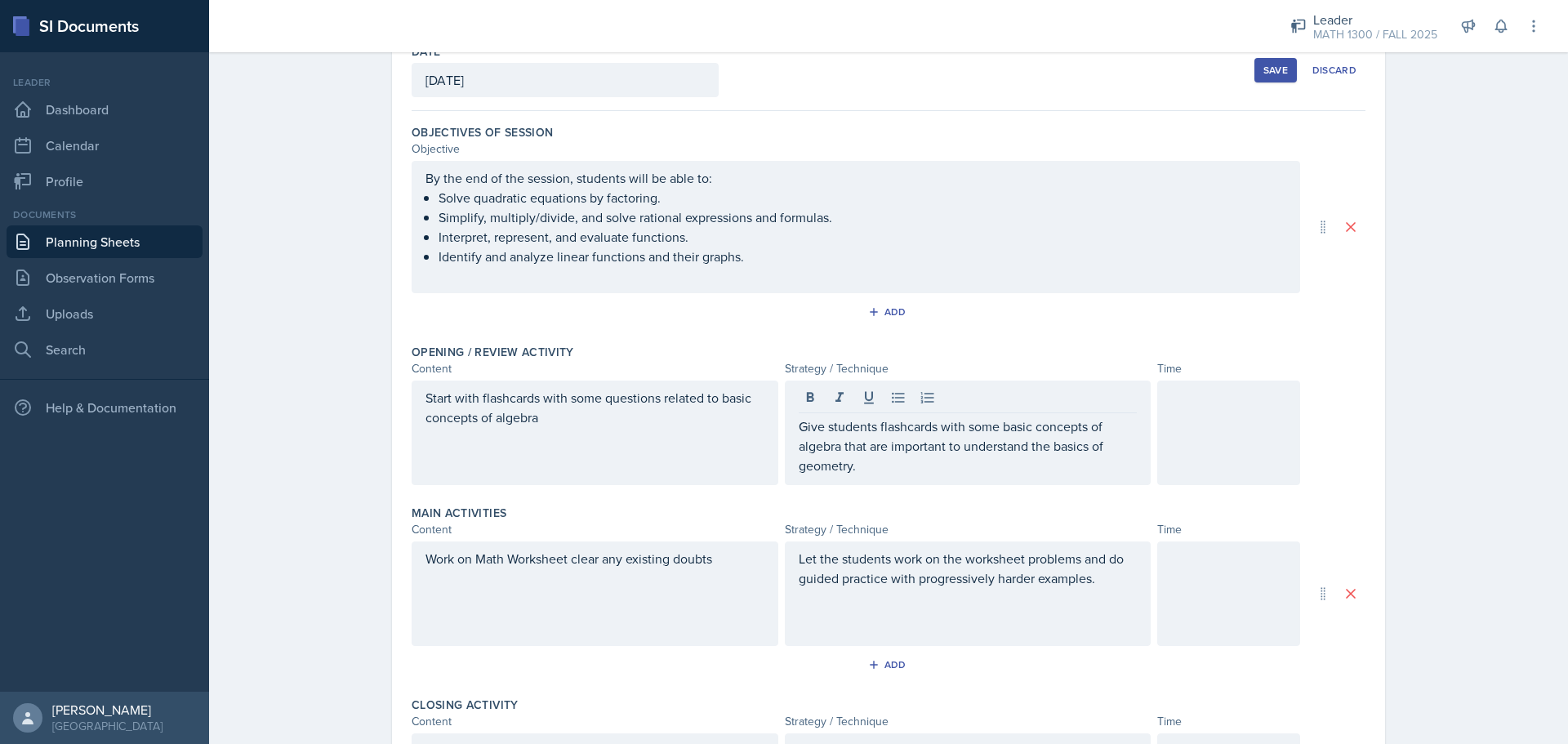
click at [1203, 455] on div at bounding box center [1229, 433] width 143 height 104
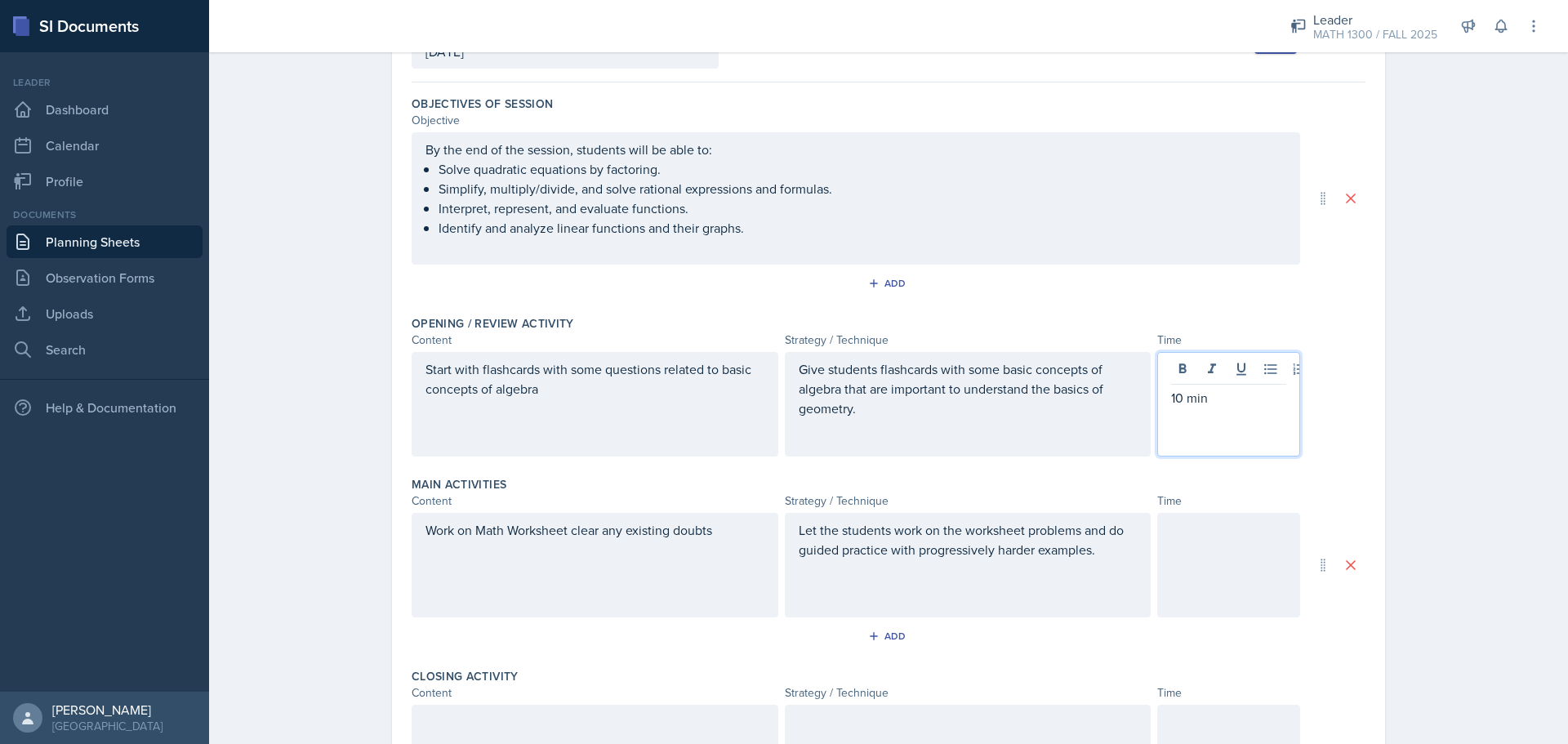
click at [866, 396] on p "Give students flashcards with some basic concepts of algebra that are important…" at bounding box center [968, 389] width 339 height 59
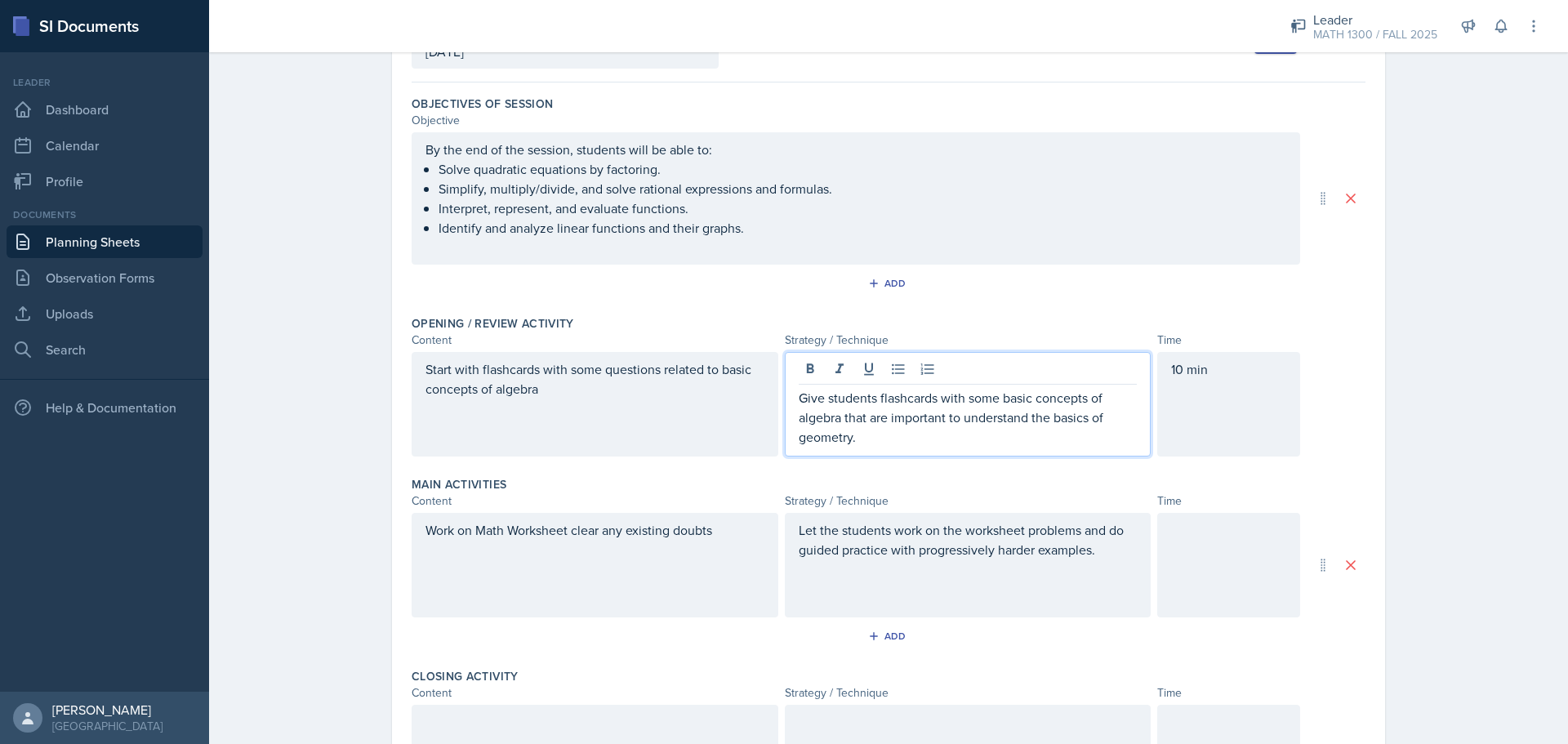
click at [913, 431] on p "Give students flashcards with some basic concepts of algebra that are important…" at bounding box center [968, 417] width 339 height 59
click at [993, 397] on p "Give students flashcards with some basic concepts of algebra that are important…" at bounding box center [968, 417] width 339 height 59
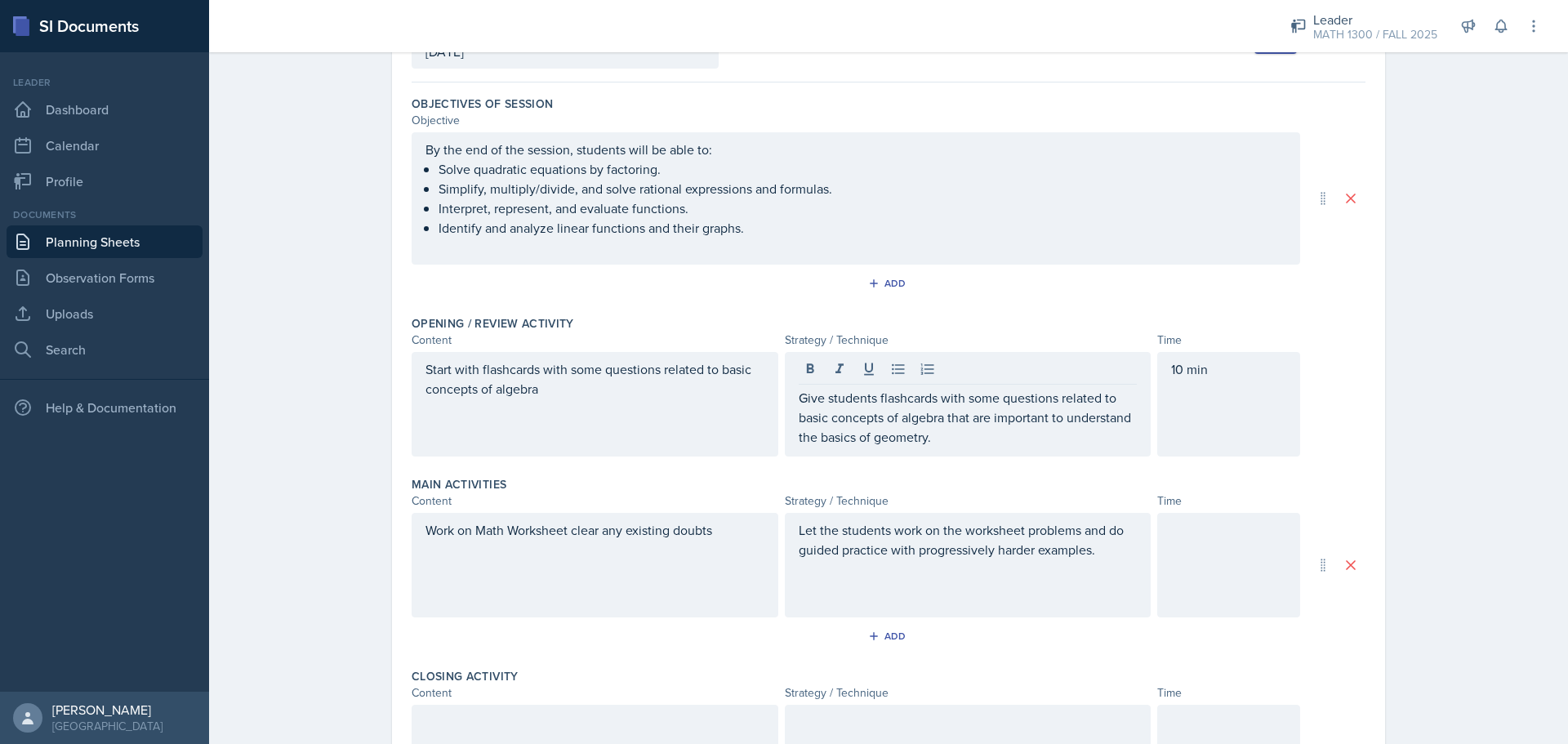
click at [957, 449] on div "Give students flashcards with some questions related to basic concepts of algeb…" at bounding box center [967, 404] width 367 height 104
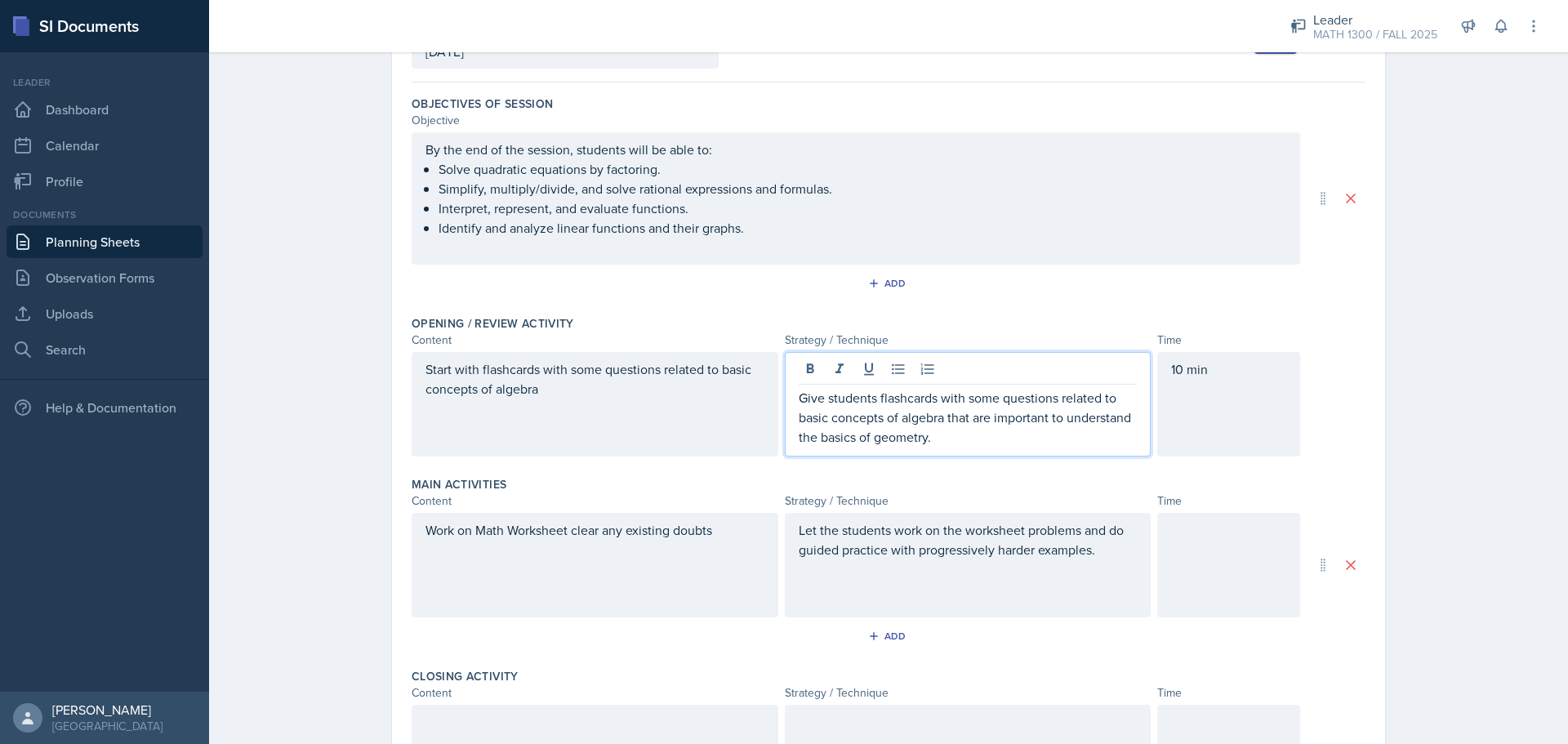
click at [957, 443] on p "Give students flashcards with some questions related to basic concepts of algeb…" at bounding box center [968, 417] width 339 height 59
click at [1118, 550] on p "Let the students work on the worksheet problems and do guided practice with pro…" at bounding box center [968, 540] width 339 height 39
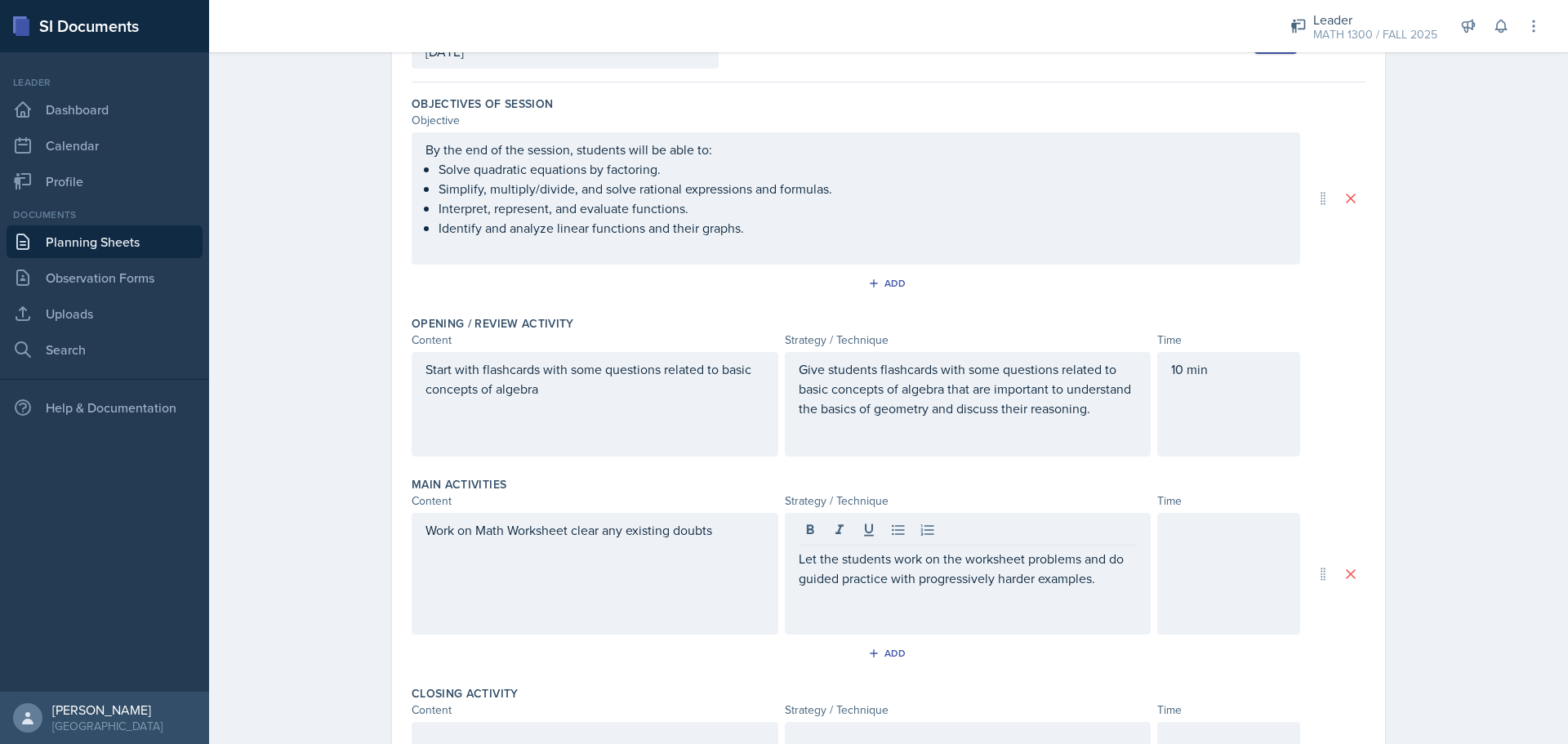
click at [1170, 552] on div at bounding box center [1229, 573] width 143 height 122
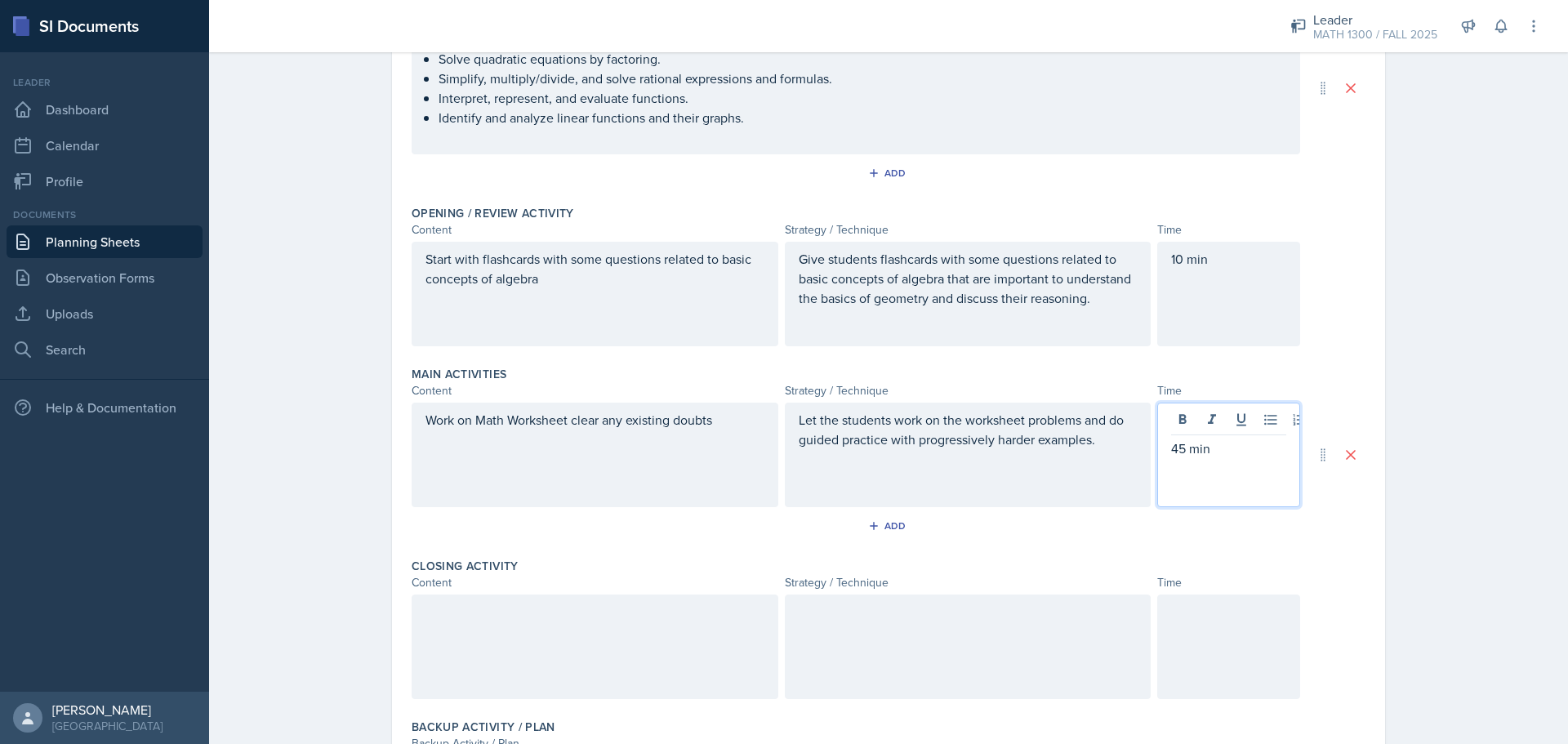
scroll to position [265, 0]
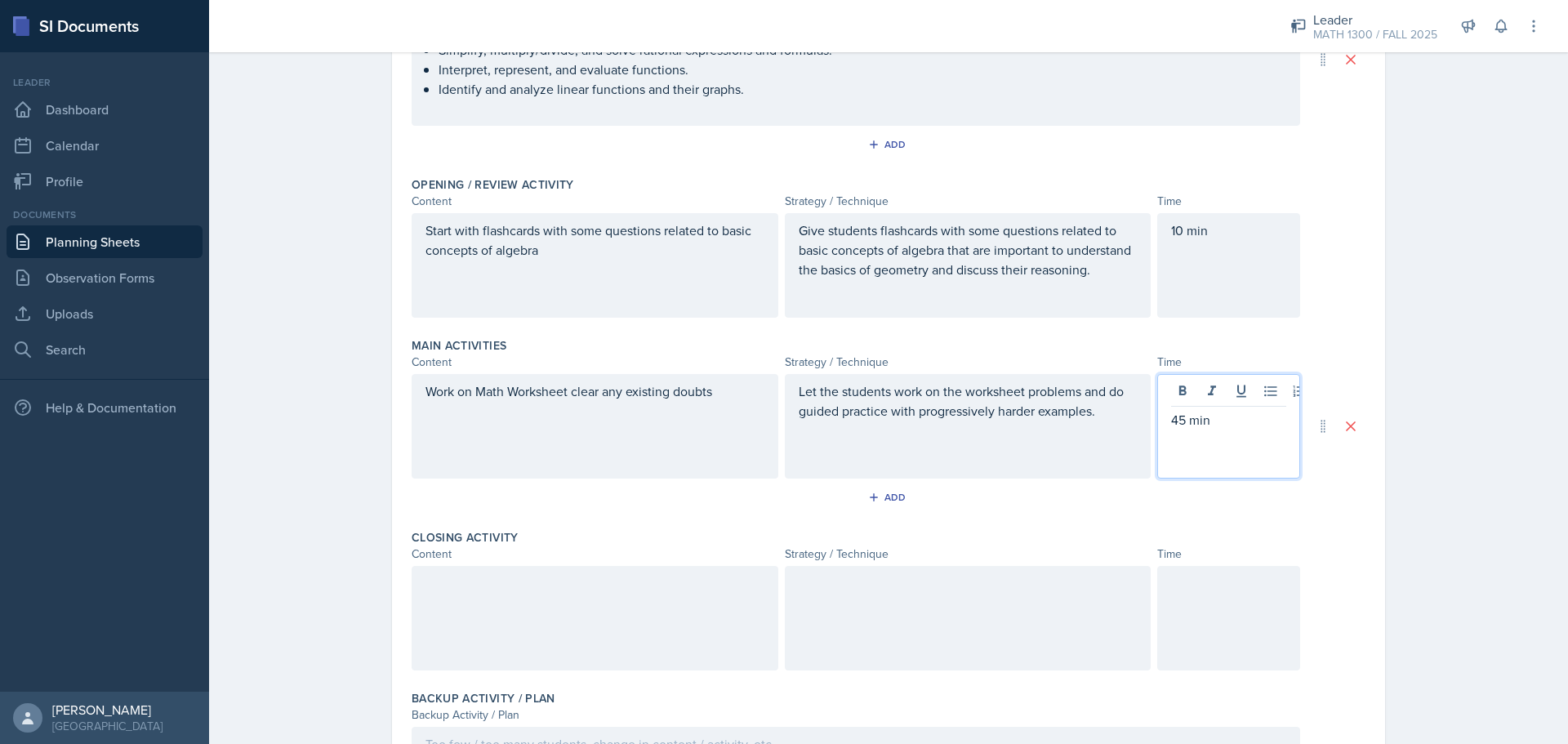
click at [713, 401] on p "Work on Math Worksheet clear any existing doubts" at bounding box center [595, 391] width 339 height 19
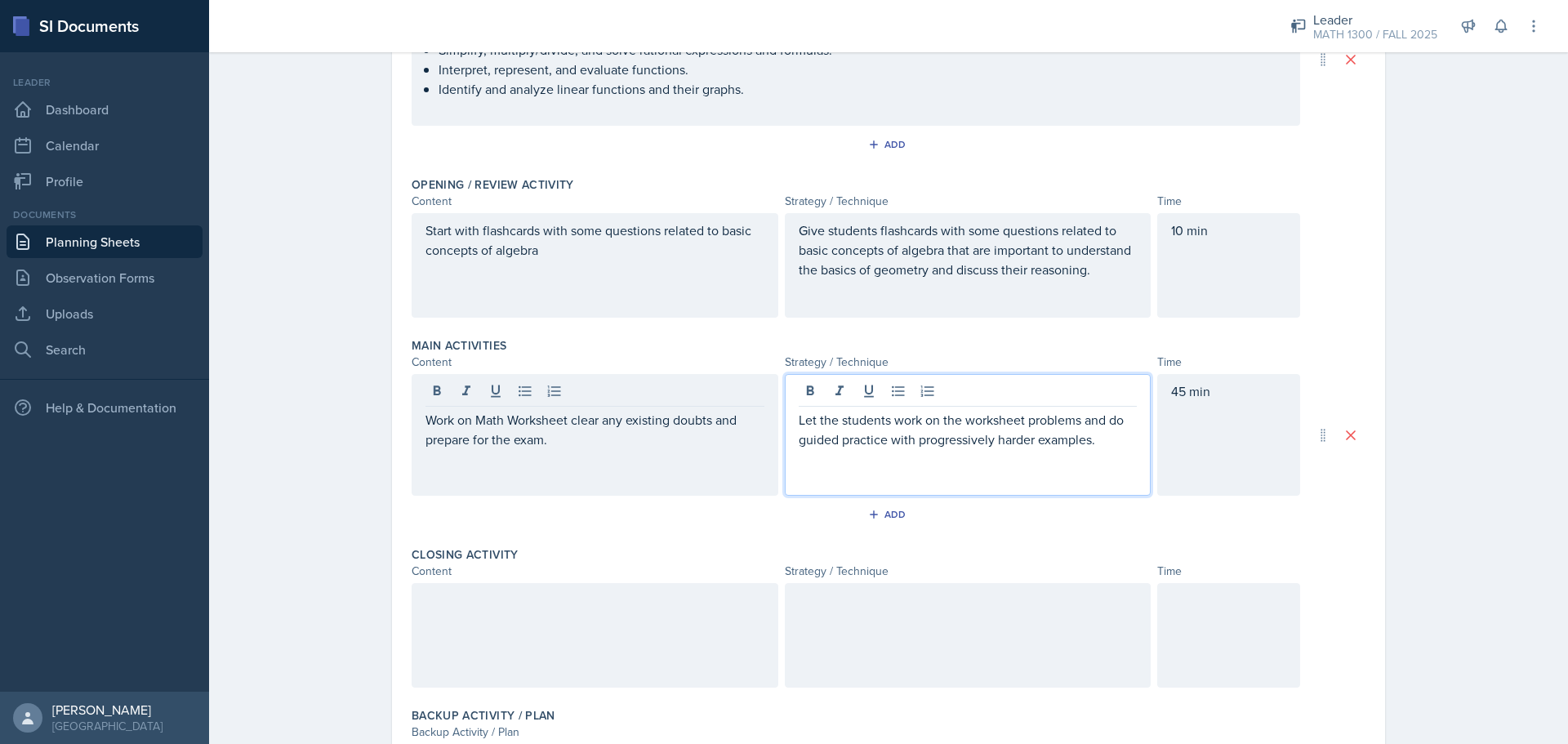
click at [1093, 429] on div "Let the students work on the worksheet problems and do guided practice with pro…" at bounding box center [968, 449] width 339 height 79
click at [1093, 429] on p "Let the students work on the worksheet problems and do guided practice with pro…" at bounding box center [968, 429] width 339 height 39
click at [1105, 459] on p at bounding box center [968, 459] width 339 height 19
click at [499, 566] on div "Closing Activity Content Strategy / Technique Time" at bounding box center [889, 620] width 954 height 161
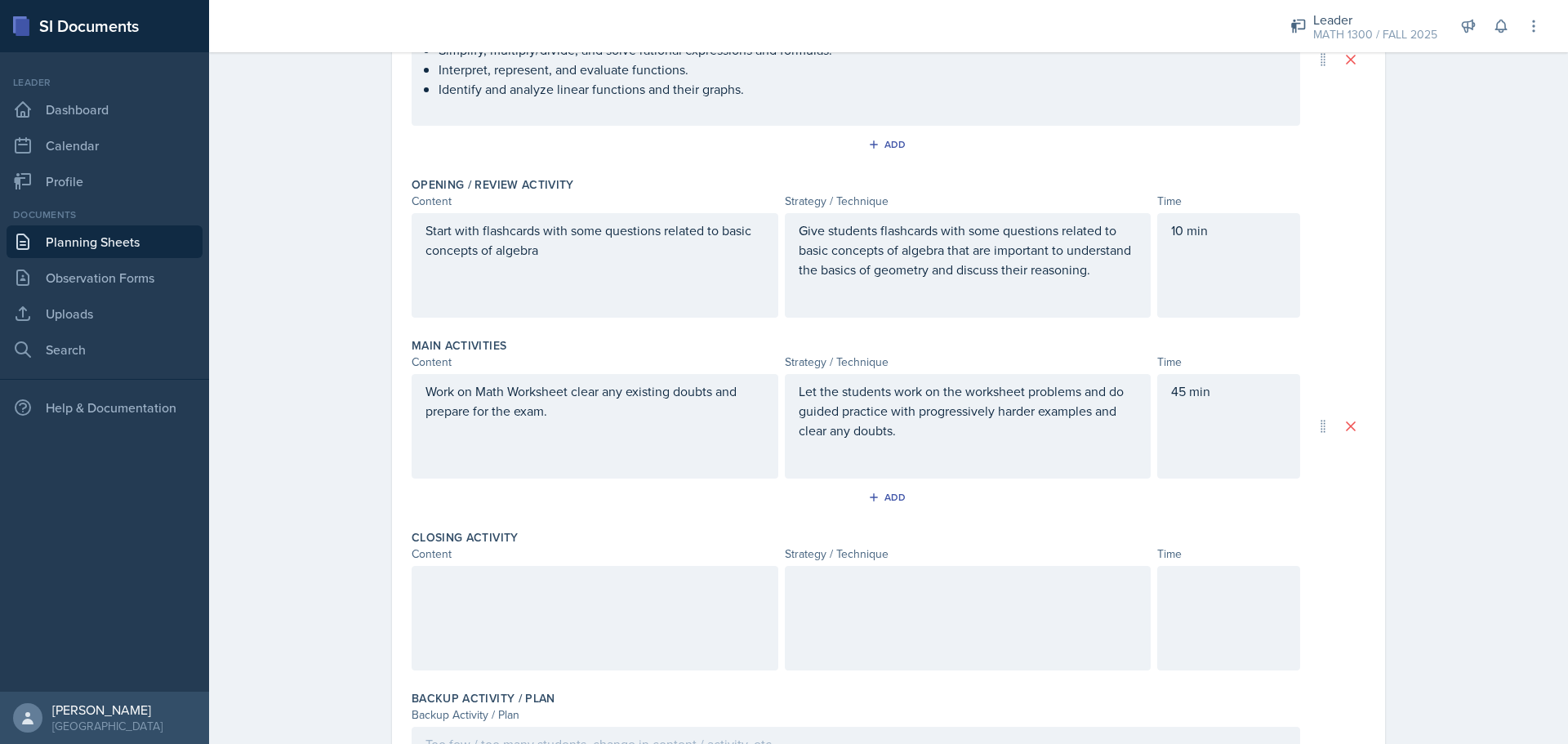
click at [495, 566] on div at bounding box center [595, 619] width 367 height 104
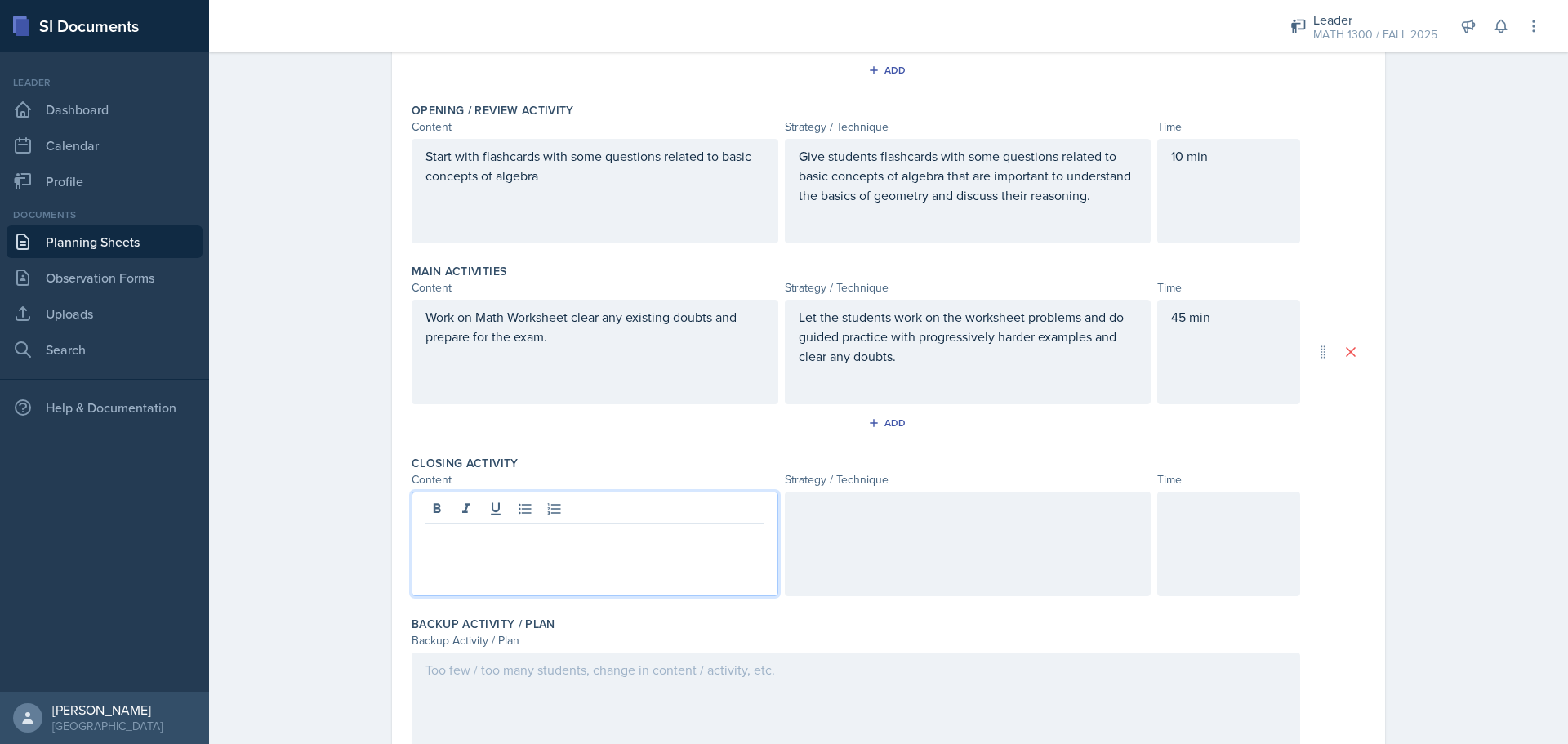
scroll to position [376, 0]
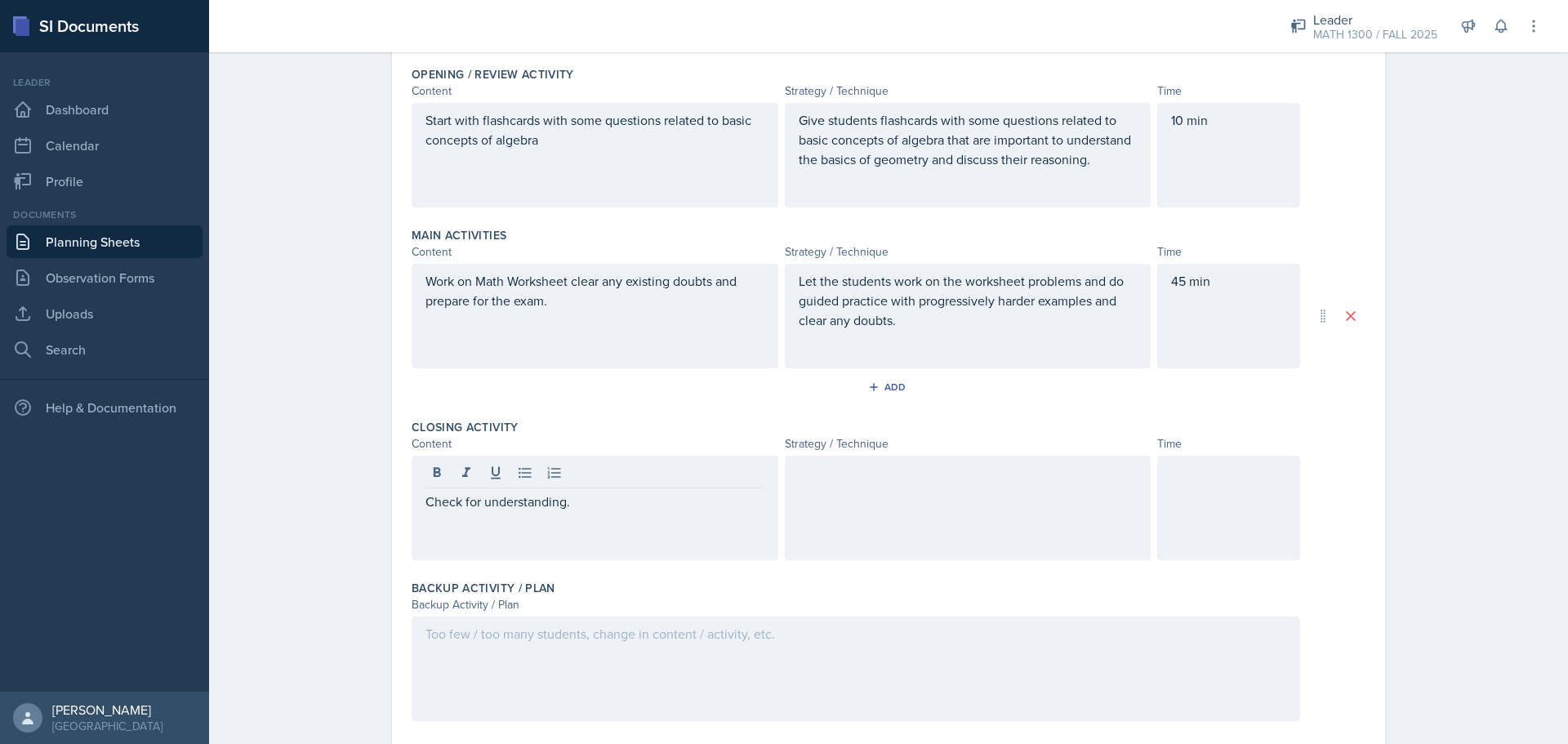
click at [905, 507] on div at bounding box center [967, 508] width 367 height 104
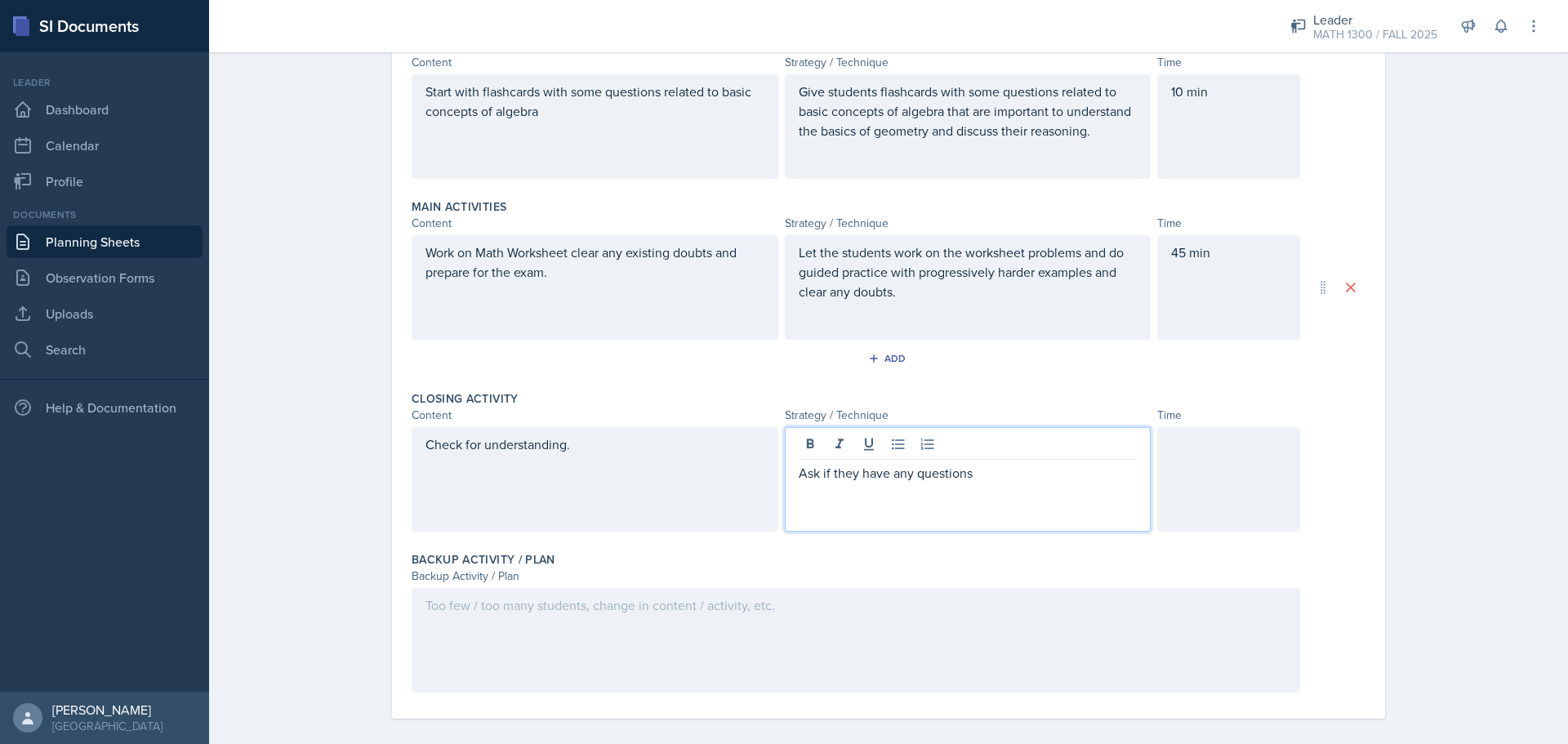
click at [1174, 555] on div "Backup Activity / Plan" at bounding box center [889, 559] width 954 height 16
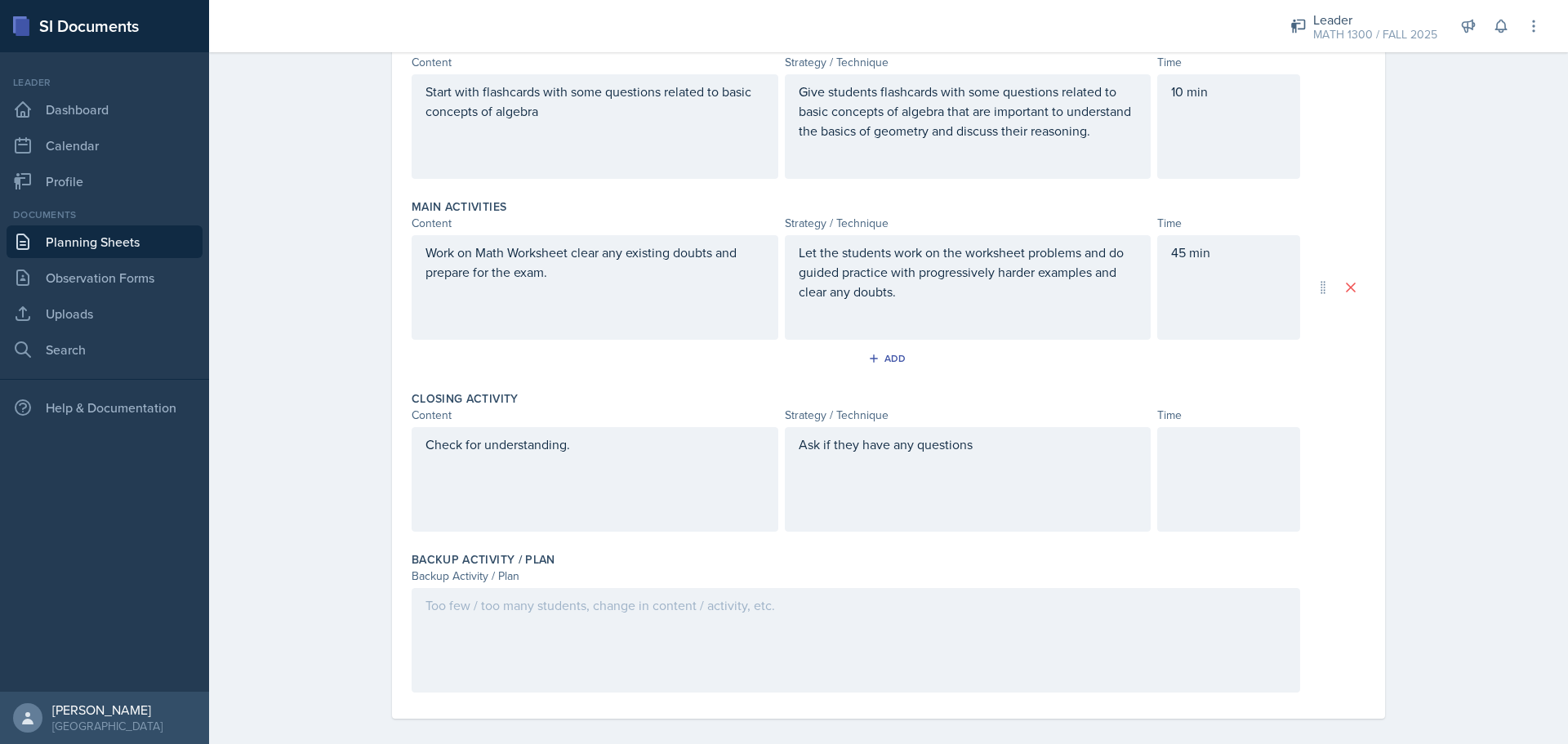
click at [1197, 483] on div at bounding box center [1229, 479] width 143 height 104
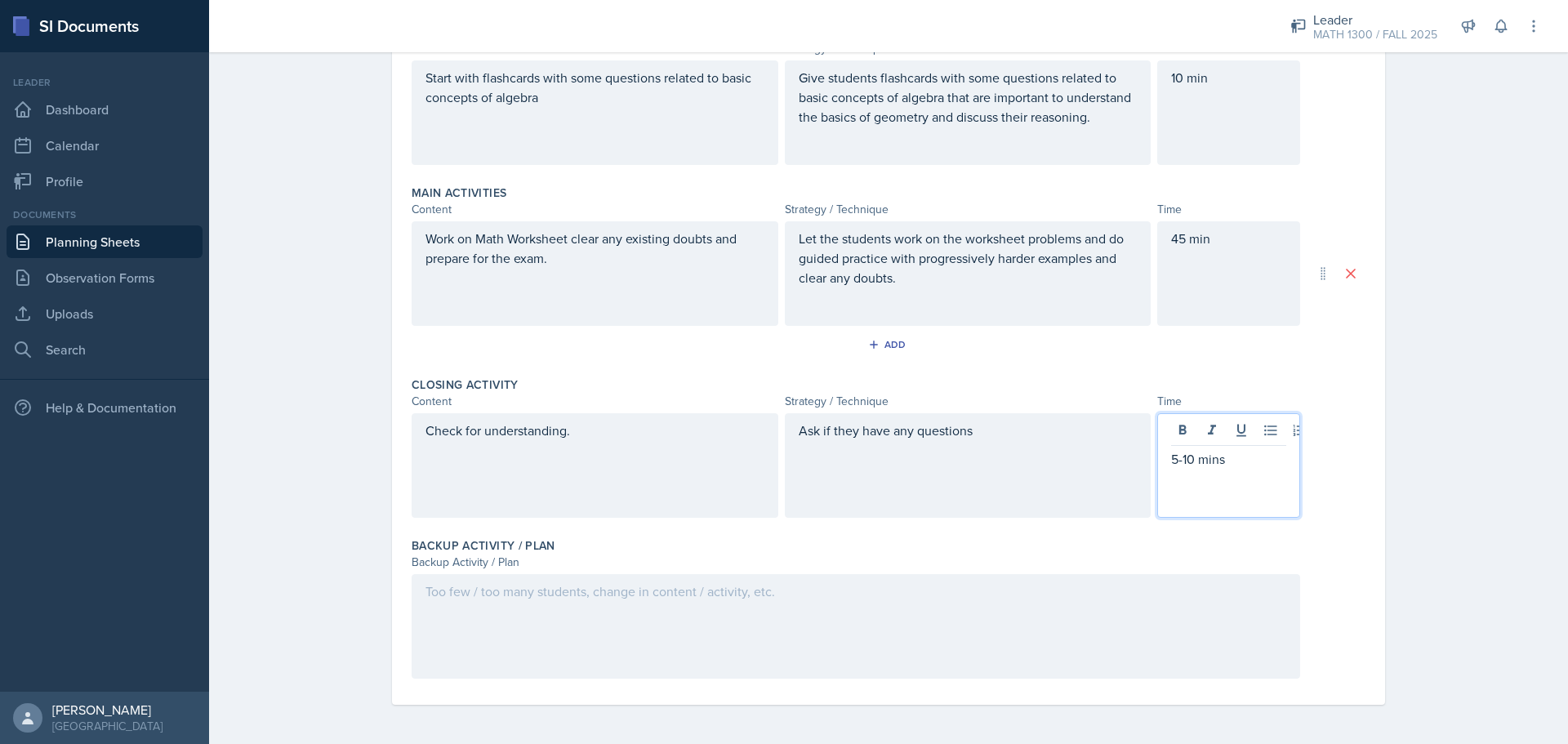
click at [1212, 242] on div "45 min" at bounding box center [1229, 273] width 143 height 104
click at [1210, 102] on div "10 min" at bounding box center [1229, 112] width 143 height 104
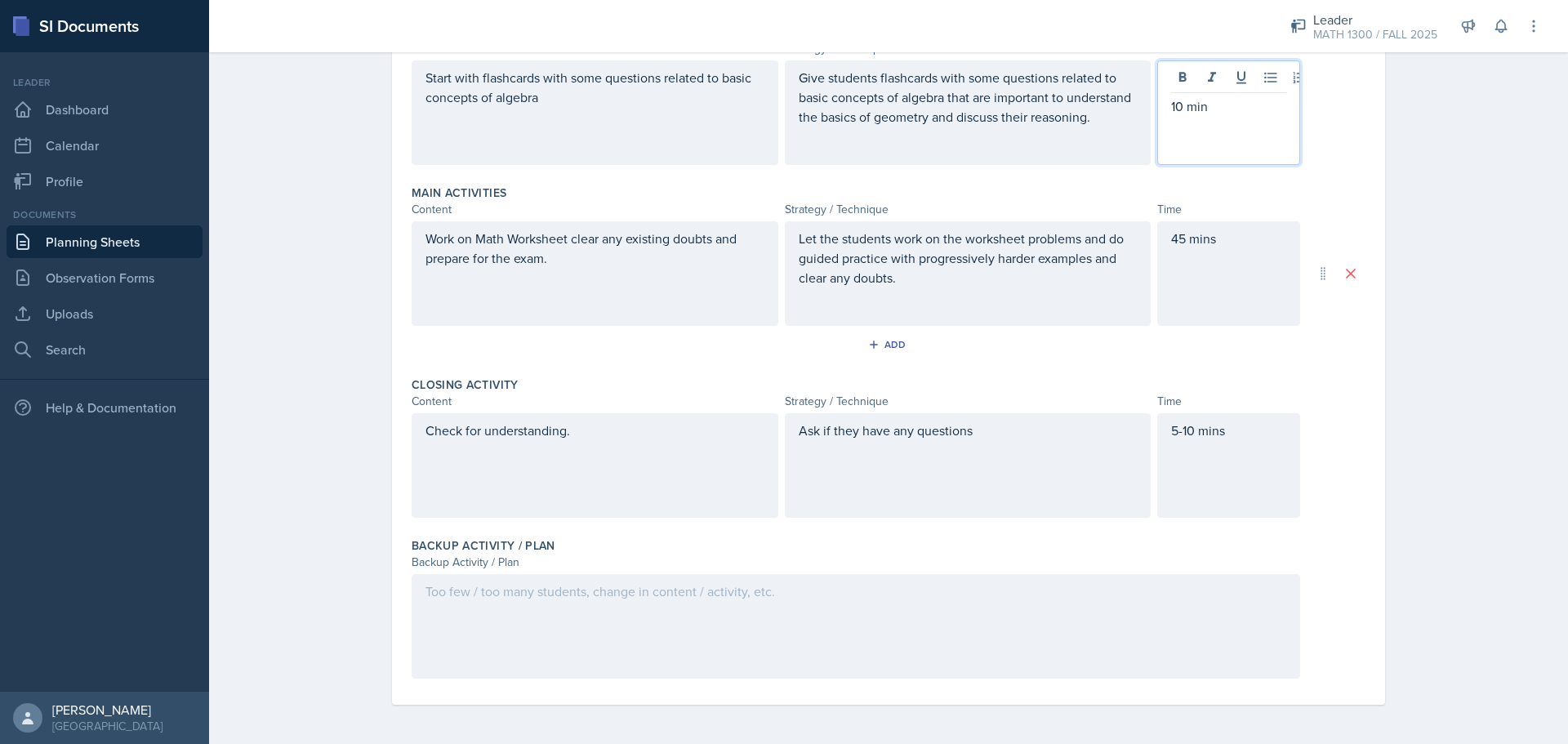
click at [1209, 101] on p "10 min" at bounding box center [1228, 106] width 115 height 19
click at [1006, 409] on div "Strategy / Technique" at bounding box center [967, 401] width 367 height 17
click at [1006, 429] on div "Ask if they have any questions" at bounding box center [967, 466] width 367 height 104
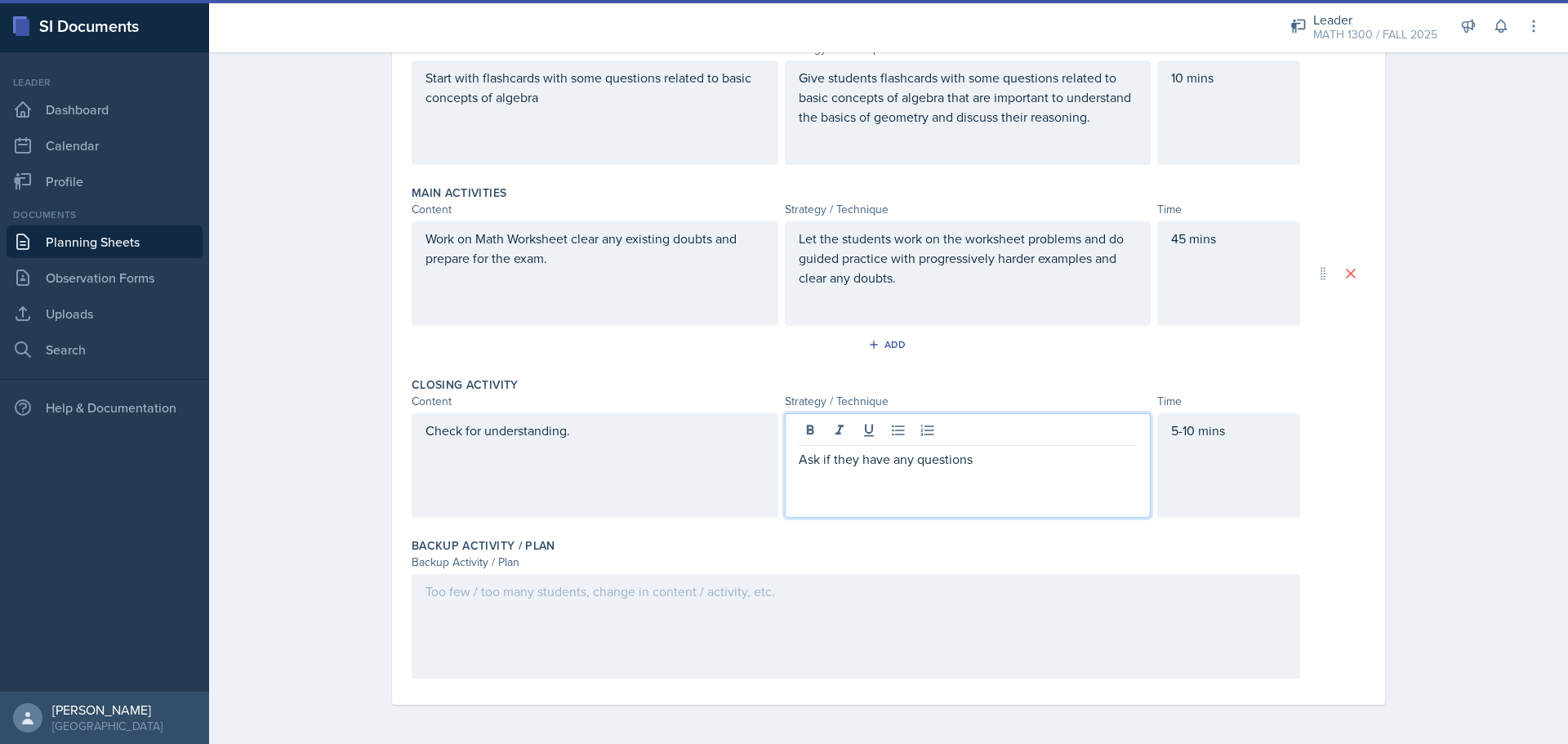
click at [611, 419] on div "Check for understanding." at bounding box center [595, 466] width 367 height 104
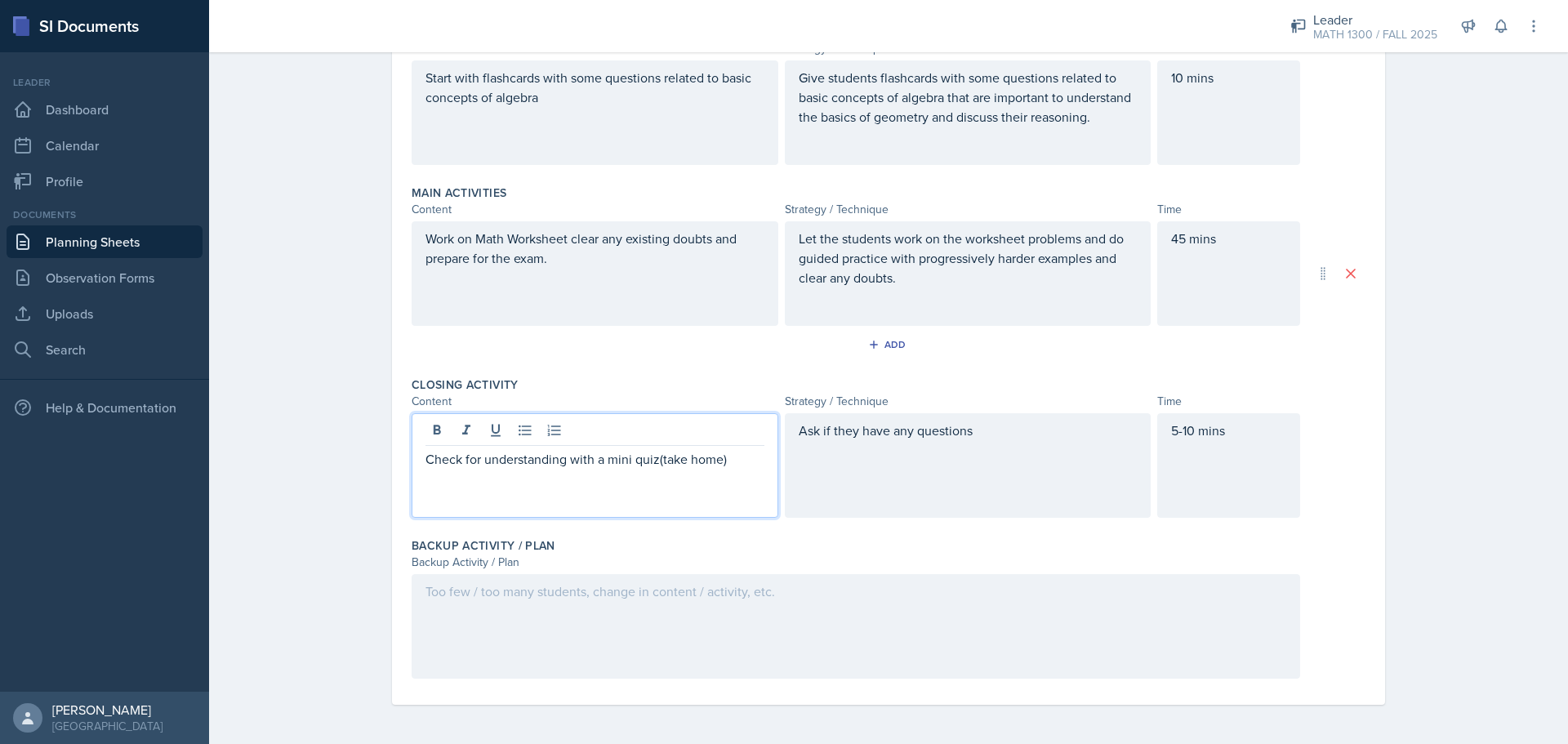
click at [1027, 459] on div "Ask if they have any questions" at bounding box center [968, 440] width 339 height 39
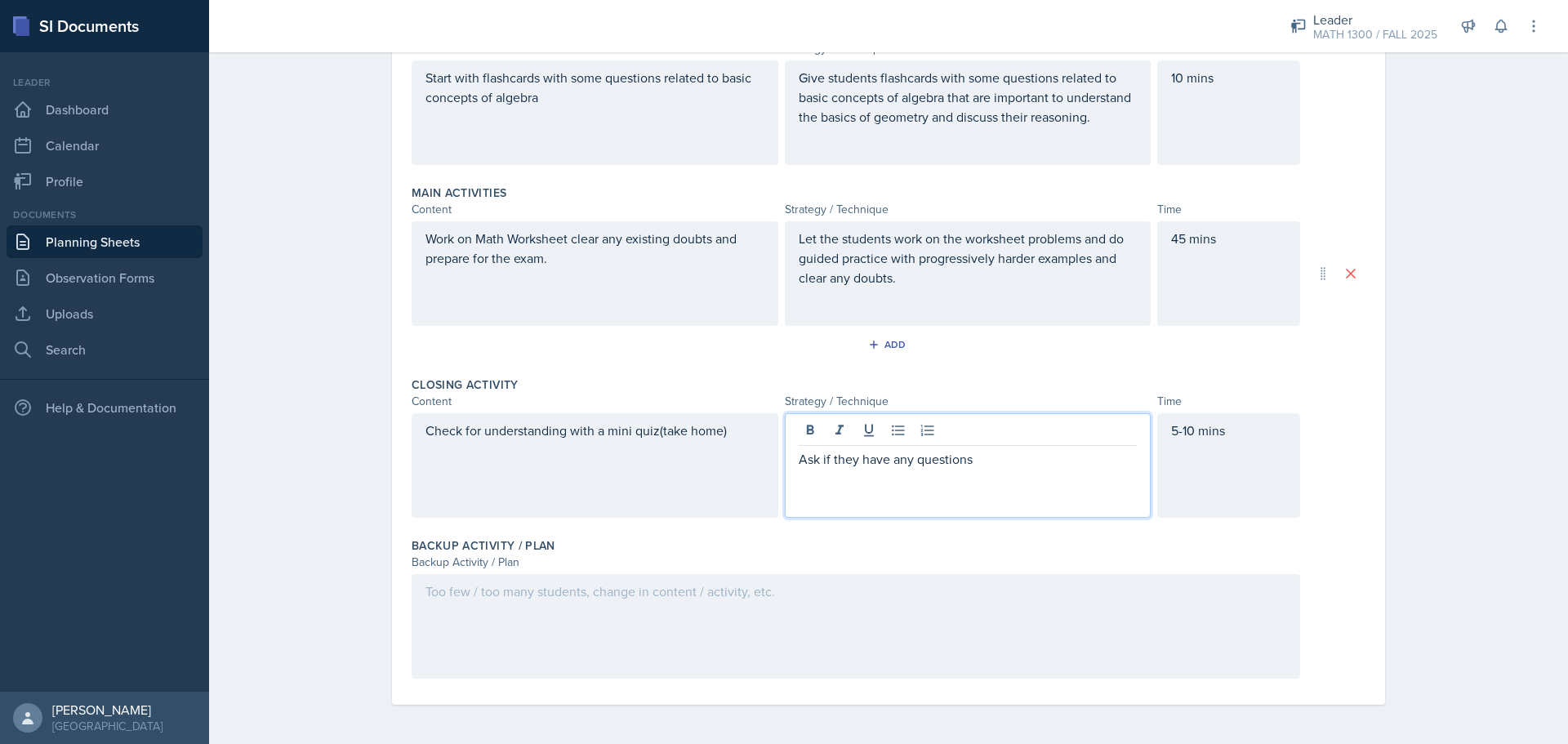
click at [1027, 459] on p "Ask if they have any questions" at bounding box center [968, 459] width 339 height 19
click at [847, 477] on p "Ask if they have any questions and check for the understanidng with a mini quiz" at bounding box center [968, 468] width 339 height 39
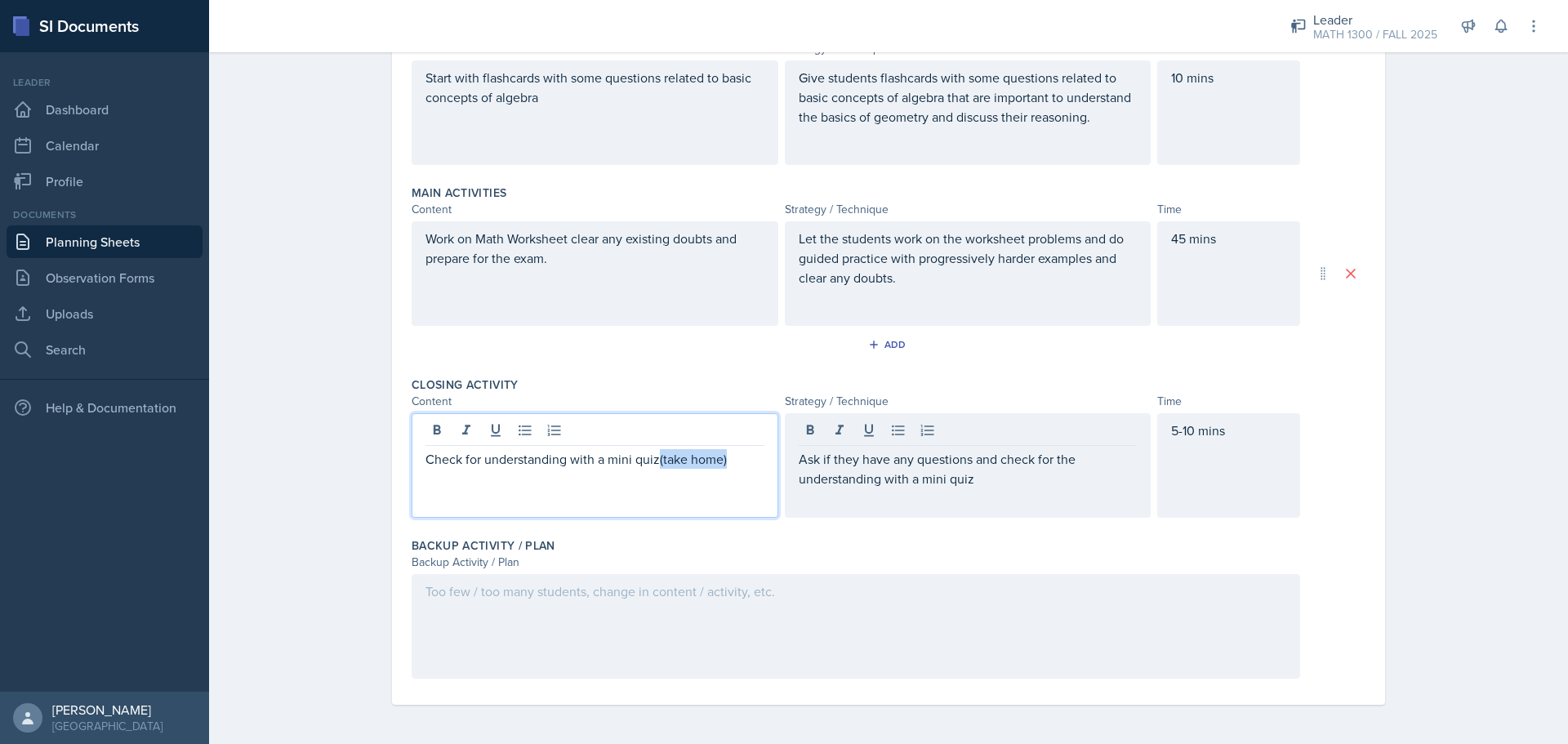
drag, startPoint x: 653, startPoint y: 426, endPoint x: 724, endPoint y: 442, distance: 72.8
click at [724, 442] on div "Check for understanding with a mini quiz(take home)" at bounding box center [595, 466] width 367 height 104
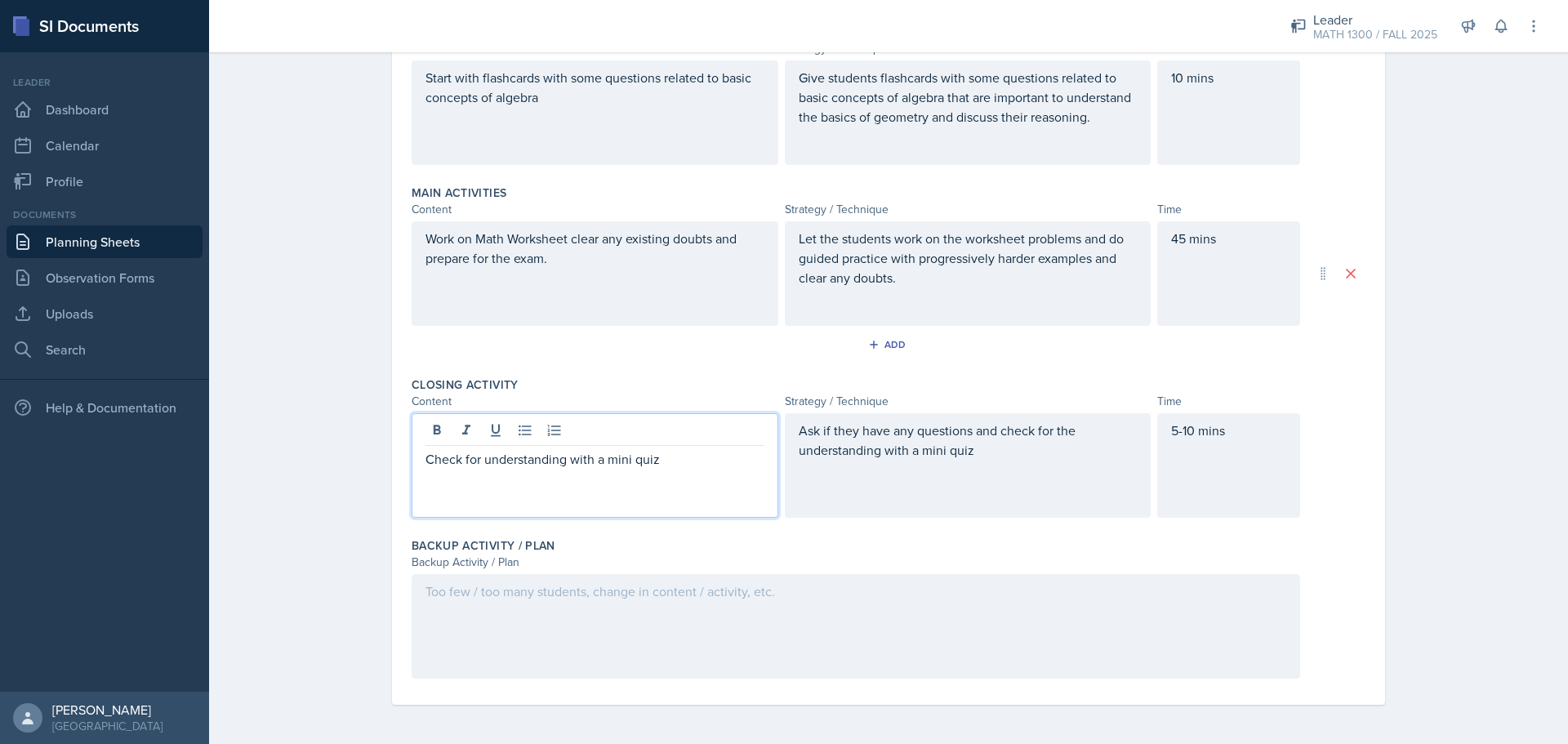
click at [1027, 464] on div "Ask if they have any questions and check for the understanding with a mini quiz" at bounding box center [968, 450] width 339 height 59
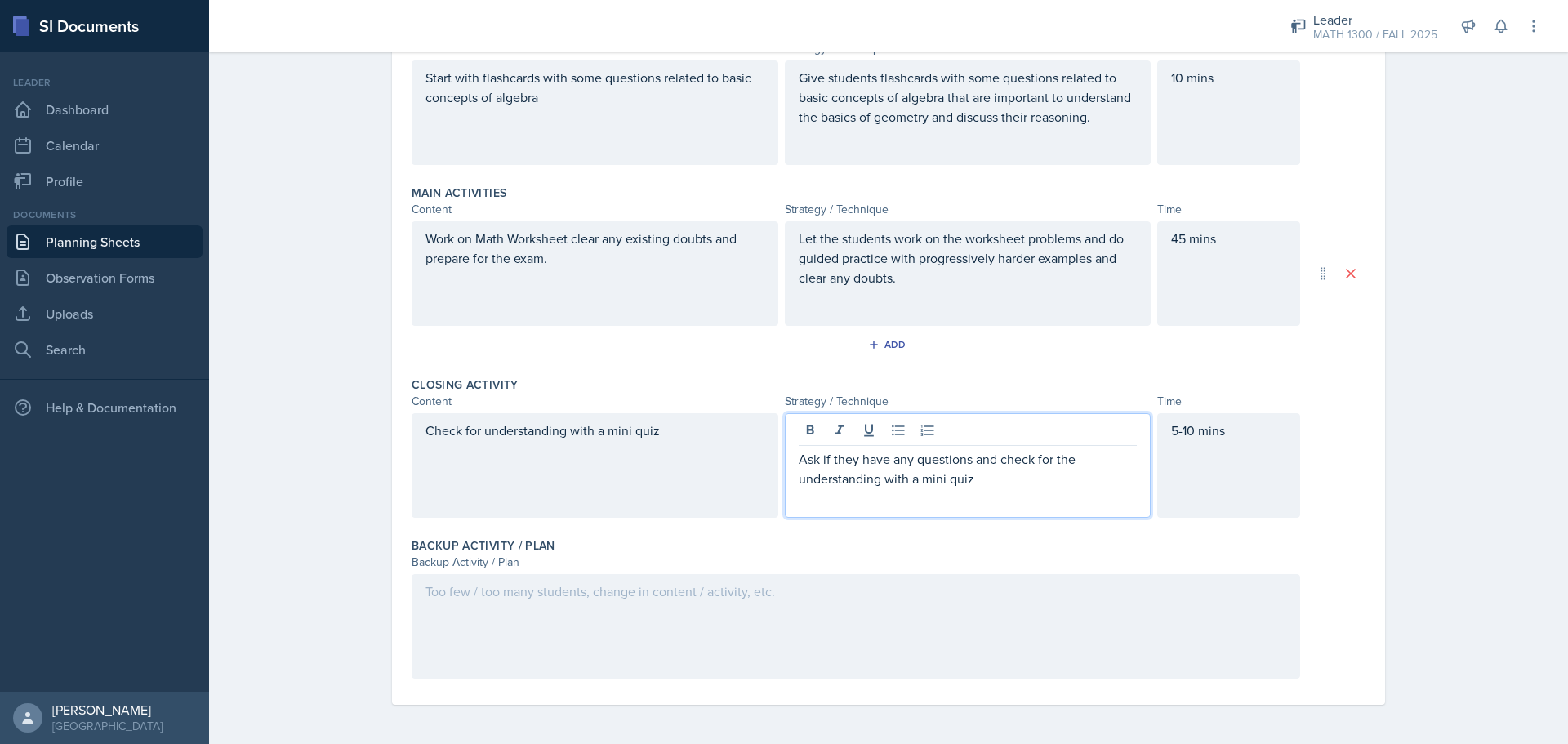
click at [1023, 469] on p "Ask if they have any questions and check for the understanding with a mini quiz" at bounding box center [968, 468] width 339 height 39
click at [675, 441] on div "Check for understanding with a mini quiz" at bounding box center [595, 466] width 367 height 104
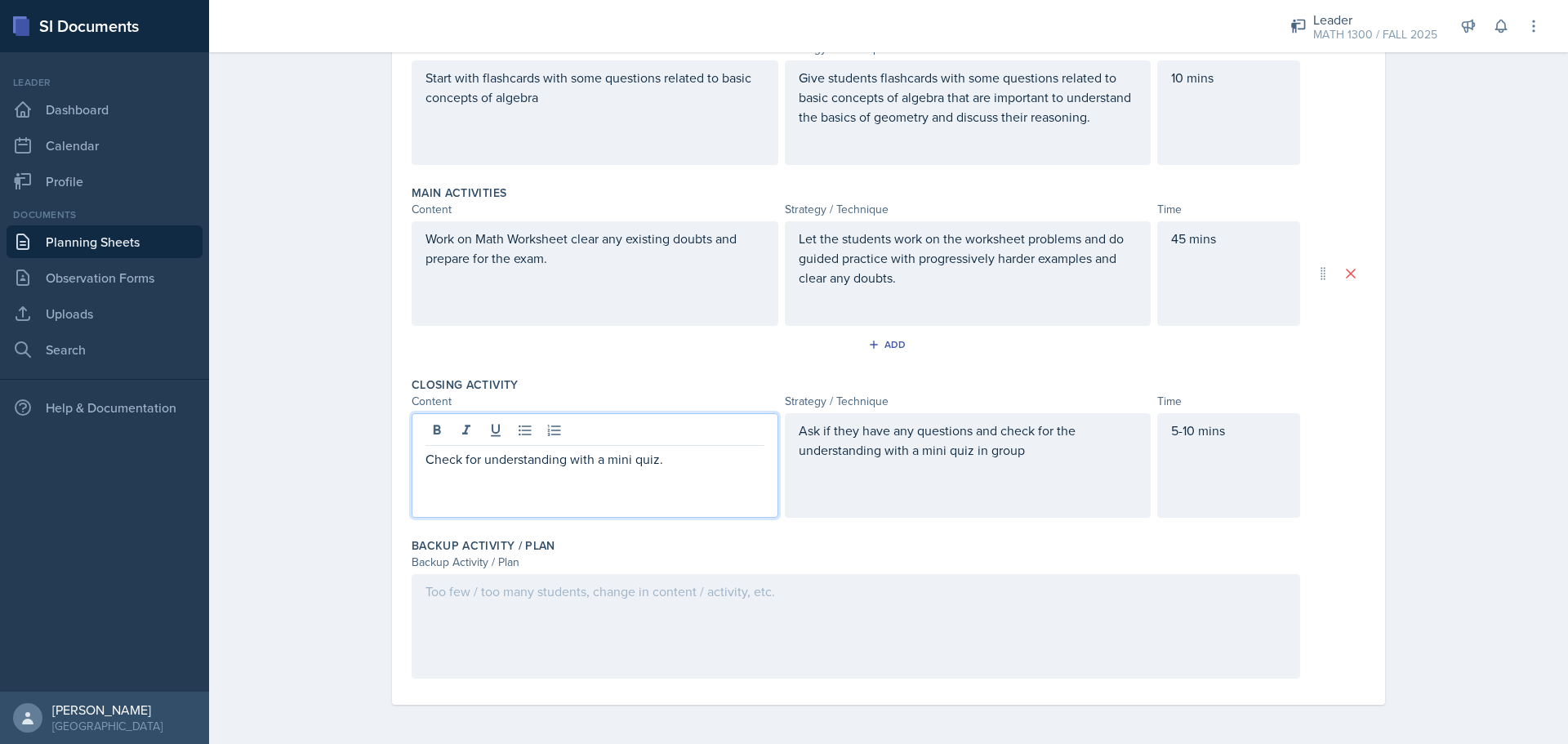
click at [1078, 485] on div "Ask if they have any questions and check for the understanding with a mini quiz…" at bounding box center [967, 466] width 367 height 104
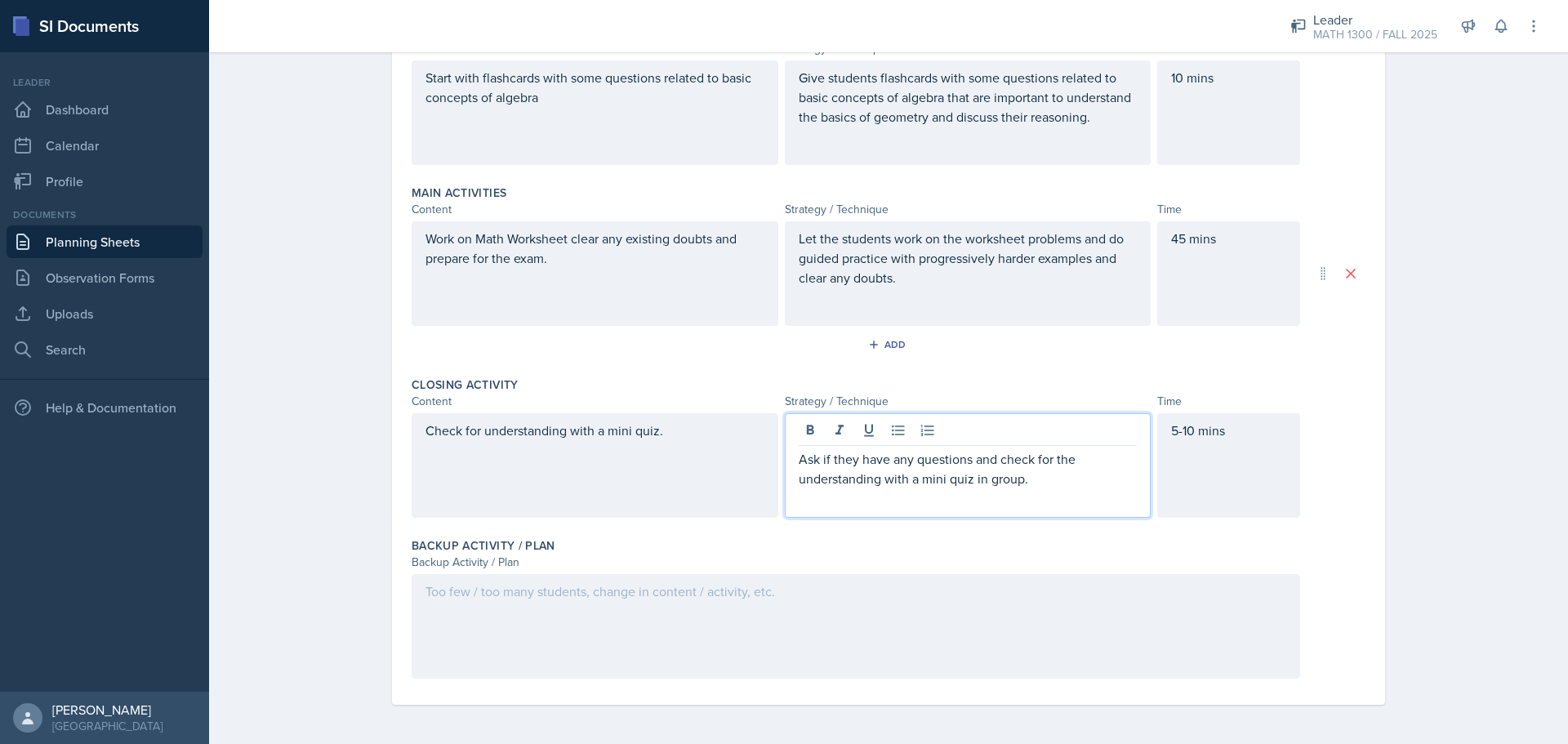
click at [537, 566] on div "Backup Activity / Plan" at bounding box center [856, 562] width 889 height 17
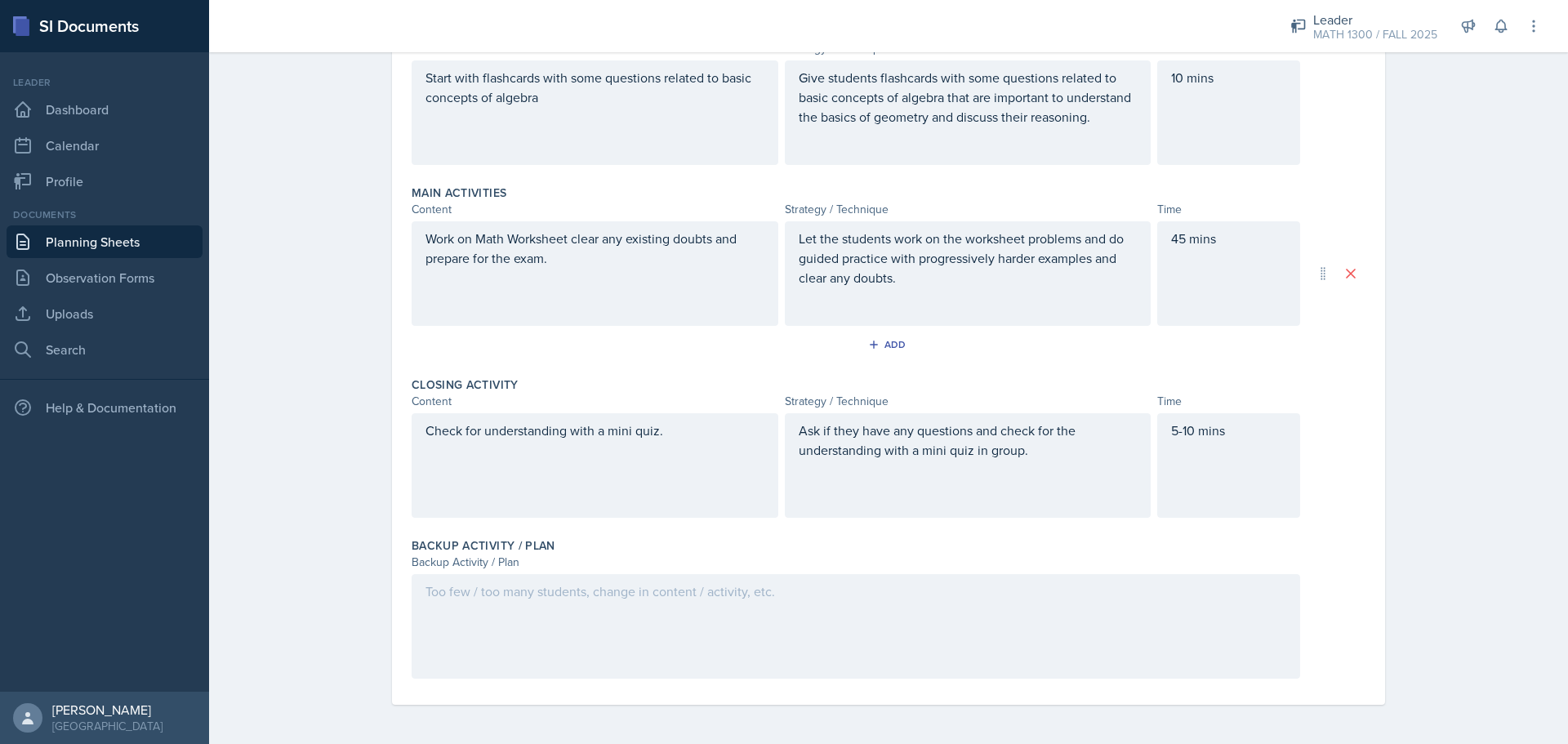
click at [517, 566] on div at bounding box center [856, 626] width 889 height 104
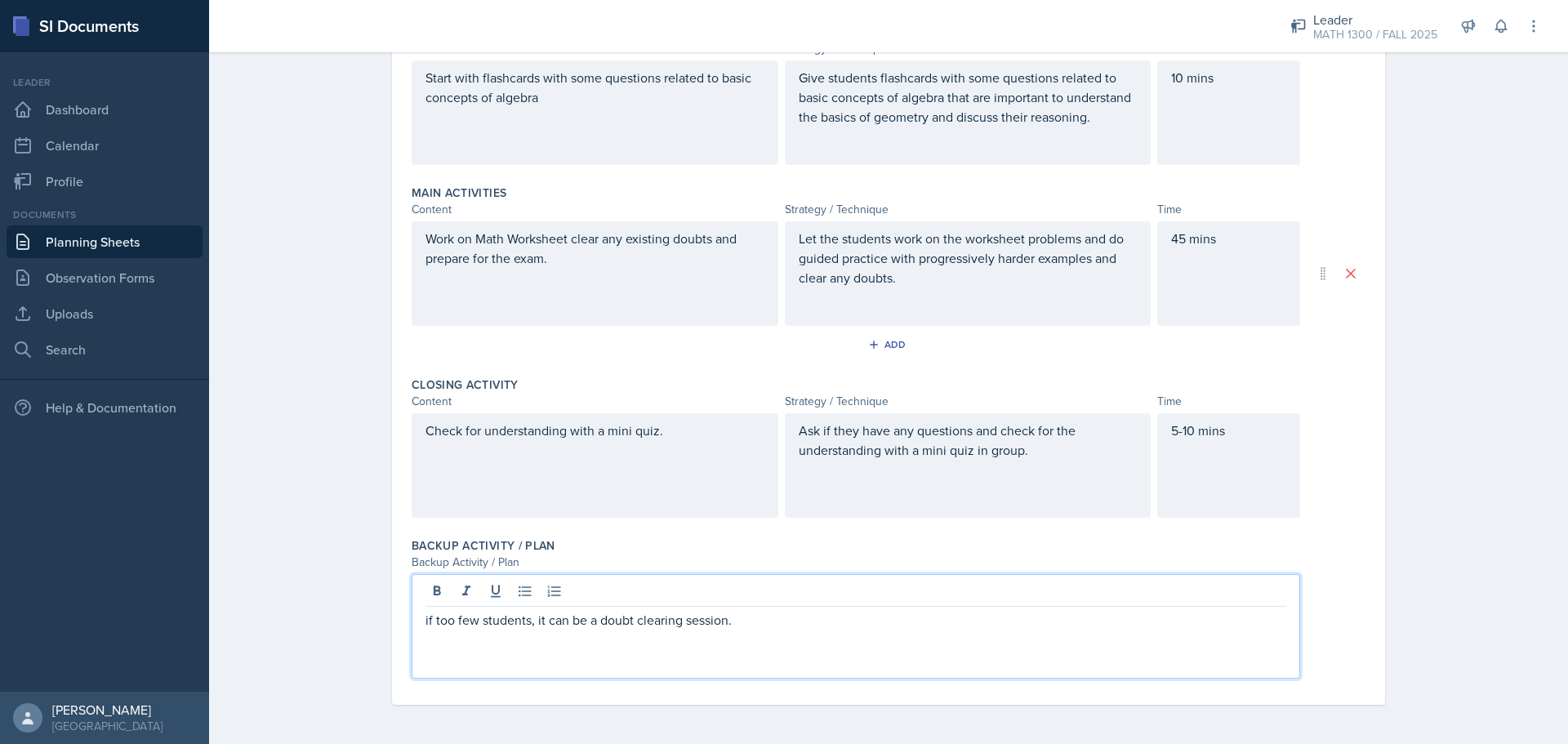
click at [427, 566] on p "if too few students, it can be a doubt clearing session." at bounding box center [856, 619] width 860 height 19
click at [777, 566] on p "If too few students, it can be a doubt clearing session." at bounding box center [856, 619] width 860 height 19
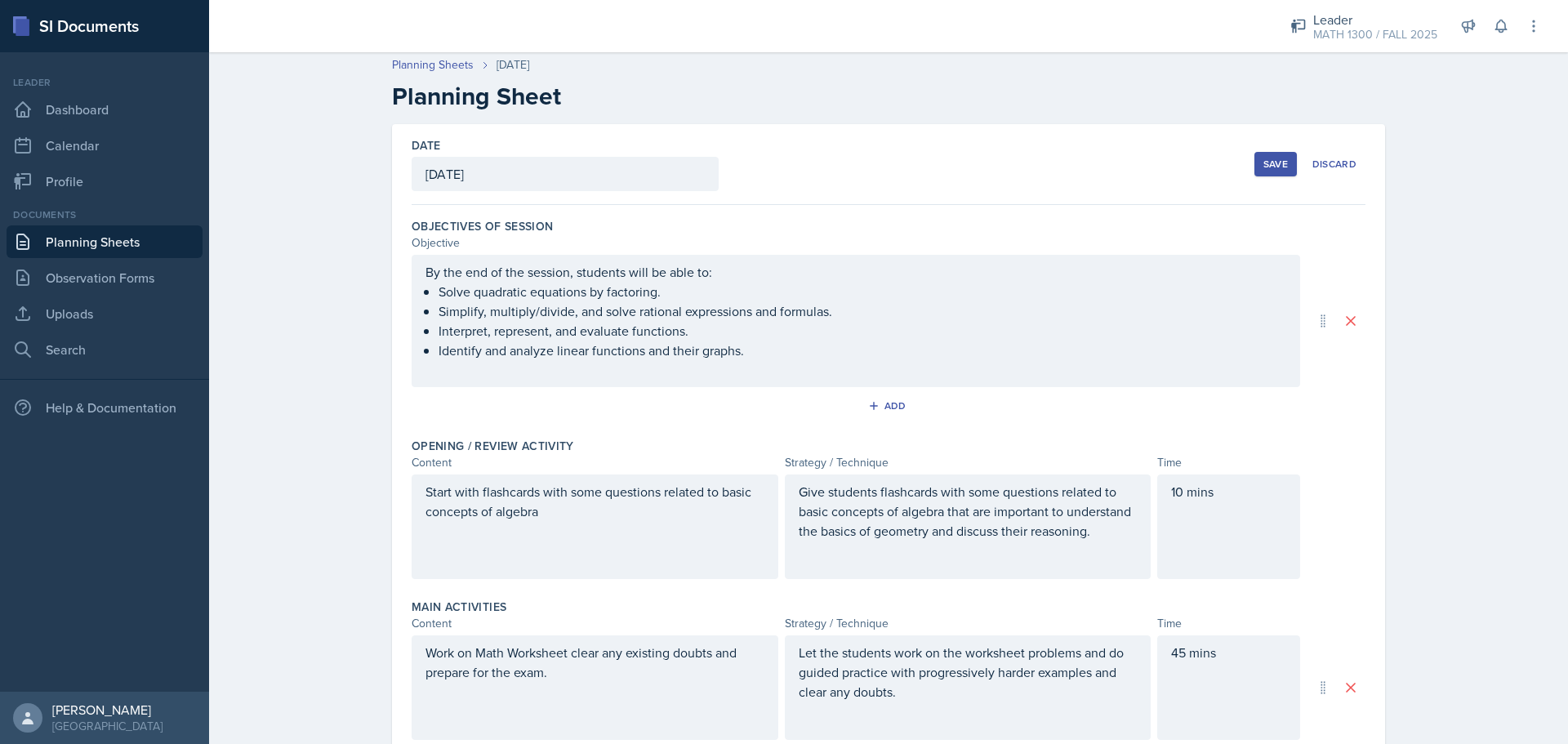
scroll to position [0, 0]
click at [1254, 169] on div "Save" at bounding box center [1276, 168] width 25 height 13
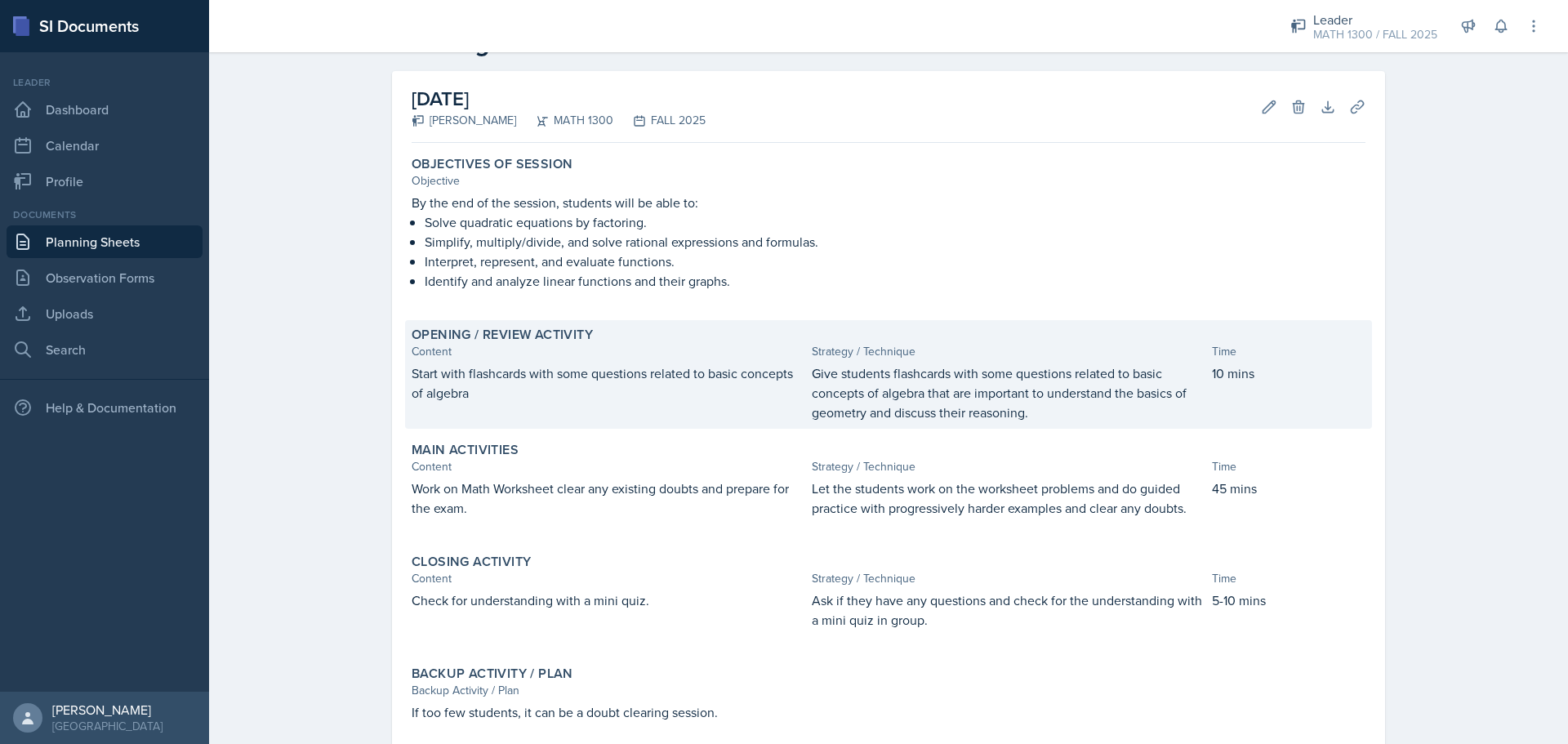
scroll to position [148, 0]
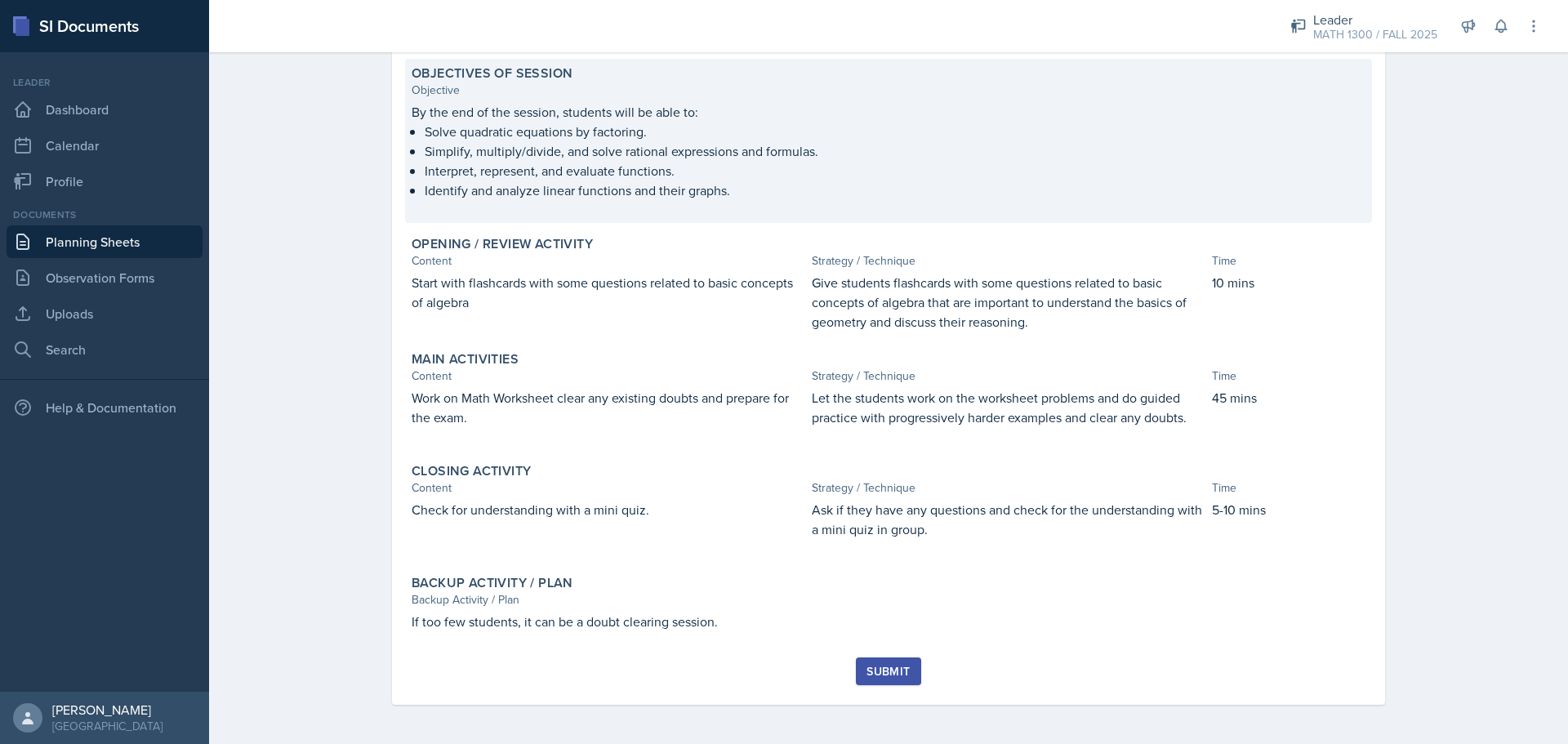
drag, startPoint x: 1176, startPoint y: 211, endPoint x: 1170, endPoint y: 221, distance: 11.7
click at [1170, 221] on div "Objectives of Session Objective By the end of the session, students will be abl…" at bounding box center [888, 141] width 966 height 164
